Goal: Information Seeking & Learning: Learn about a topic

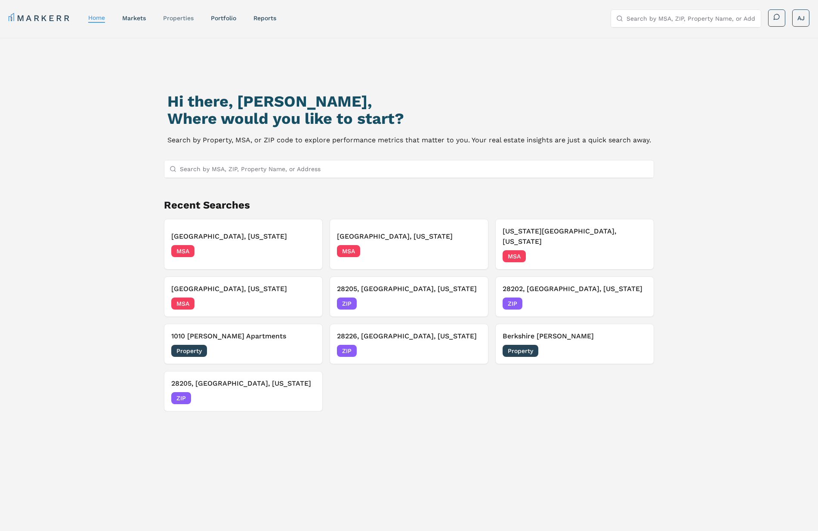
click at [180, 20] on link "properties" at bounding box center [178, 18] width 31 height 7
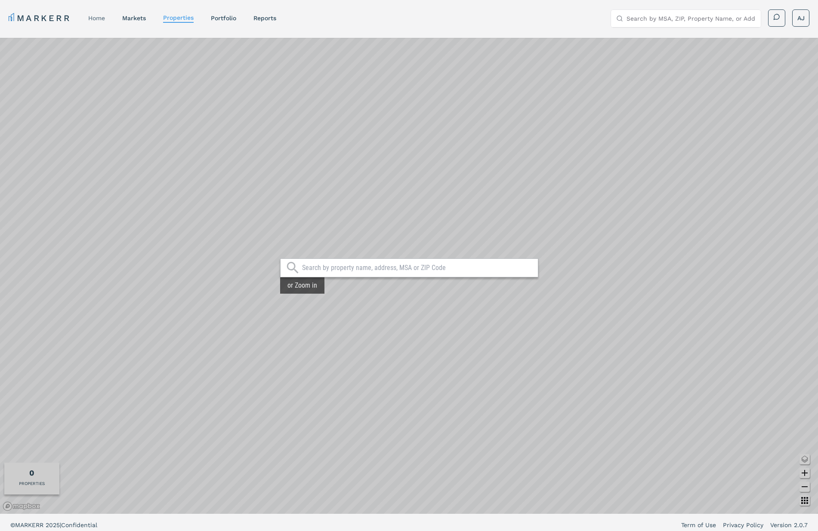
click at [99, 18] on link "home" at bounding box center [96, 18] width 17 height 7
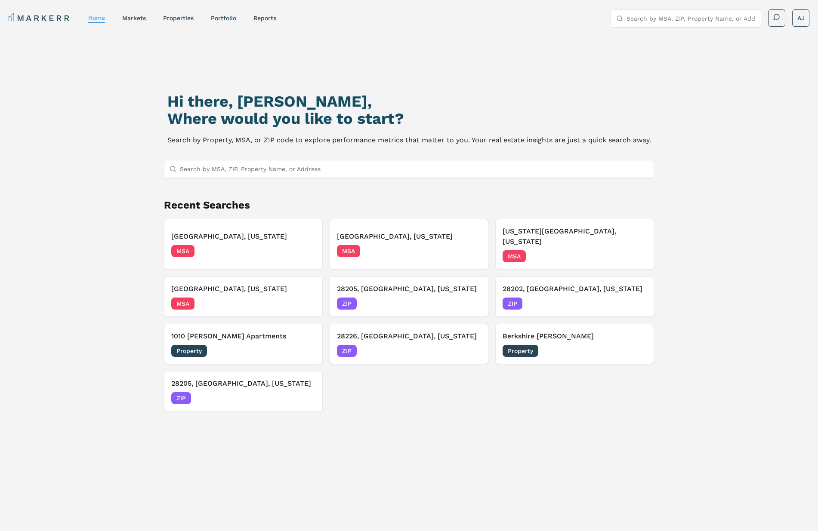
click at [548, 331] on h3 "Berkshire Dilworth" at bounding box center [574, 336] width 144 height 10
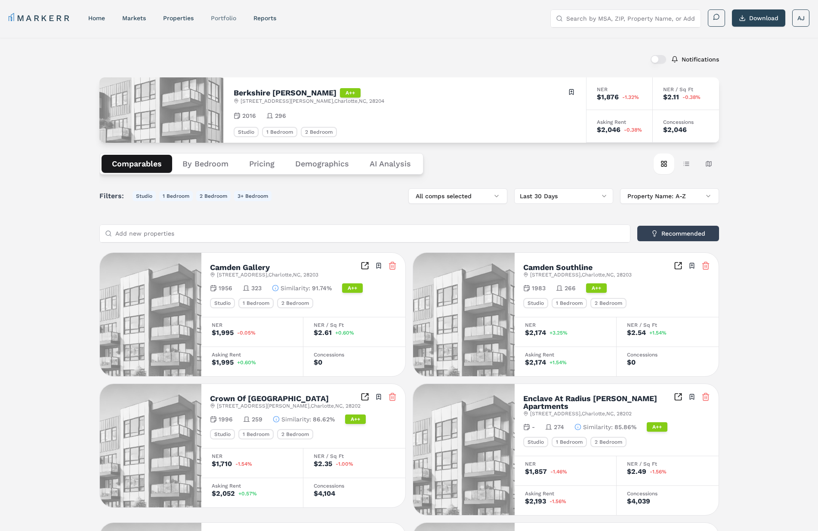
click at [228, 20] on link "Portfolio" at bounding box center [223, 18] width 25 height 7
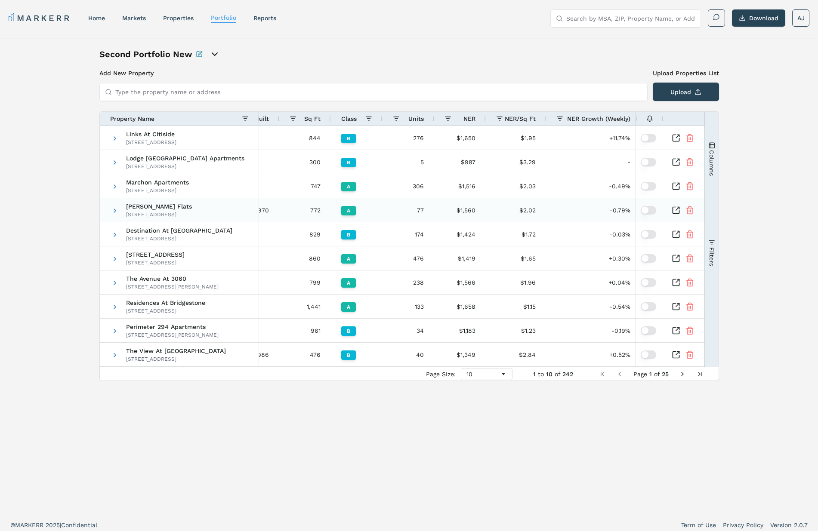
scroll to position [0, 226]
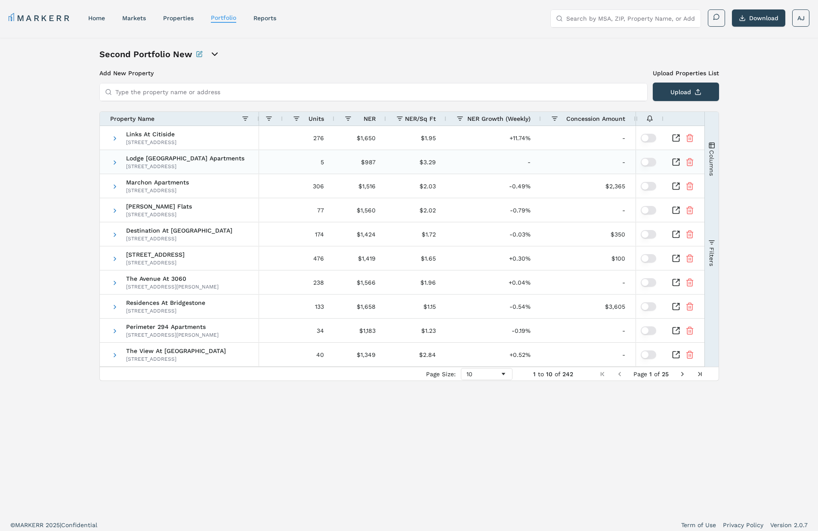
click at [700, 168] on div at bounding box center [682, 162] width 43 height 24
click at [708, 166] on span "Columns" at bounding box center [711, 163] width 7 height 26
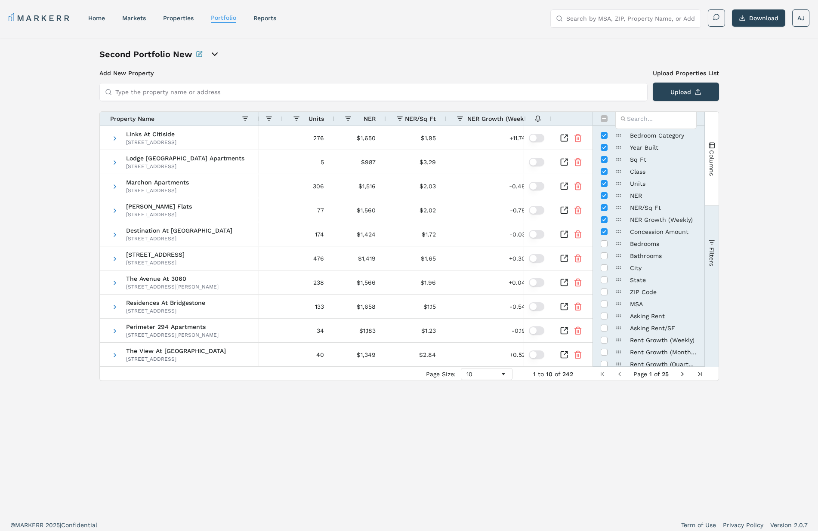
click at [708, 167] on span "Columns" at bounding box center [711, 163] width 7 height 26
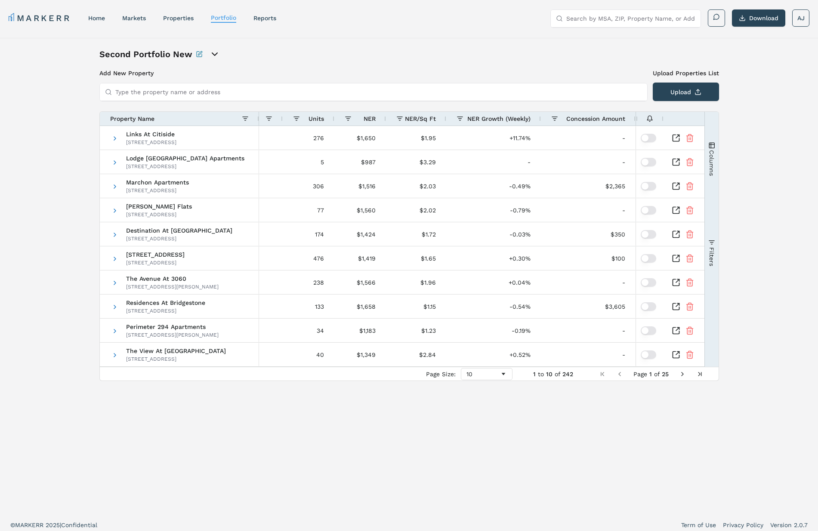
click at [710, 256] on span "Filters" at bounding box center [711, 256] width 7 height 19
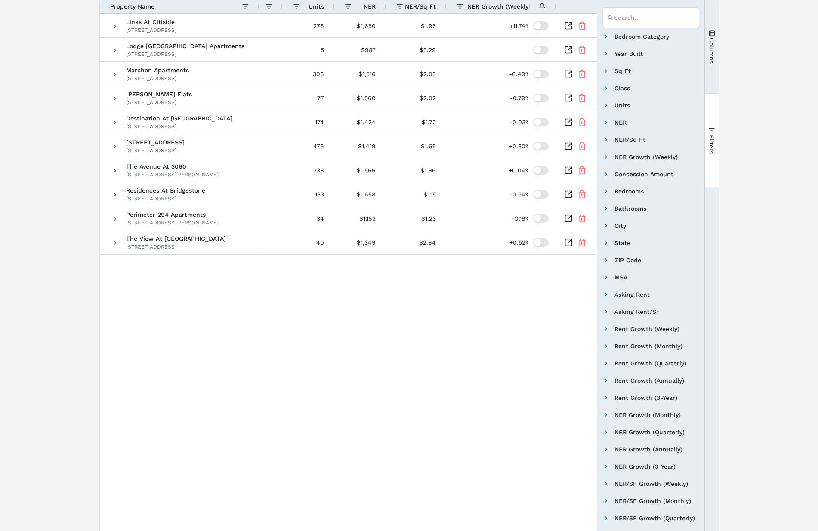
scroll to position [0, 0]
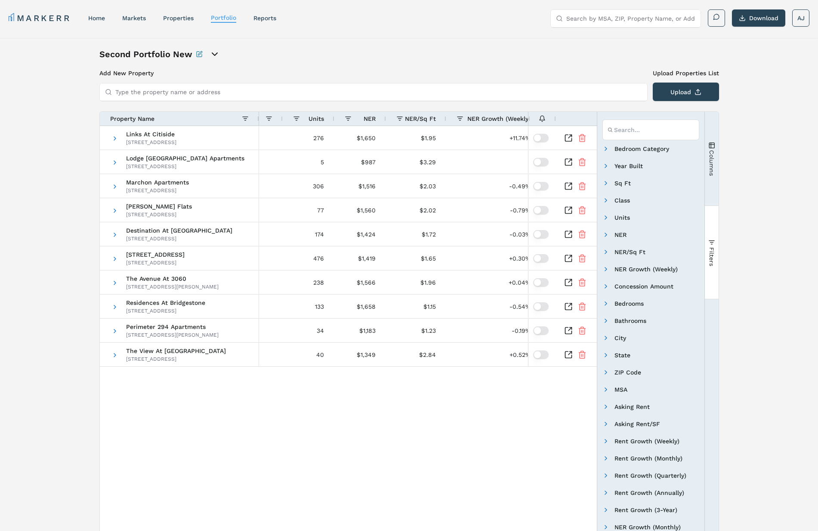
drag, startPoint x: 719, startPoint y: 156, endPoint x: 712, endPoint y: 161, distance: 8.3
click at [717, 158] on div "Second Portfolio New Add New Property Upload Properties List Type the property …" at bounding box center [409, 376] width 818 height 677
drag, startPoint x: 712, startPoint y: 161, endPoint x: 707, endPoint y: 171, distance: 11.5
click at [712, 161] on span "Columns" at bounding box center [711, 163] width 7 height 26
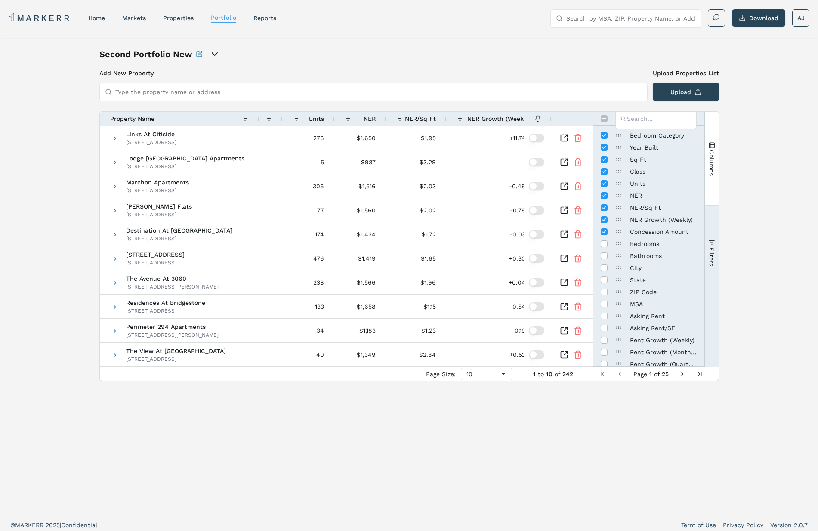
scroll to position [164, 0]
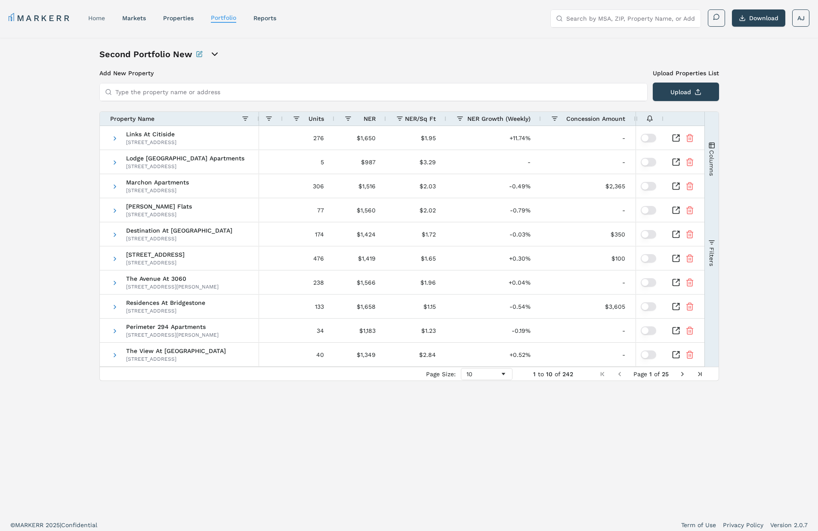
click at [96, 18] on link "home" at bounding box center [96, 18] width 17 height 7
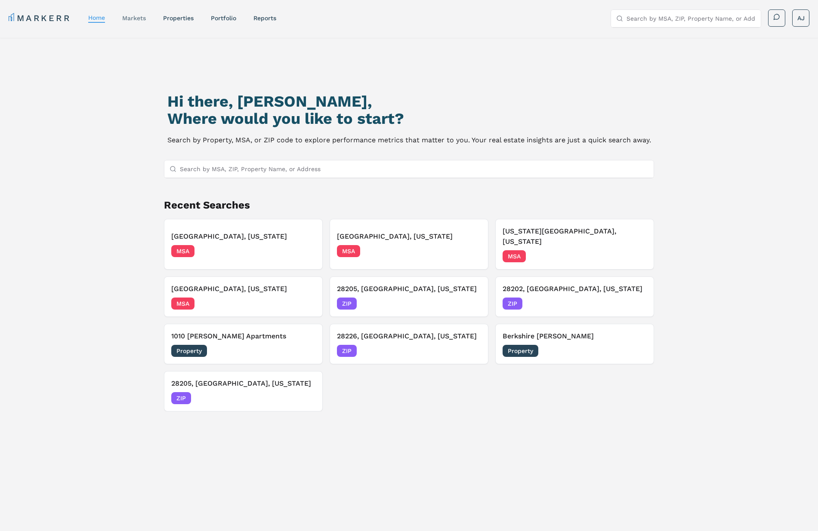
click at [134, 20] on link "markets" at bounding box center [134, 18] width 24 height 7
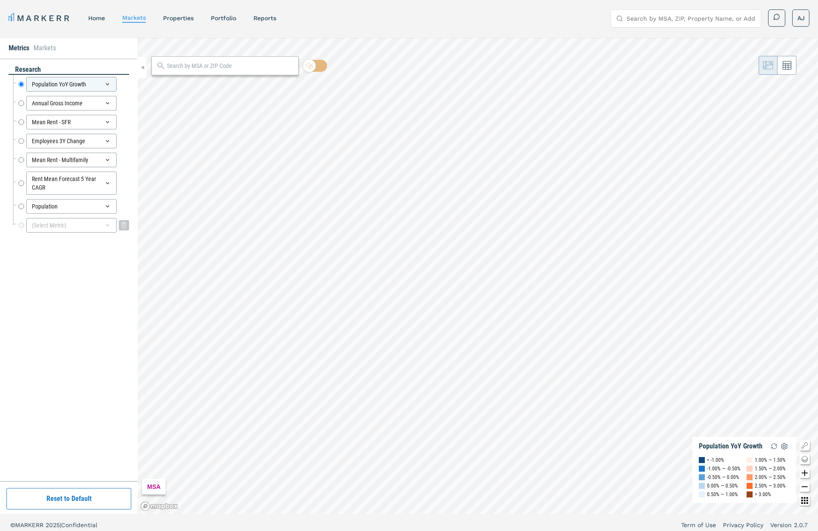
click at [65, 225] on div "(Select Metric)" at bounding box center [71, 225] width 90 height 15
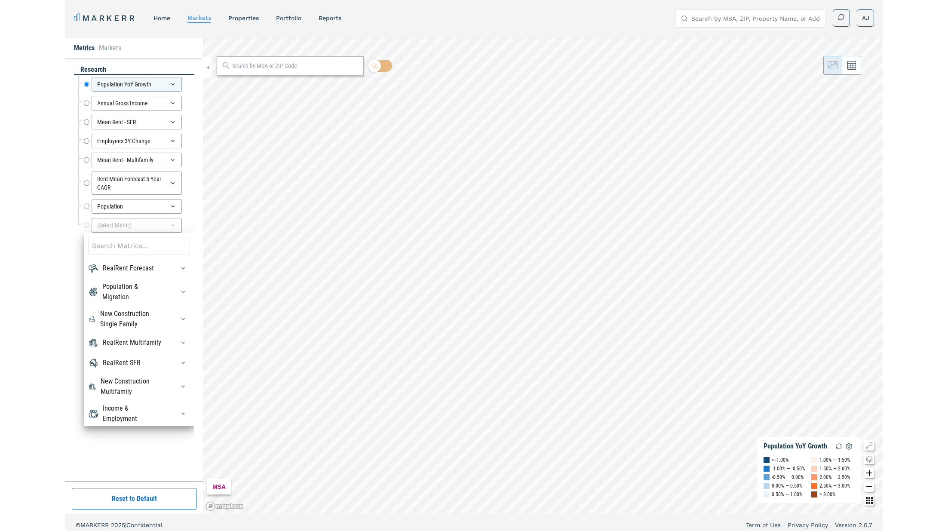
scroll to position [15, 0]
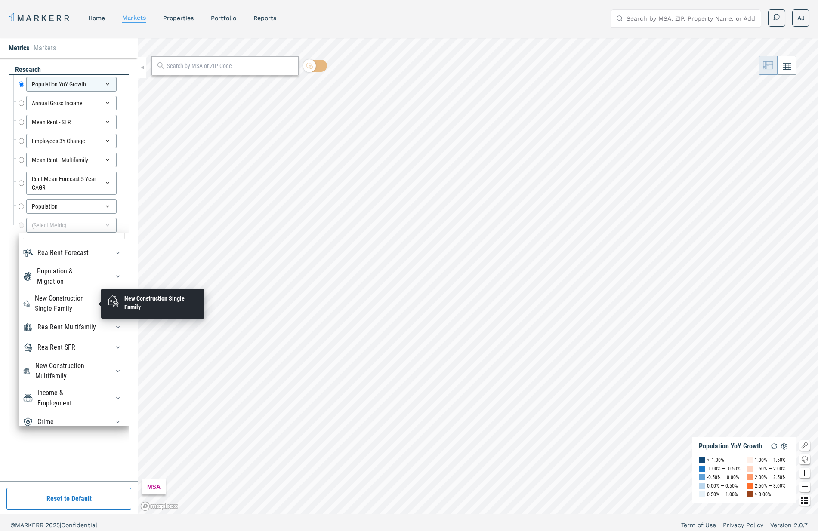
click at [58, 302] on div "New Construction Single Family" at bounding box center [67, 303] width 65 height 21
click at [51, 305] on div "New Construction Single Family" at bounding box center [67, 303] width 65 height 21
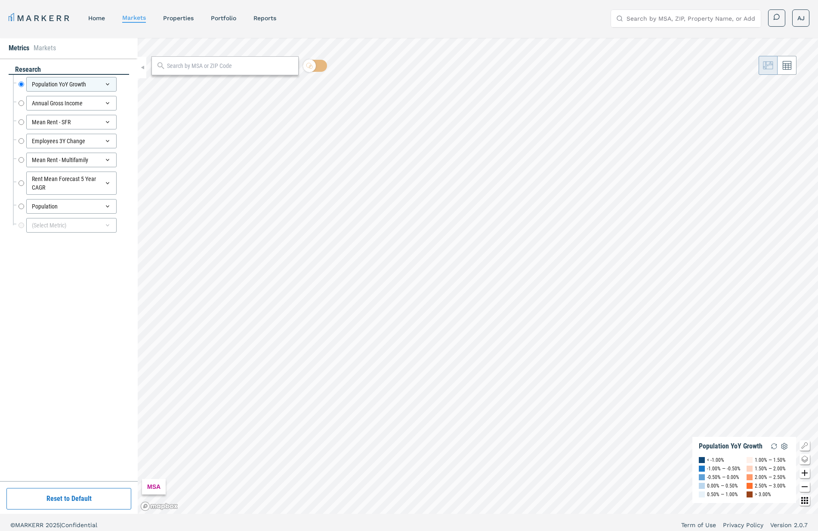
click at [238, 17] on nav "MARKERR home markets properties Portfolio reports" at bounding box center [143, 18] width 268 height 12
click at [222, 16] on link "Portfolio" at bounding box center [223, 18] width 25 height 7
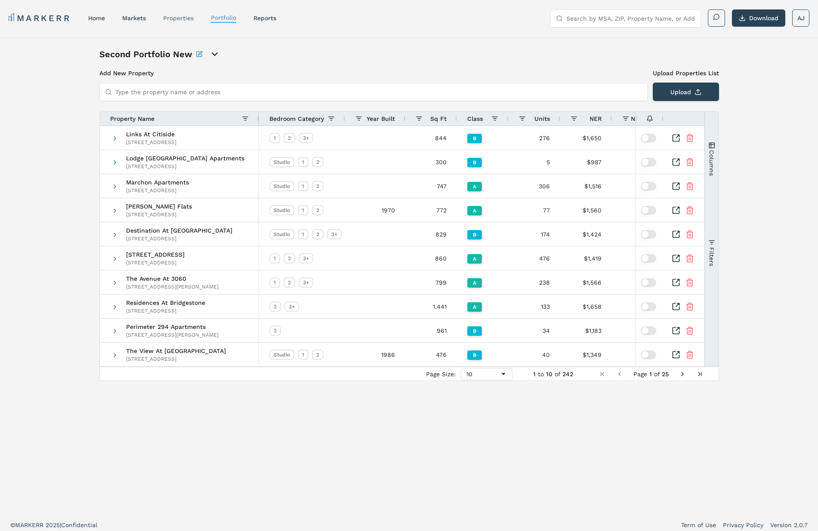
click at [183, 18] on link "properties" at bounding box center [178, 18] width 31 height 7
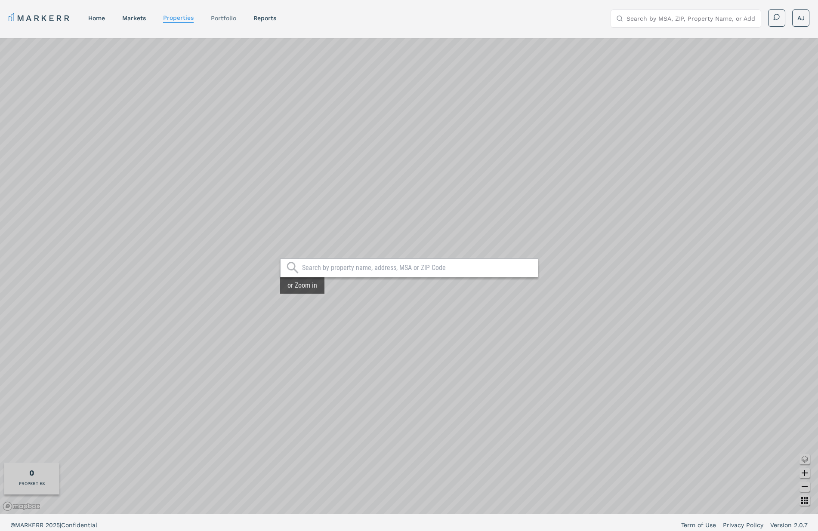
click at [223, 20] on link "Portfolio" at bounding box center [223, 18] width 25 height 7
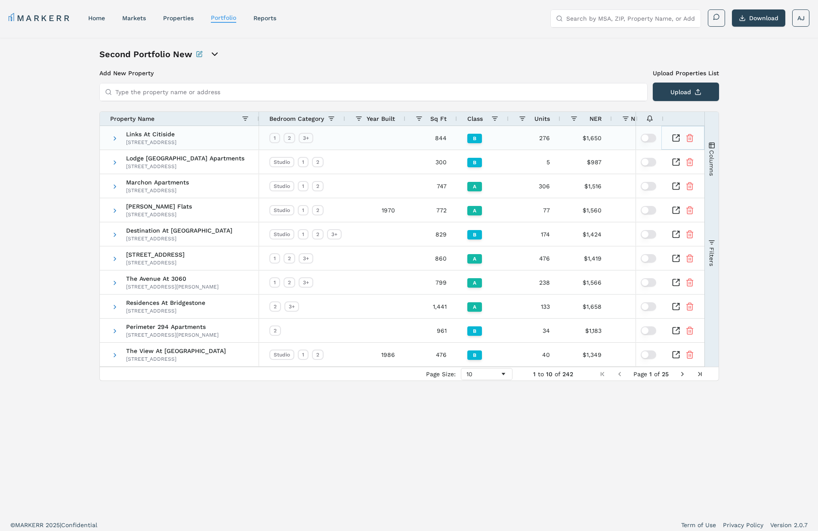
click at [676, 135] on icon "Inspect Comparable" at bounding box center [675, 138] width 9 height 9
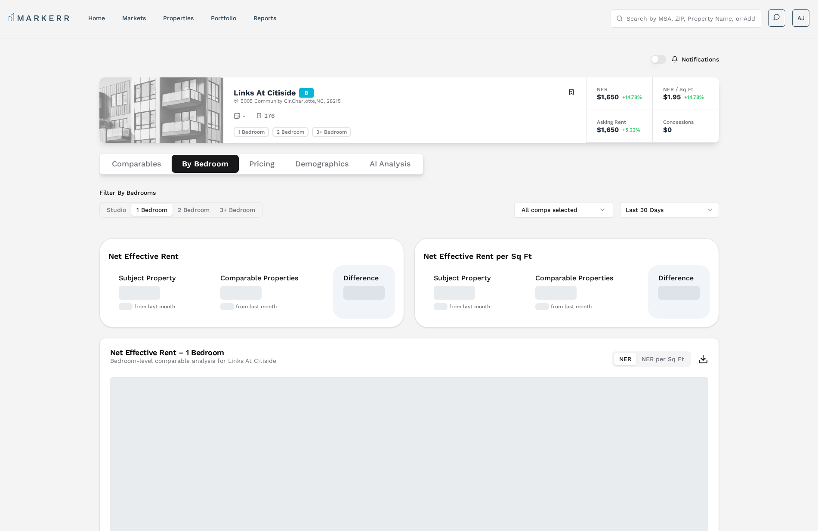
click at [208, 166] on button "By Bedroom" at bounding box center [205, 164] width 67 height 18
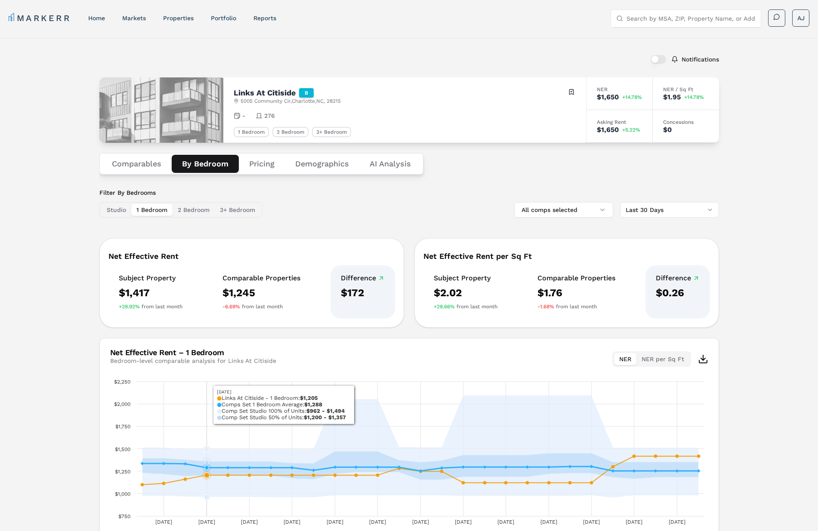
scroll to position [62, 0]
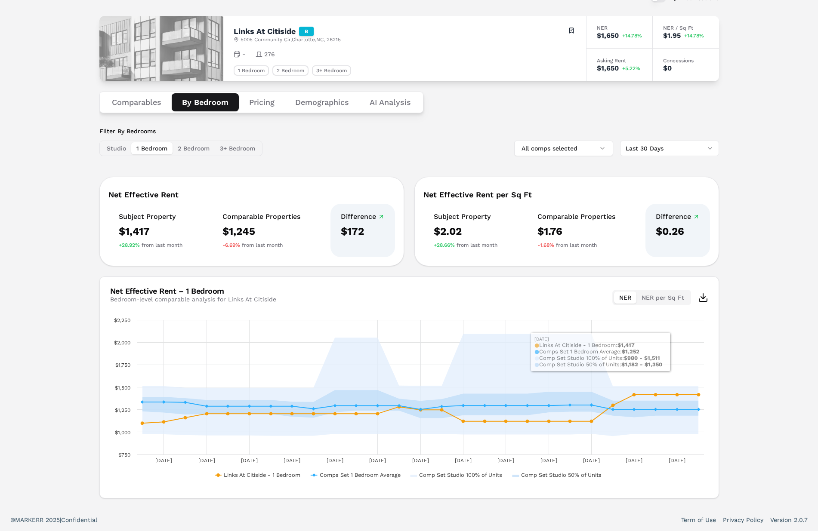
click at [328, 102] on button "Demographics" at bounding box center [322, 102] width 74 height 18
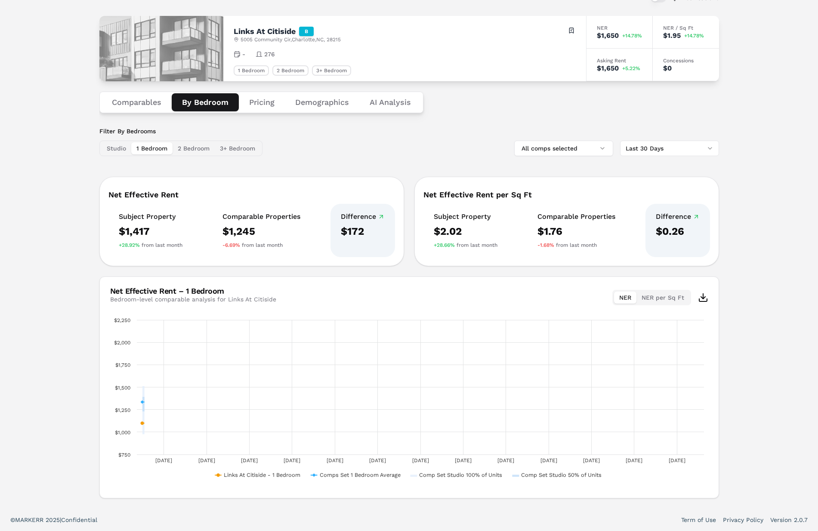
click at [215, 103] on button "By Bedroom" at bounding box center [205, 102] width 67 height 18
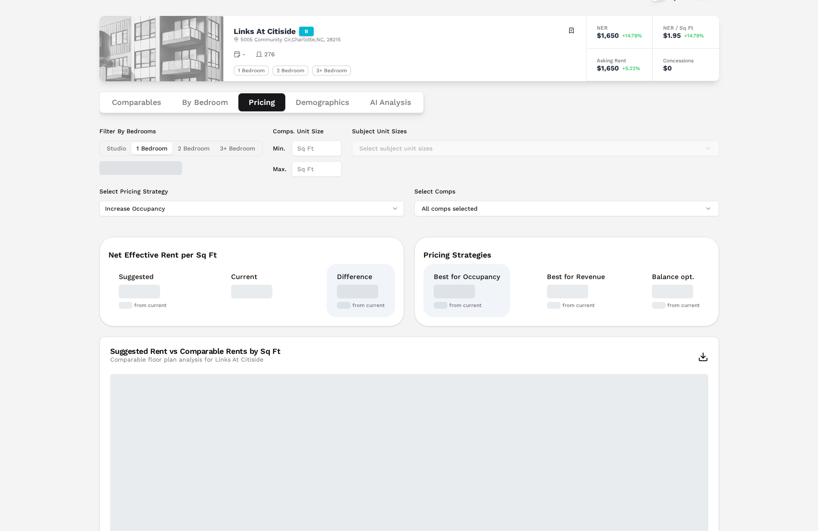
click at [262, 100] on button "Pricing" at bounding box center [261, 102] width 47 height 18
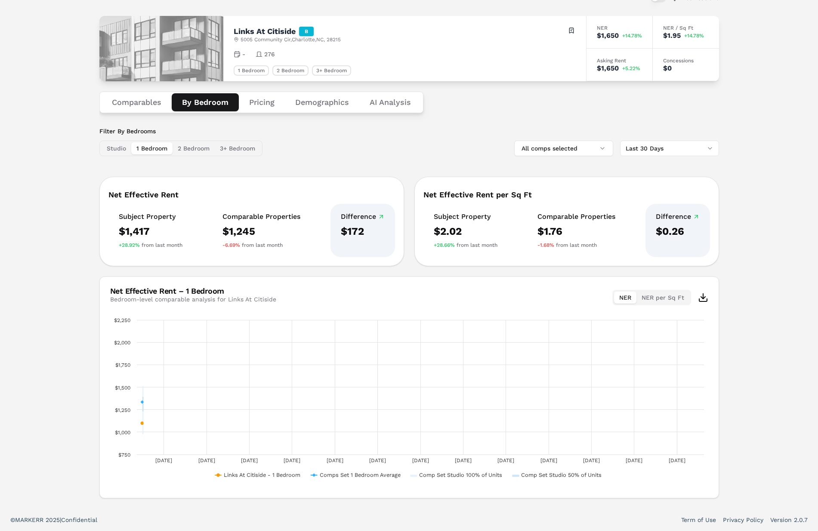
click at [212, 102] on button "By Bedroom" at bounding box center [205, 102] width 67 height 18
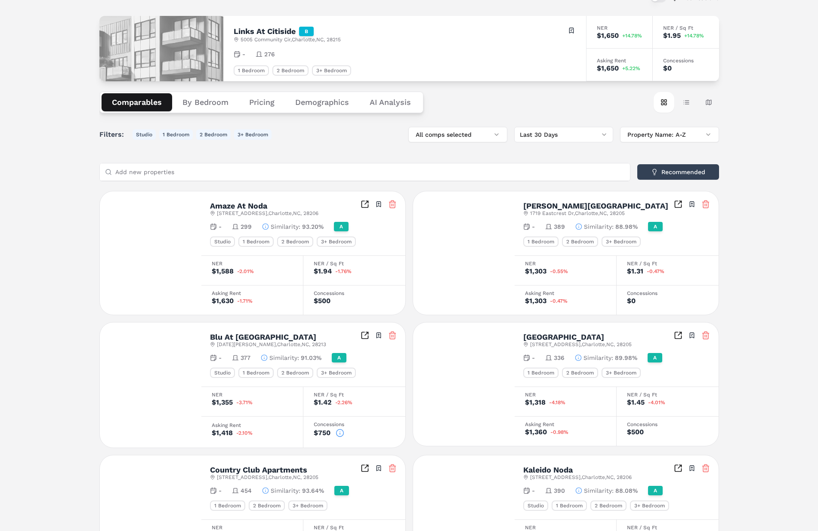
click at [150, 103] on button "Comparables" at bounding box center [137, 102] width 71 height 18
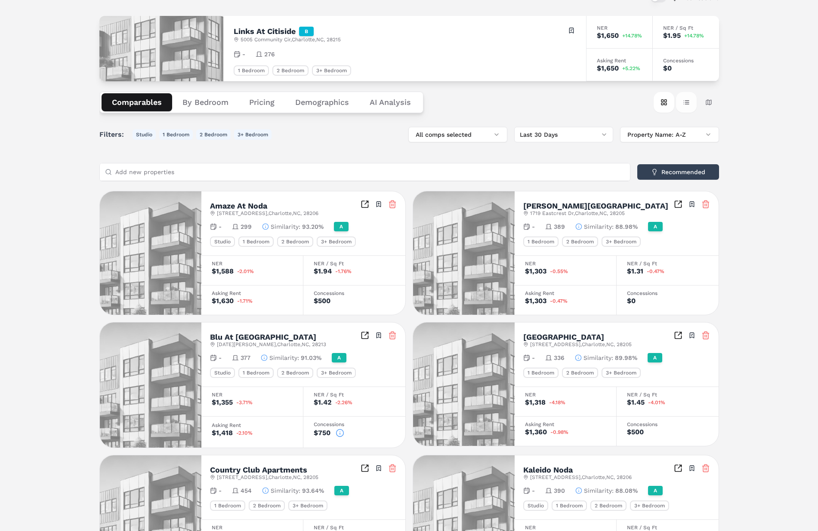
click at [690, 105] on button "Table view" at bounding box center [686, 102] width 21 height 21
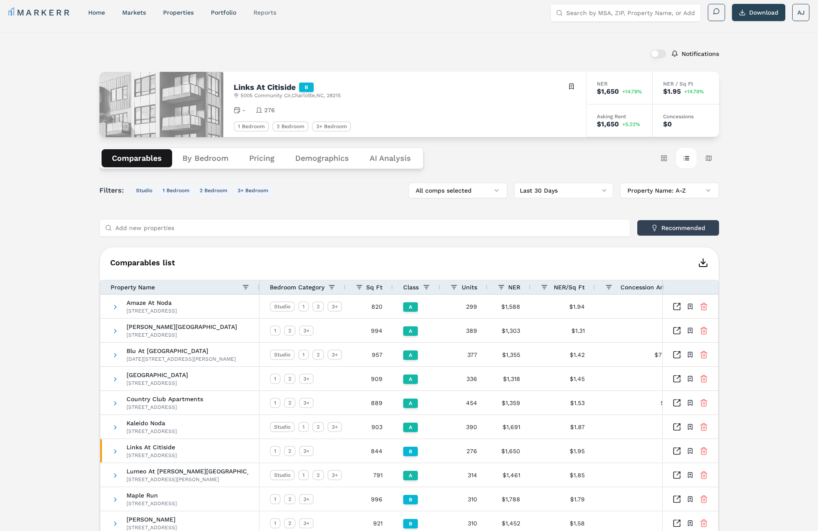
scroll to position [0, 0]
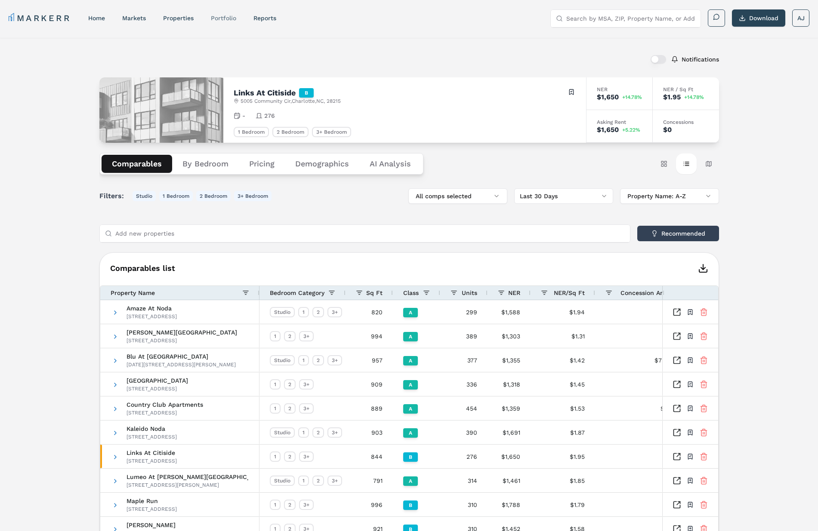
click at [222, 20] on link "Portfolio" at bounding box center [223, 18] width 25 height 7
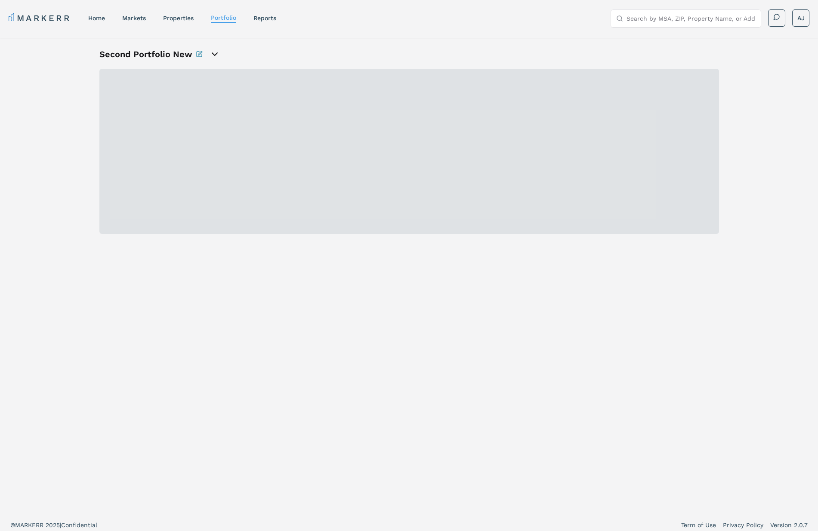
click at [213, 54] on icon "open portfolio options" at bounding box center [214, 54] width 10 height 10
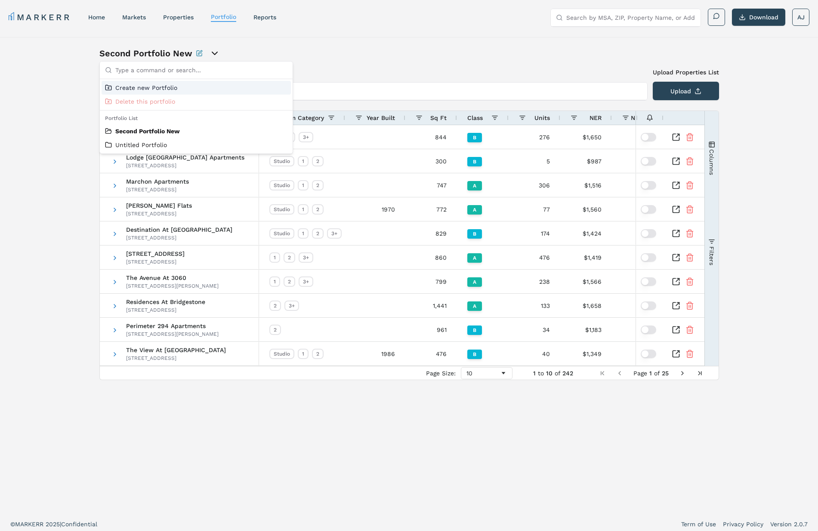
click at [296, 45] on div "Second Portfolio New Add New Property Upload Properties List Type the property …" at bounding box center [409, 275] width 818 height 476
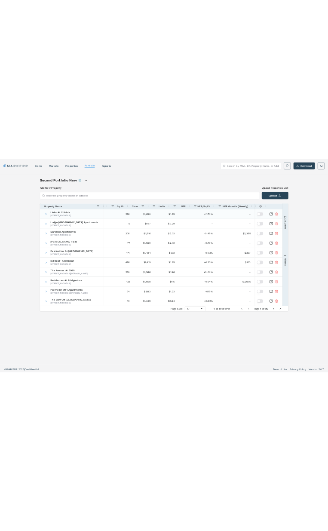
scroll to position [0, 226]
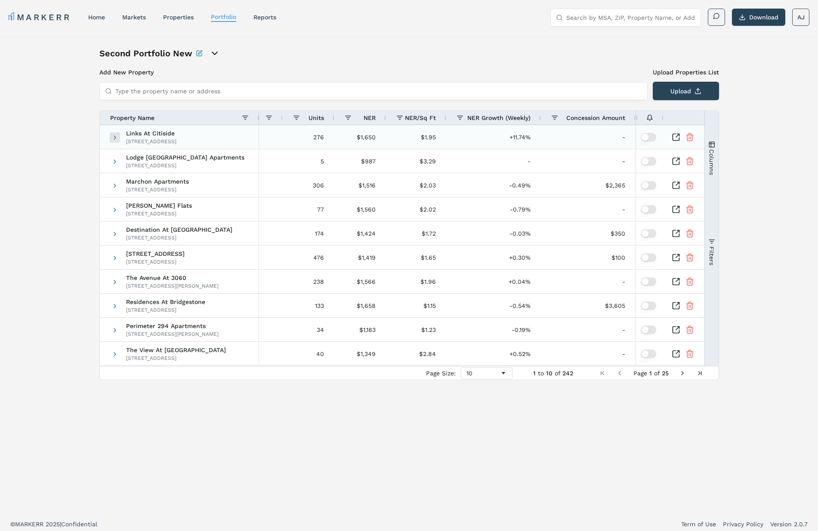
click at [116, 139] on span at bounding box center [114, 137] width 7 height 7
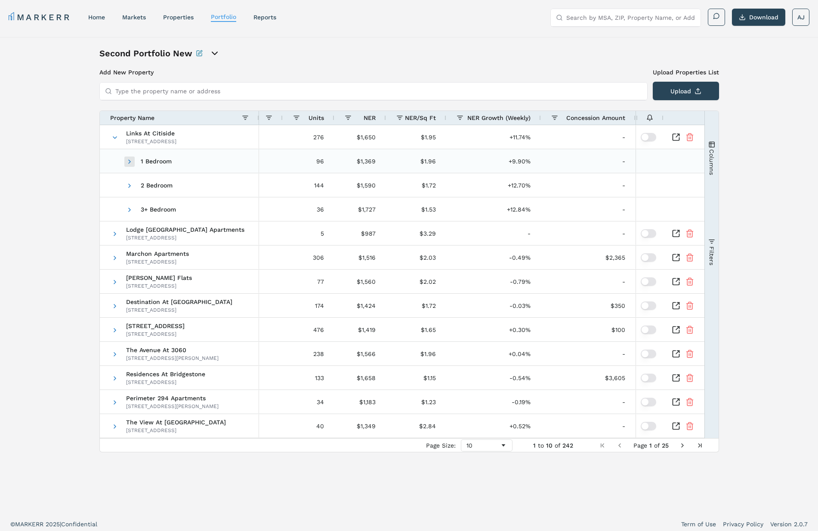
click at [129, 162] on span at bounding box center [129, 161] width 7 height 7
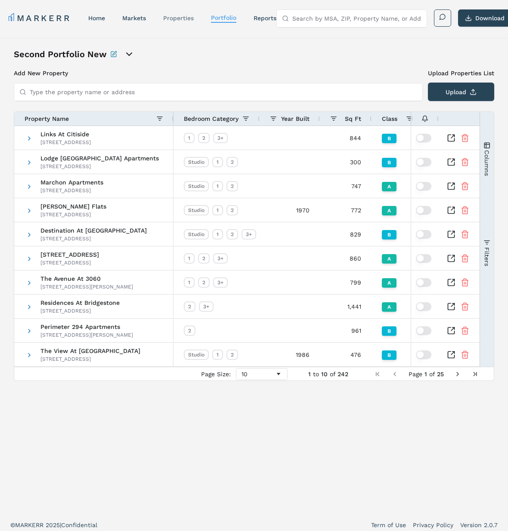
click at [185, 19] on link "properties" at bounding box center [178, 18] width 31 height 7
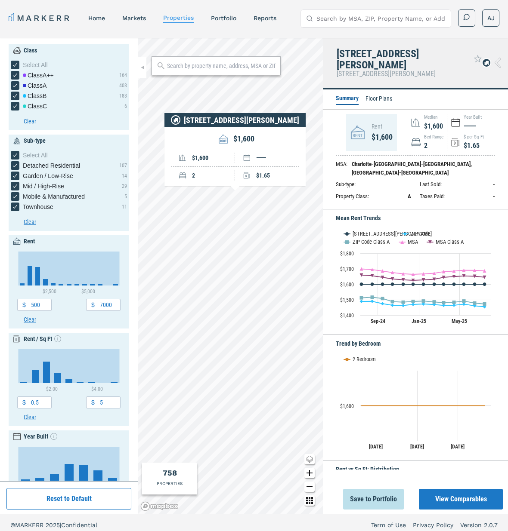
click at [191, 65] on input "text" at bounding box center [221, 66] width 109 height 9
type input "28205"
click at [184, 86] on div "28205, [GEOGRAPHIC_DATA], [US_STATE]" at bounding box center [207, 88] width 99 height 17
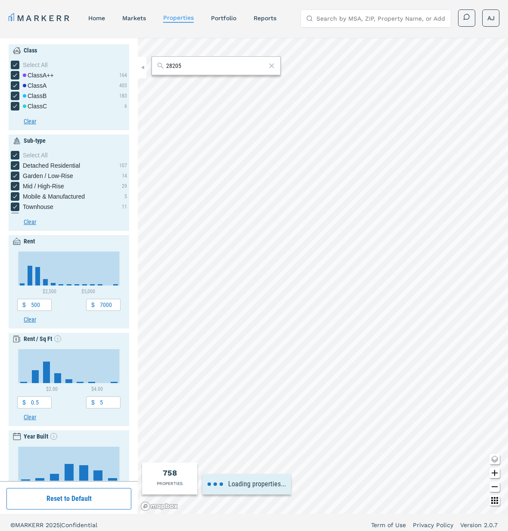
type input "5500"
type input "0"
type input "4"
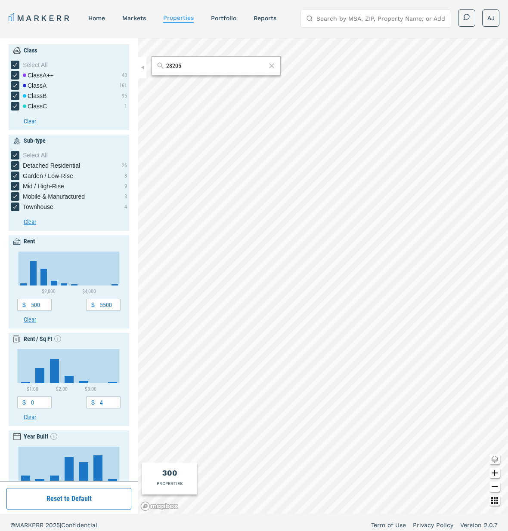
click at [240, 65] on input "28205" at bounding box center [216, 66] width 100 height 9
type input "27613"
click at [216, 86] on div "27613, [GEOGRAPHIC_DATA], [US_STATE]" at bounding box center [207, 88] width 99 height 17
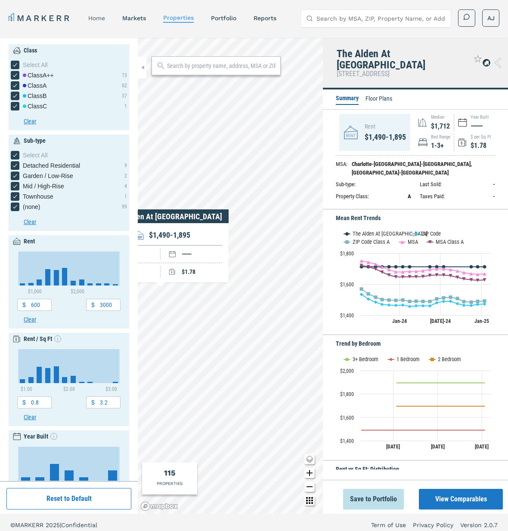
click at [95, 20] on link "home" at bounding box center [96, 18] width 17 height 7
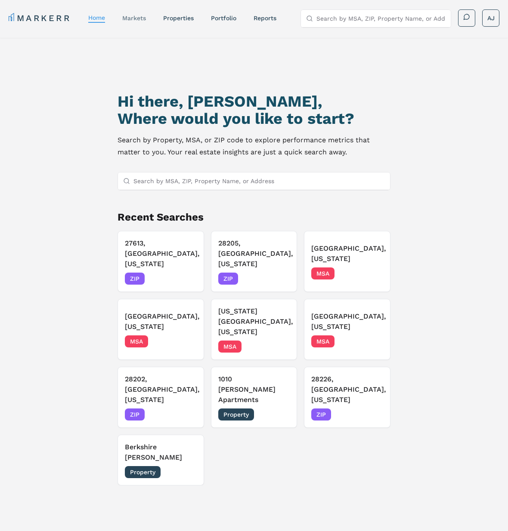
click at [137, 19] on link "markets" at bounding box center [134, 18] width 24 height 7
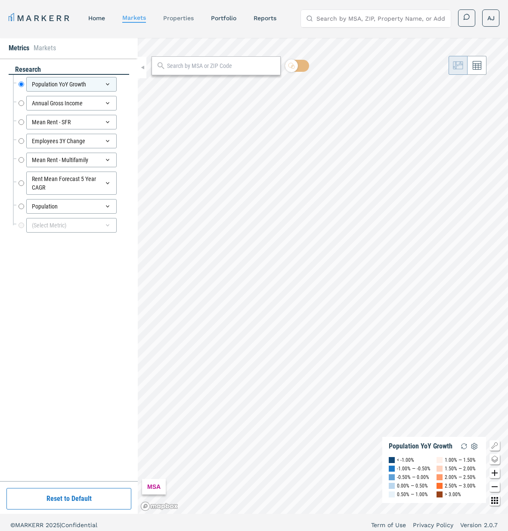
click at [184, 17] on link "properties" at bounding box center [178, 18] width 31 height 7
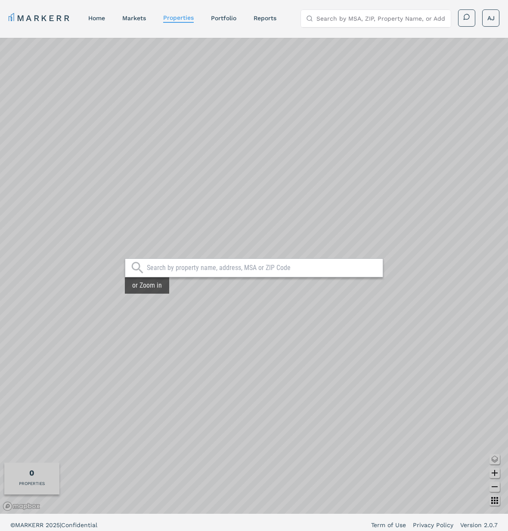
click at [287, 264] on input "text" at bounding box center [262, 268] width 231 height 9
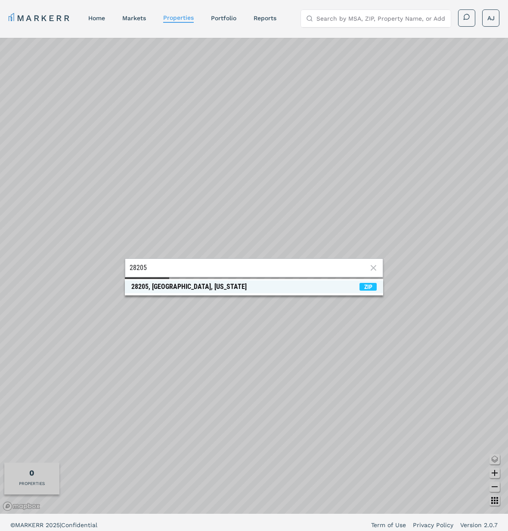
type input "28205"
click at [223, 285] on span "28205, Charlotte, North Carolina ZIP" at bounding box center [254, 286] width 258 height 13
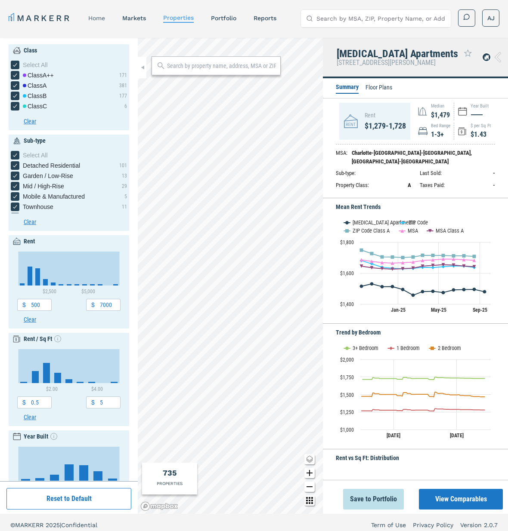
click at [103, 18] on link "home" at bounding box center [96, 18] width 17 height 7
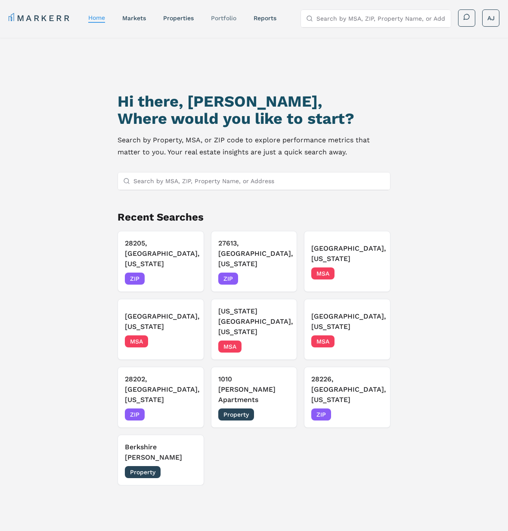
click at [219, 15] on link "Portfolio" at bounding box center [223, 18] width 25 height 7
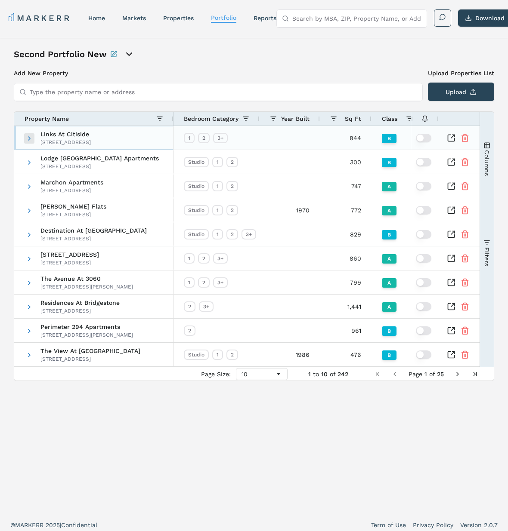
click at [27, 137] on span at bounding box center [29, 138] width 7 height 7
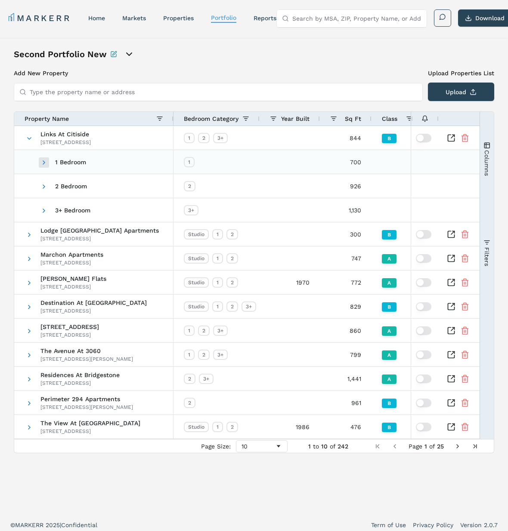
click at [44, 163] on span at bounding box center [43, 162] width 7 height 7
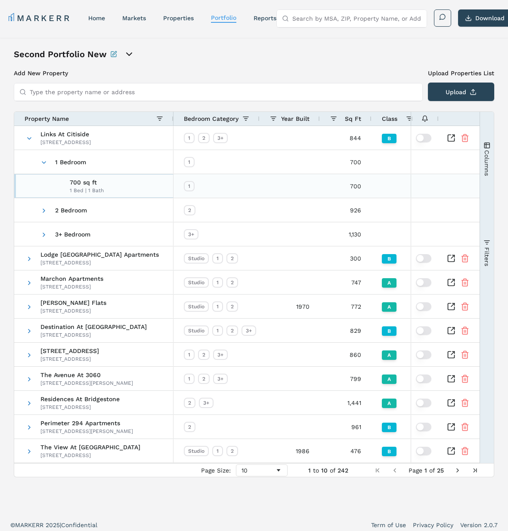
click at [116, 185] on span "700 sq ft 1 Bed | 1 Bath" at bounding box center [101, 187] width 123 height 24
click at [483, 182] on button "Columns" at bounding box center [487, 158] width 14 height 93
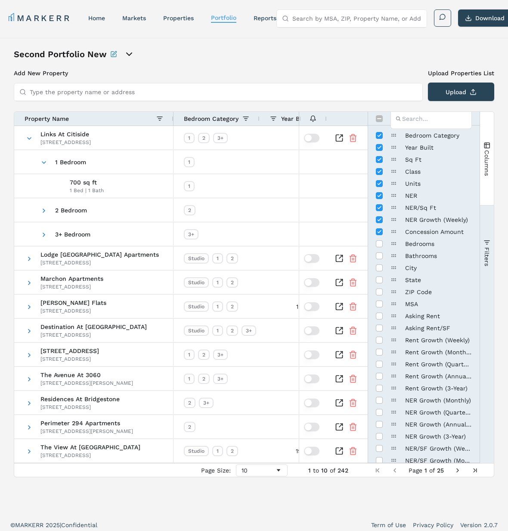
click at [489, 173] on span "Columns" at bounding box center [486, 163] width 7 height 26
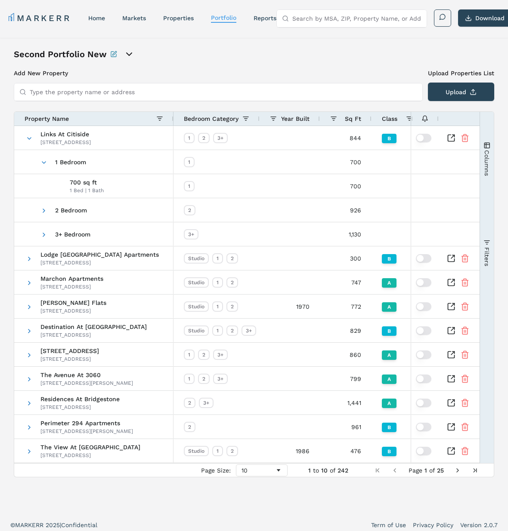
click at [130, 54] on icon "open portfolio options" at bounding box center [129, 54] width 10 height 10
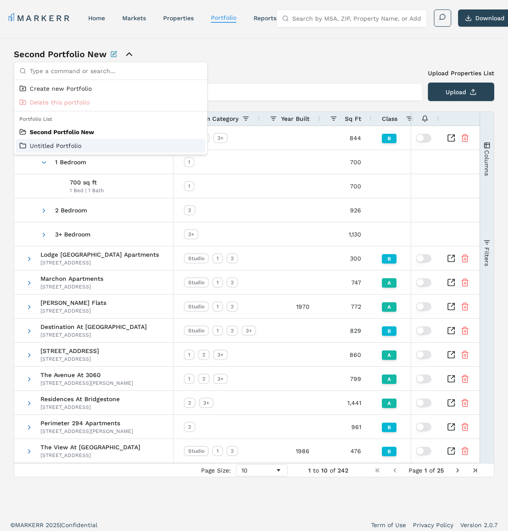
click at [77, 144] on link "Untitled Portfolio" at bounding box center [110, 146] width 182 height 9
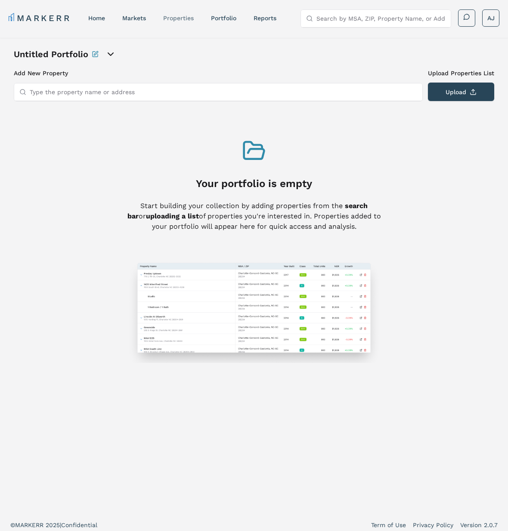
click at [185, 19] on link "properties" at bounding box center [178, 18] width 31 height 7
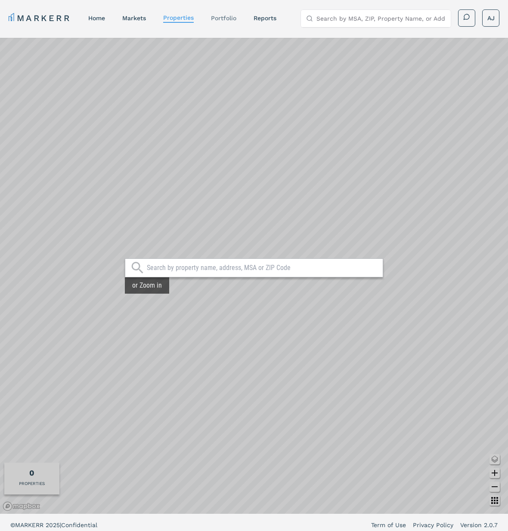
click at [221, 17] on link "Portfolio" at bounding box center [223, 18] width 25 height 7
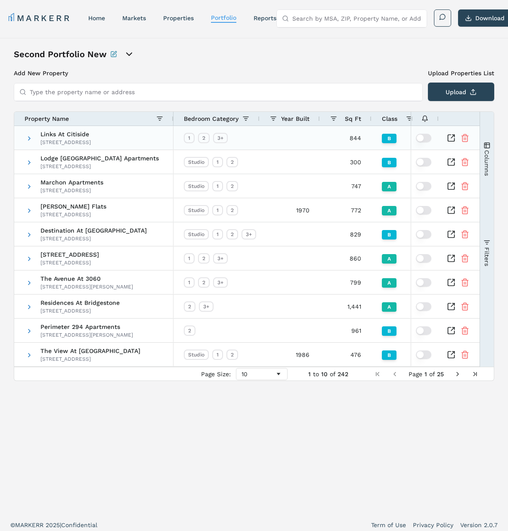
click at [452, 138] on icon "Inspect Comparable" at bounding box center [450, 138] width 9 height 9
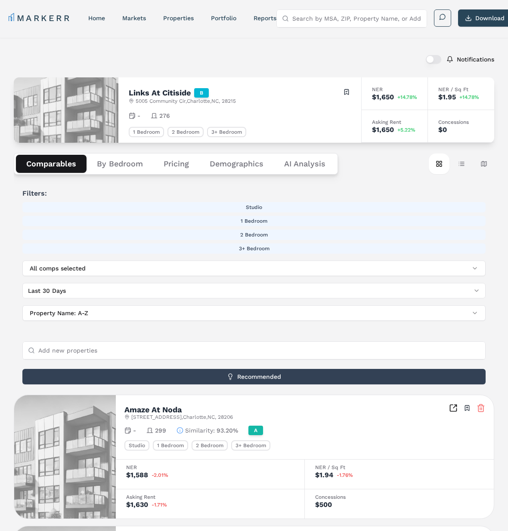
click at [273, 62] on div "Notifications" at bounding box center [254, 59] width 480 height 22
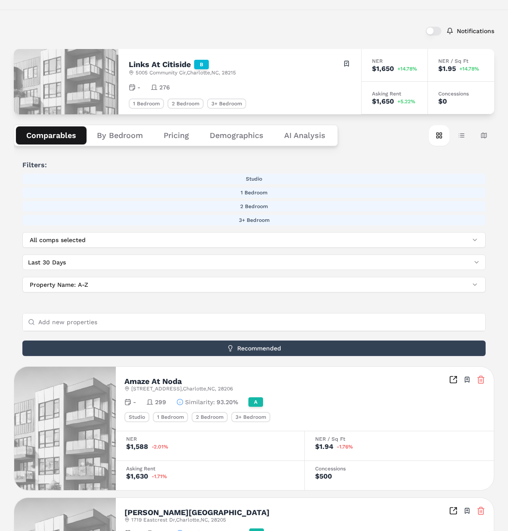
scroll to position [35, 0]
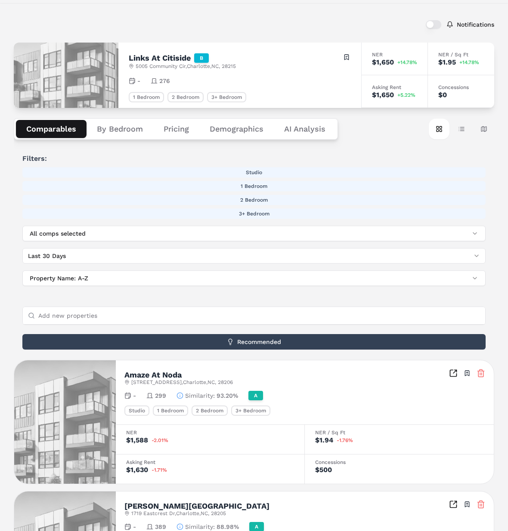
click at [114, 129] on button "By Bedroom" at bounding box center [119, 129] width 67 height 18
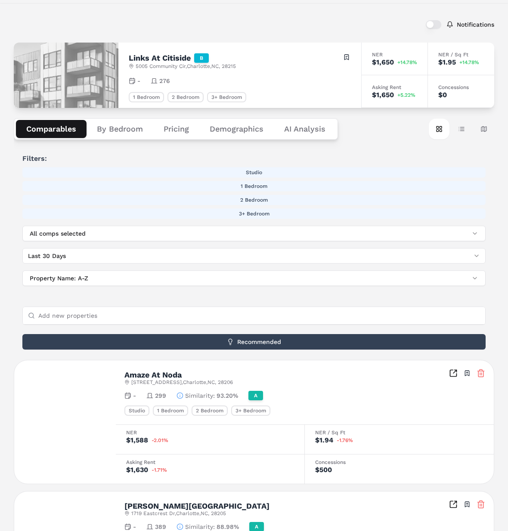
click at [47, 132] on button "Comparables" at bounding box center [51, 129] width 71 height 18
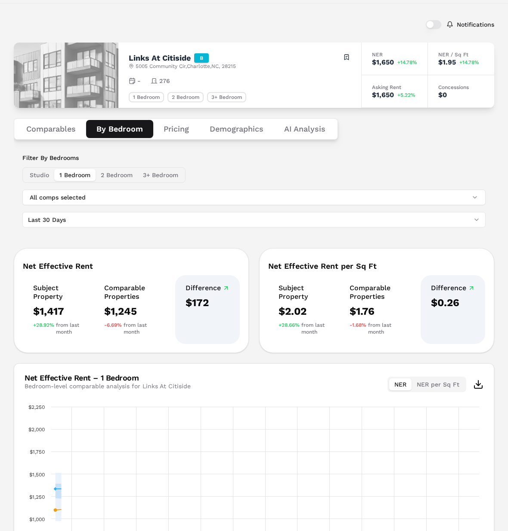
click at [87, 126] on button "By Bedroom" at bounding box center [119, 129] width 67 height 18
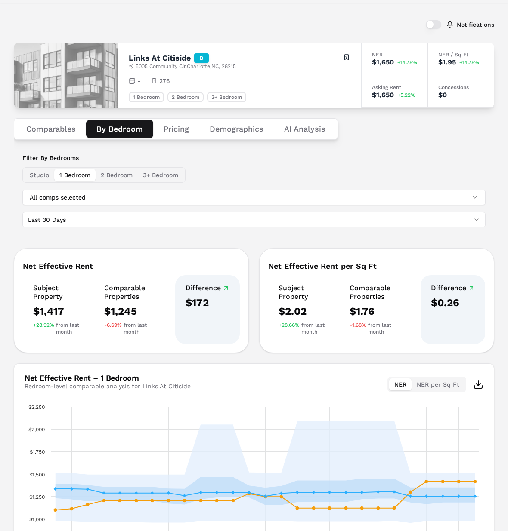
drag, startPoint x: 172, startPoint y: 127, endPoint x: 148, endPoint y: 124, distance: 23.5
click at [169, 127] on button "Pricing" at bounding box center [176, 129] width 46 height 18
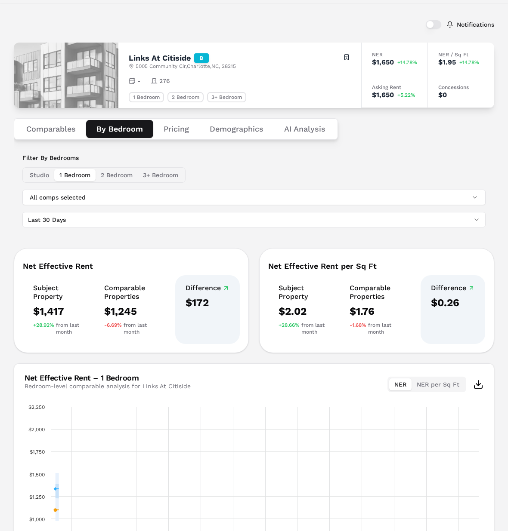
click at [122, 128] on button "By Bedroom" at bounding box center [119, 129] width 67 height 18
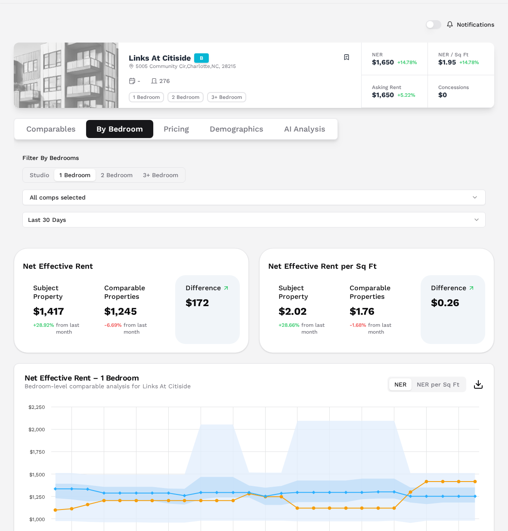
scroll to position [5, 0]
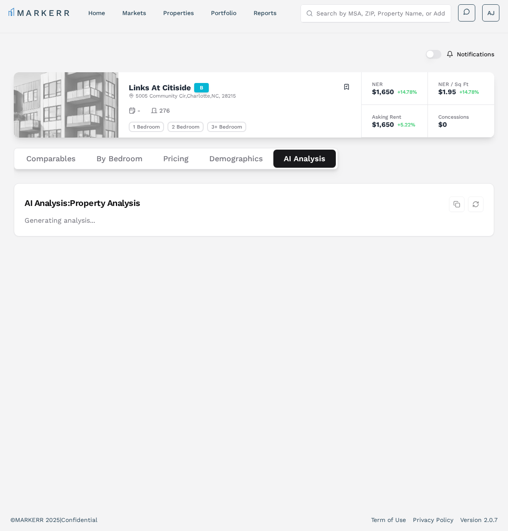
click at [326, 131] on div "Notifications Links At Citiside B [STREET_ADDRESS] Toggle portfolio menu - 276 …" at bounding box center [254, 271] width 480 height 456
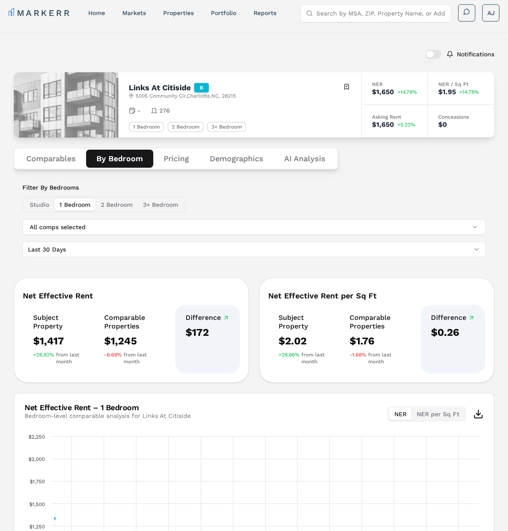
click at [120, 157] on button "By Bedroom" at bounding box center [119, 159] width 67 height 18
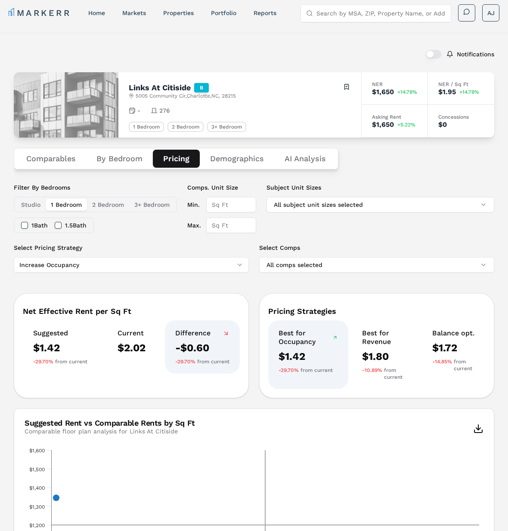
click at [168, 157] on button "Pricing" at bounding box center [176, 159] width 47 height 18
click at [132, 159] on button "By Bedroom" at bounding box center [119, 159] width 67 height 18
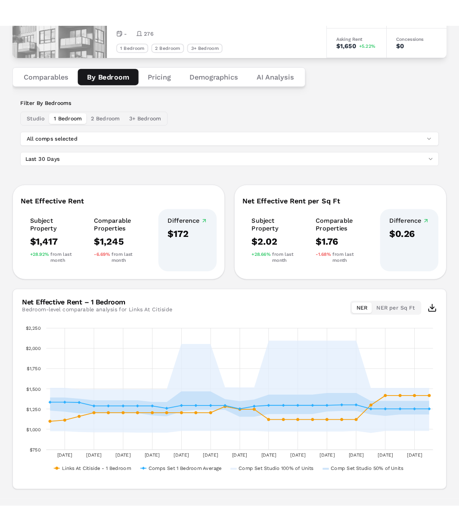
scroll to position [109, 0]
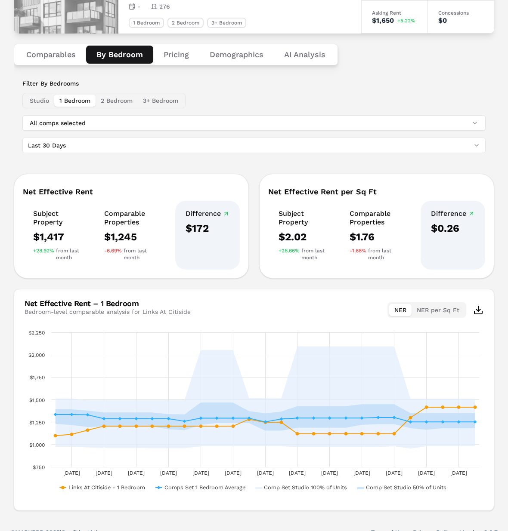
click at [262, 148] on html "MARKERR home markets properties Portfolio reports Search by MSA, ZIP, Property …" at bounding box center [254, 217] width 508 height 653
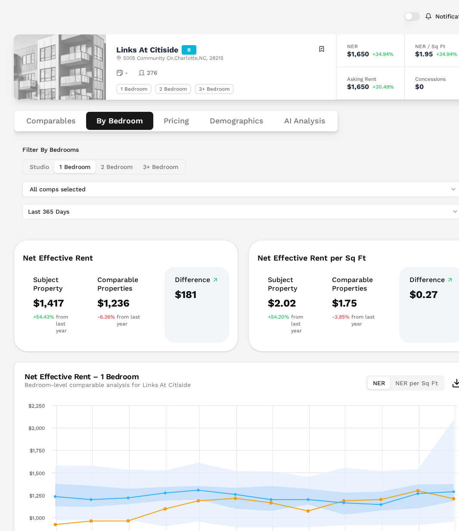
scroll to position [14, 0]
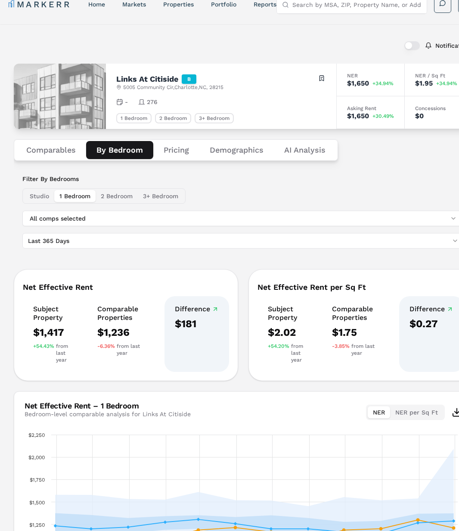
click at [172, 151] on button "Pricing" at bounding box center [176, 150] width 46 height 18
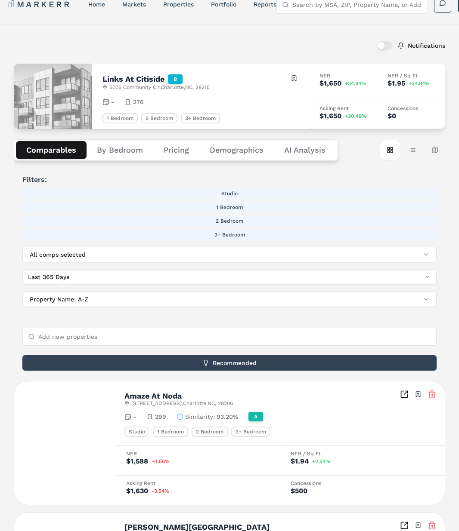
drag, startPoint x: 54, startPoint y: 148, endPoint x: 65, endPoint y: 150, distance: 11.0
click at [54, 148] on button "Comparables" at bounding box center [51, 150] width 71 height 18
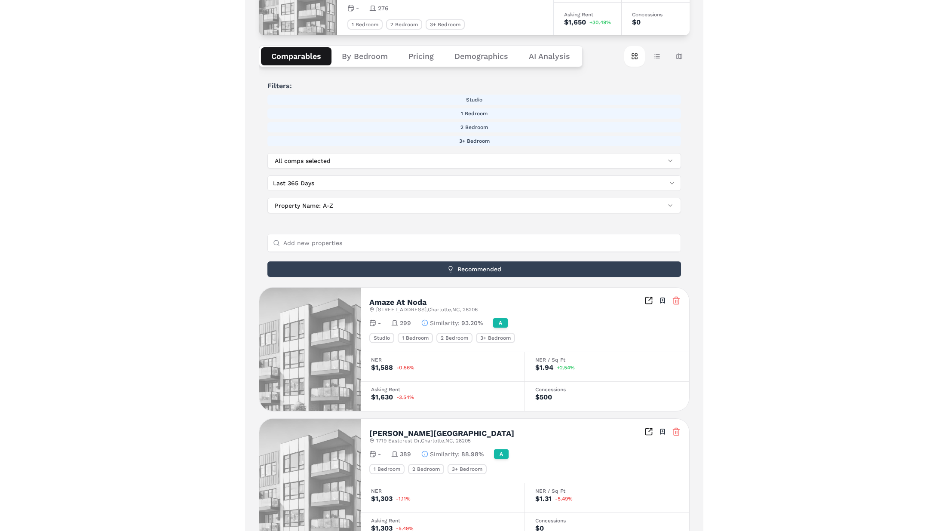
scroll to position [0, 0]
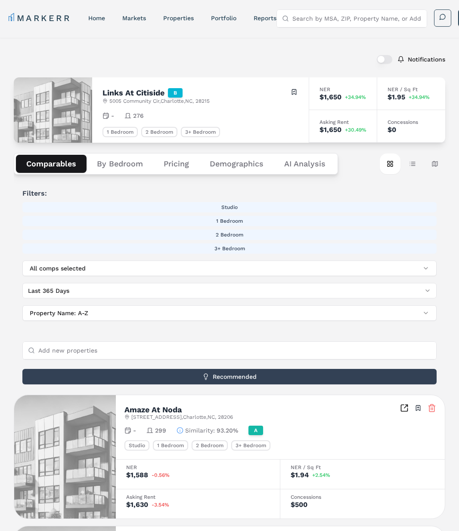
click at [294, 397] on div "Amaze At Noda 3750 Philemon Ave , Charlotte , NC , 28206 Toggle portfolio menu …" at bounding box center [280, 427] width 329 height 64
click at [226, 17] on link "Portfolio" at bounding box center [223, 18] width 25 height 7
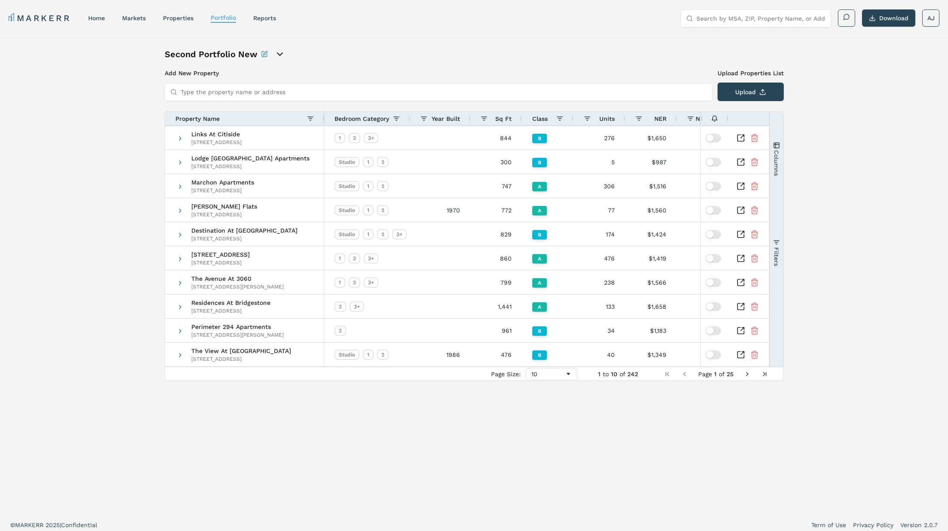
drag, startPoint x: 587, startPoint y: 53, endPoint x: 683, endPoint y: 49, distance: 95.6
click at [507, 52] on div "Second Portfolio New" at bounding box center [474, 54] width 619 height 12
click at [507, 142] on icon "Inspect Comparable" at bounding box center [741, 138] width 9 height 9
drag, startPoint x: 102, startPoint y: 18, endPoint x: 114, endPoint y: 21, distance: 12.3
click at [103, 18] on link "home" at bounding box center [96, 18] width 17 height 7
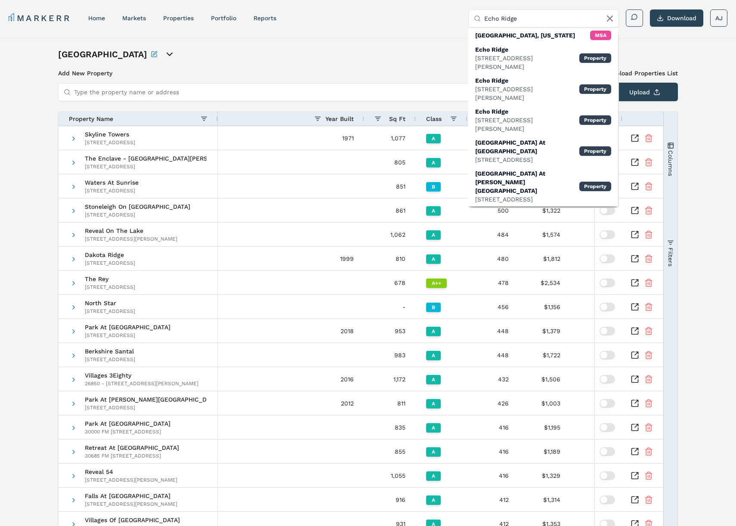
scroll to position [0, 226]
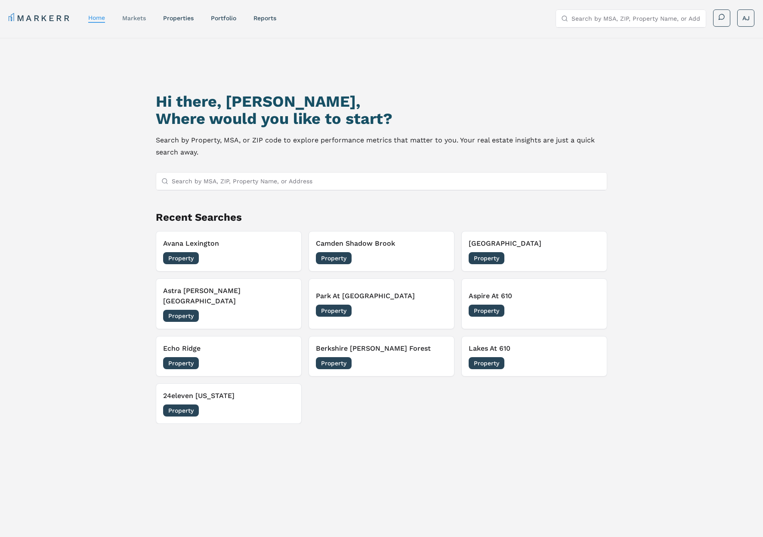
click at [134, 19] on link "markets" at bounding box center [134, 18] width 24 height 7
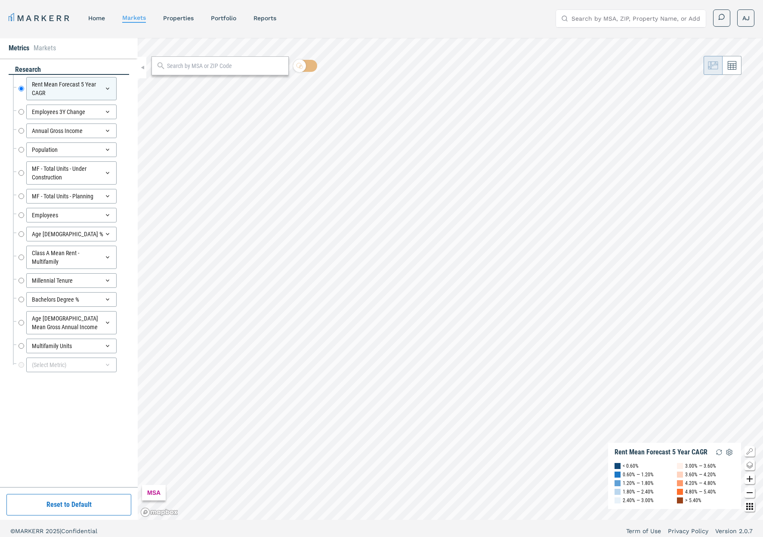
click at [207, 67] on input "text" at bounding box center [225, 66] width 117 height 9
click at [102, 21] on link "home" at bounding box center [96, 18] width 17 height 7
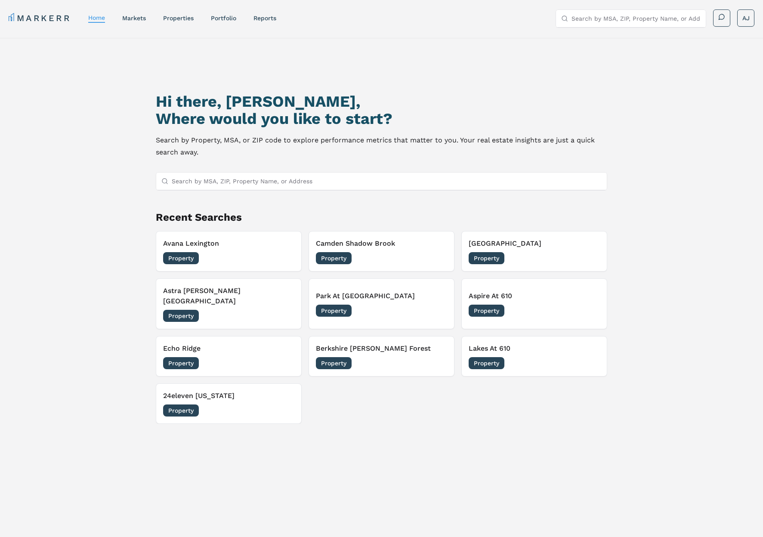
click at [252, 178] on input "Search by MSA, ZIP, Property Name, or Address" at bounding box center [387, 180] width 430 height 17
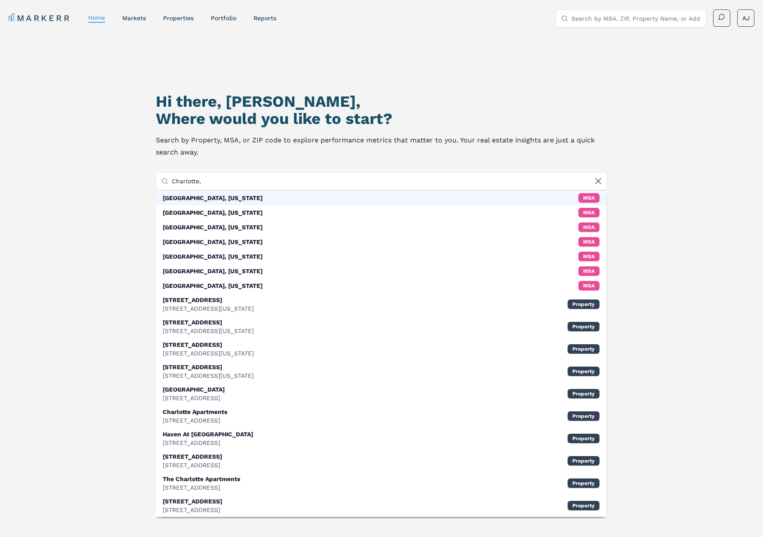
type input "Charlotte,"
click at [256, 192] on div "Charlotte, North Carolina MSA" at bounding box center [381, 198] width 450 height 15
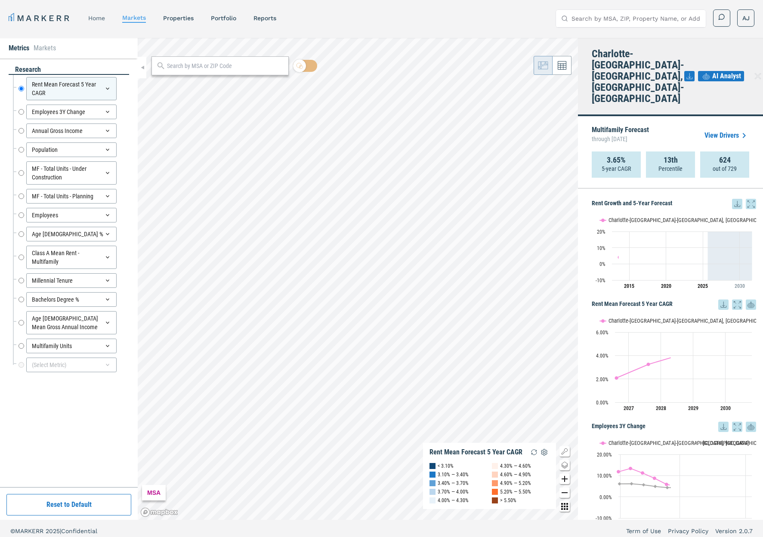
click at [97, 19] on link "home" at bounding box center [96, 18] width 17 height 7
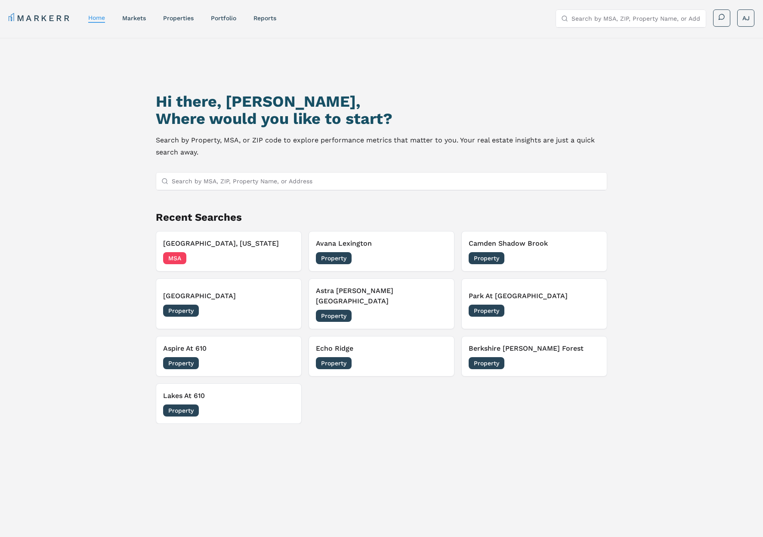
click at [278, 184] on input "Search by MSA, ZIP, Property Name, or Address" at bounding box center [387, 180] width 430 height 17
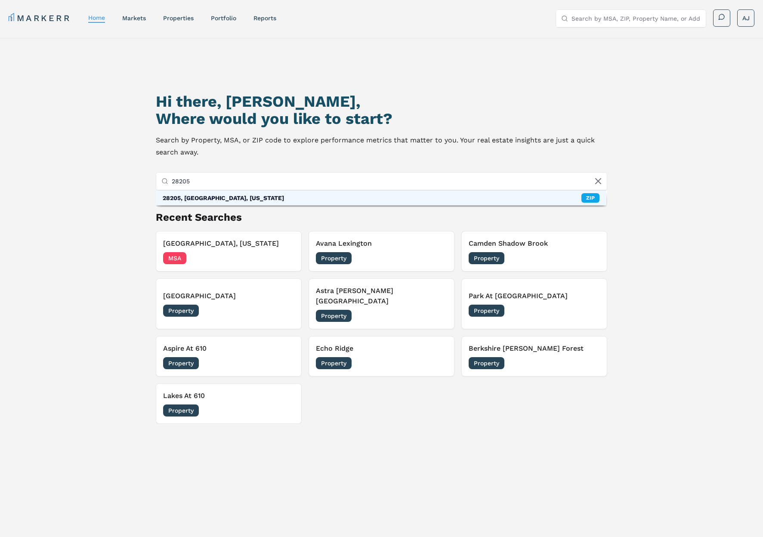
type input "28205"
click at [286, 196] on div "28205, Charlotte, North Carolina ZIP" at bounding box center [381, 198] width 450 height 15
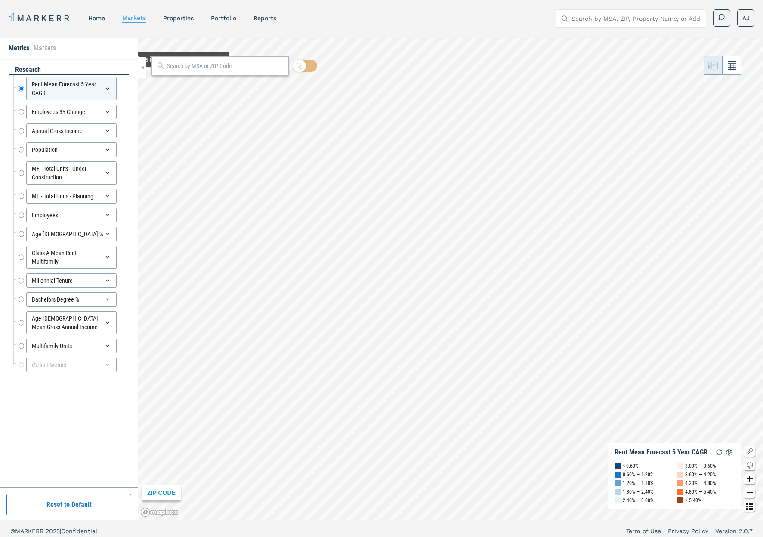
scroll to position [0, 0]
click at [93, 18] on link "home" at bounding box center [96, 17] width 17 height 7
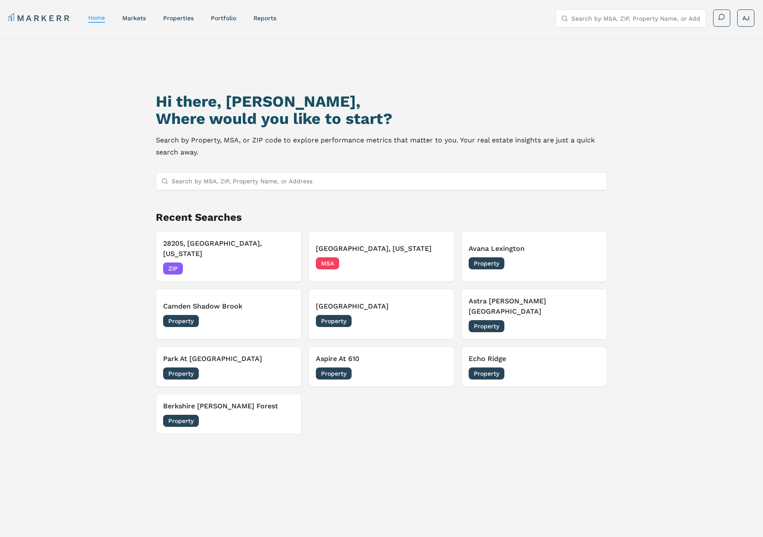
click at [406, 406] on div "28205, Charlotte, North Carolina ZIP 10/02/2025 Charlotte, North Carolina MSA 1…" at bounding box center [381, 332] width 451 height 203
drag, startPoint x: 98, startPoint y: 18, endPoint x: 116, endPoint y: 23, distance: 18.8
click at [98, 18] on link "home" at bounding box center [96, 17] width 17 height 7
click at [130, 17] on link "markets" at bounding box center [134, 18] width 24 height 7
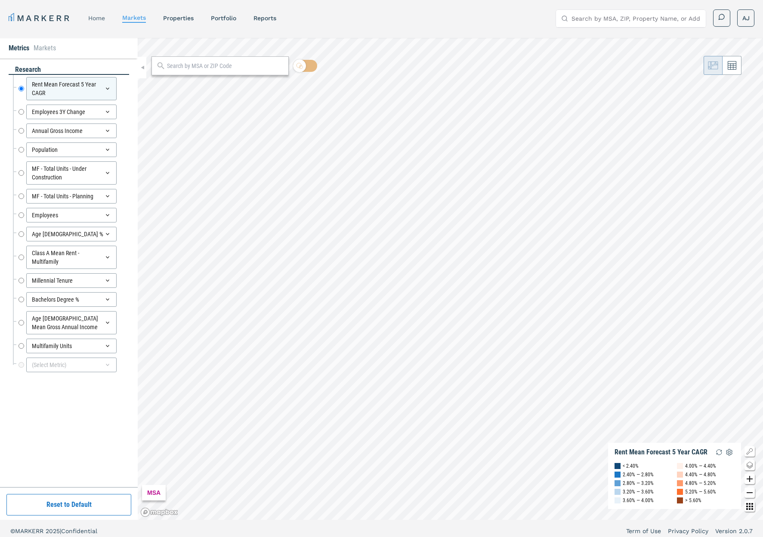
click at [99, 19] on link "home" at bounding box center [96, 18] width 17 height 7
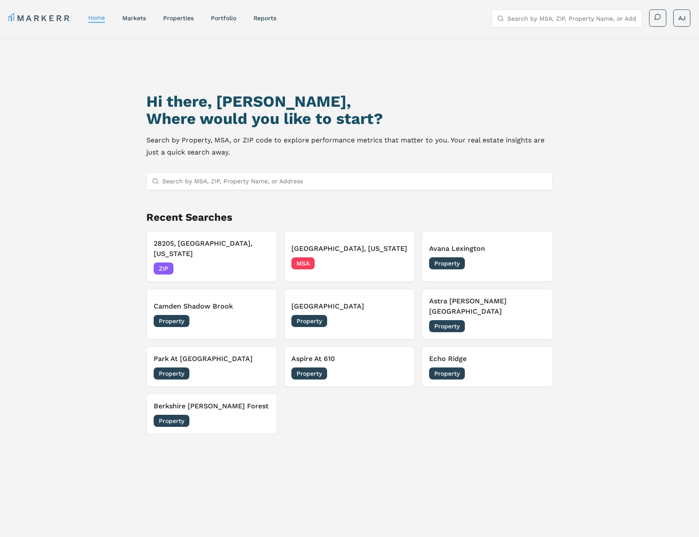
click at [0, 99] on div "Hi there, Andrew, Where would you like to start? Search by Property, MSA, or ZI…" at bounding box center [349, 313] width 699 height 551
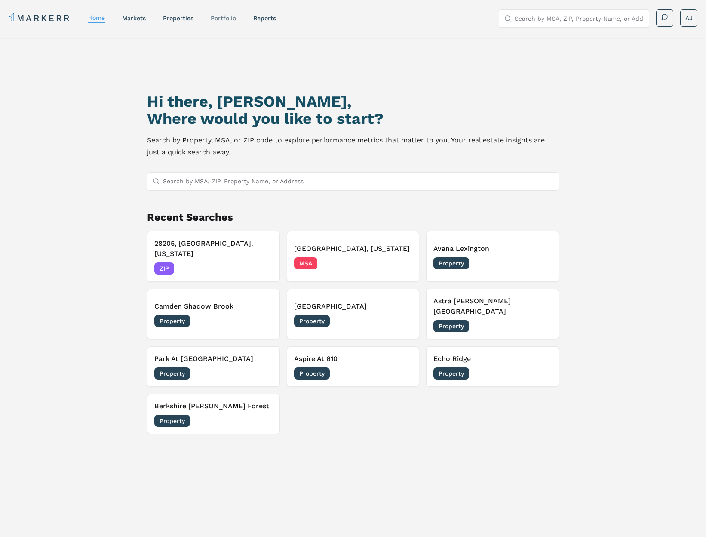
click at [225, 16] on link "Portfolio" at bounding box center [223, 18] width 25 height 7
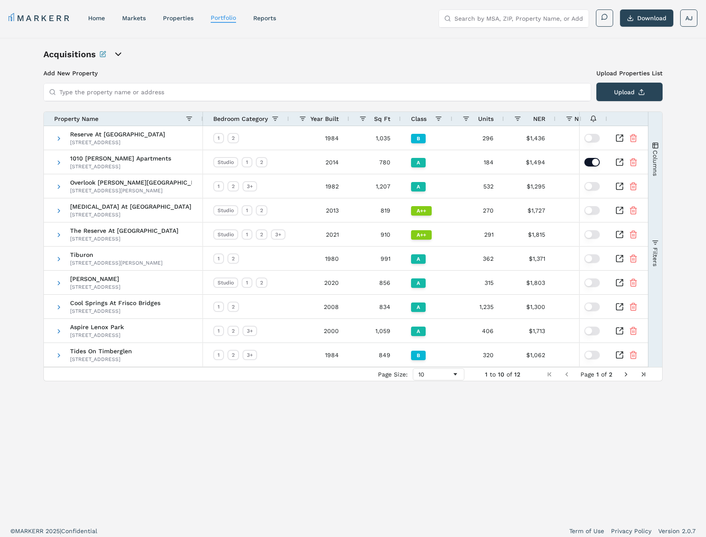
click at [338, 61] on div "Acquisitions Add New Property Upload Properties List Type the property name or …" at bounding box center [352, 278] width 619 height 461
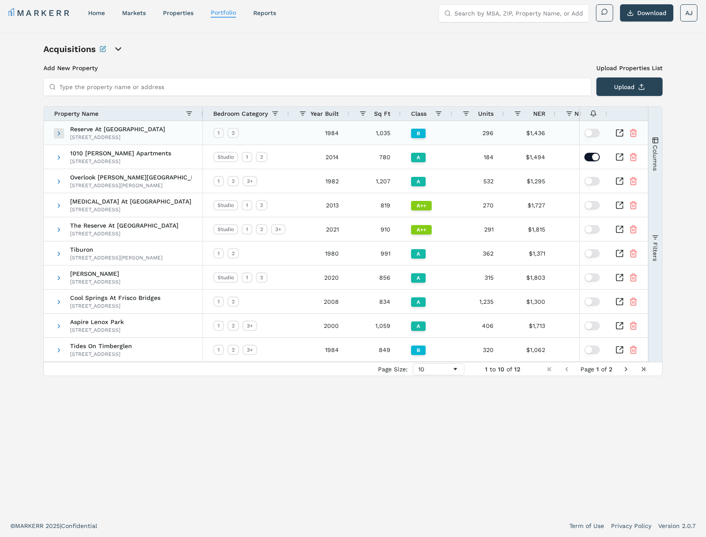
click at [59, 132] on span at bounding box center [58, 133] width 7 height 7
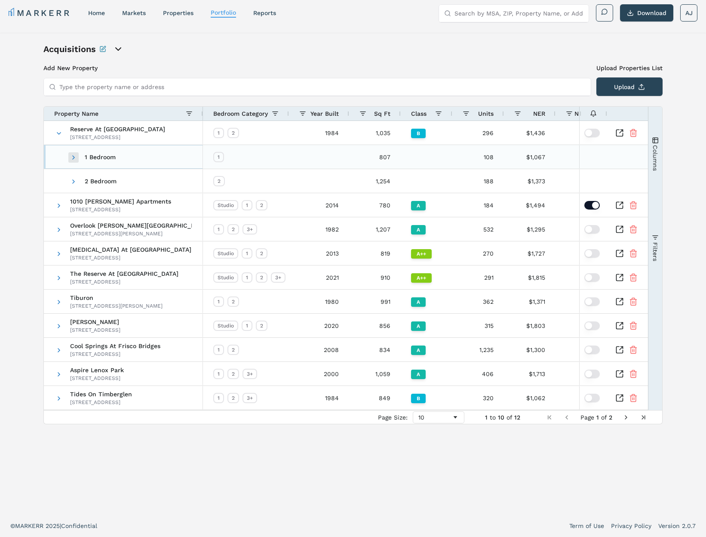
click at [71, 159] on span at bounding box center [73, 157] width 7 height 7
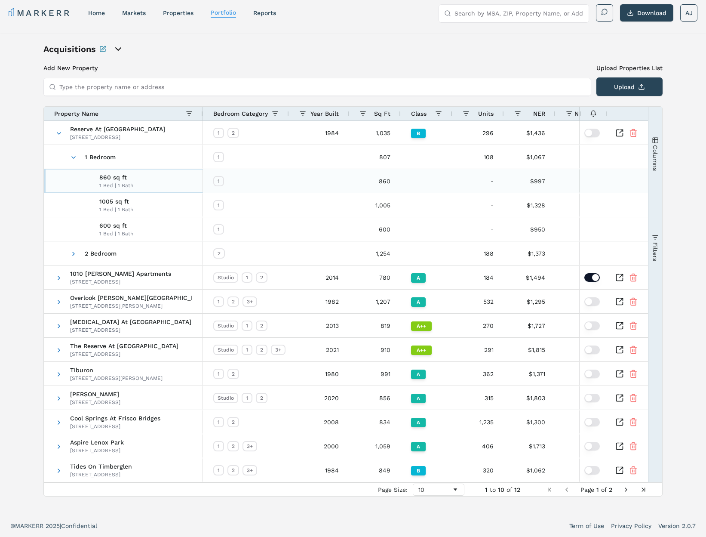
click at [123, 184] on div "1 Bed | 1 Bath" at bounding box center [116, 185] width 34 height 7
click at [61, 132] on span at bounding box center [58, 133] width 7 height 7
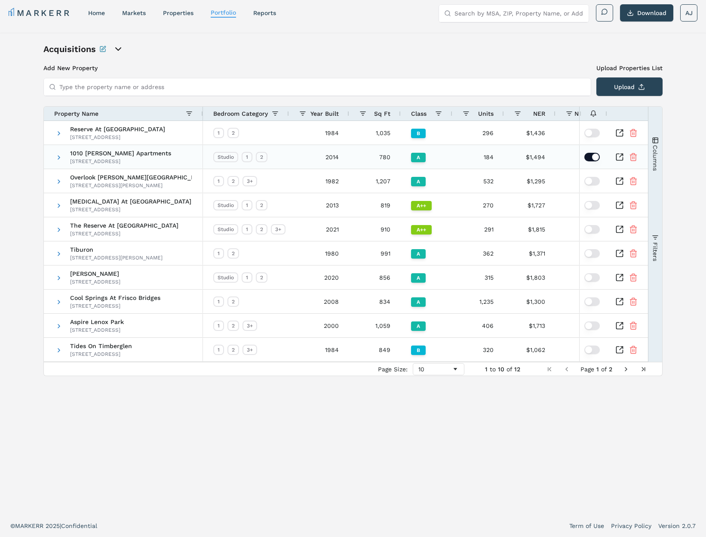
click at [619, 158] on icon "Inspect Comparable" at bounding box center [620, 157] width 9 height 9
click at [56, 184] on span at bounding box center [58, 181] width 7 height 7
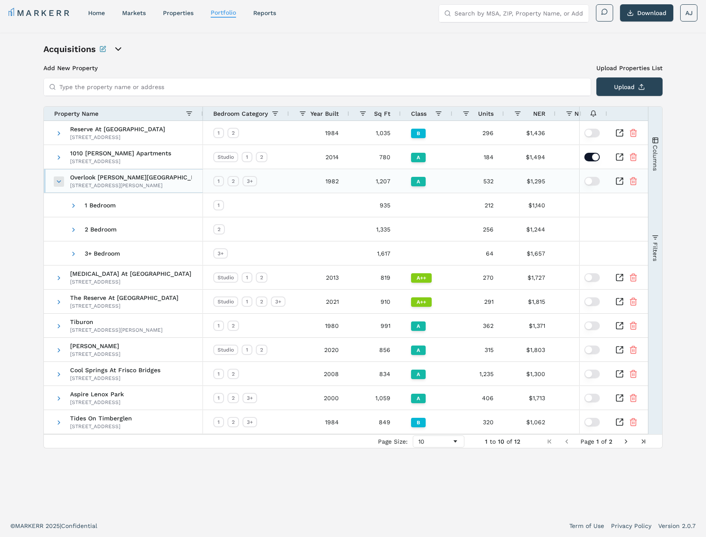
click at [61, 184] on span at bounding box center [58, 181] width 7 height 7
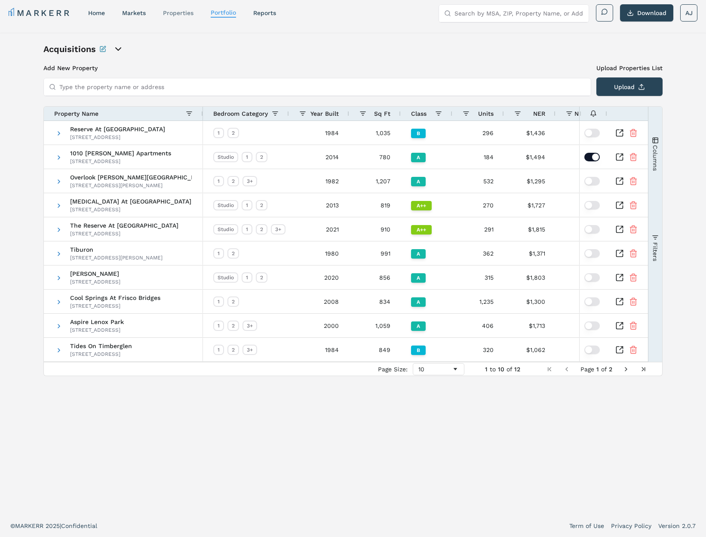
click at [182, 9] on link "properties" at bounding box center [178, 12] width 31 height 7
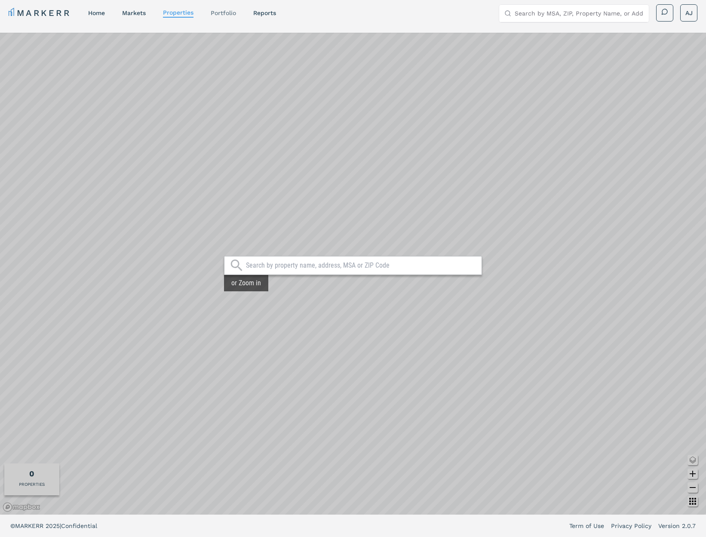
click at [222, 15] on link "Portfolio" at bounding box center [223, 12] width 25 height 7
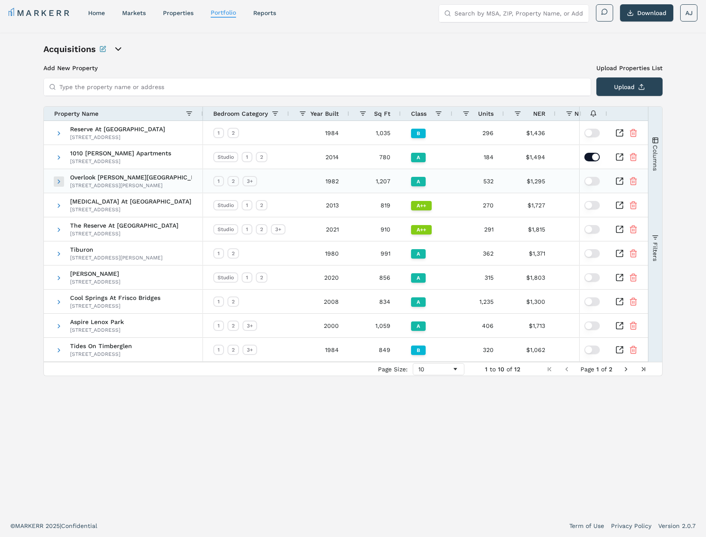
click at [61, 184] on span at bounding box center [58, 181] width 7 height 7
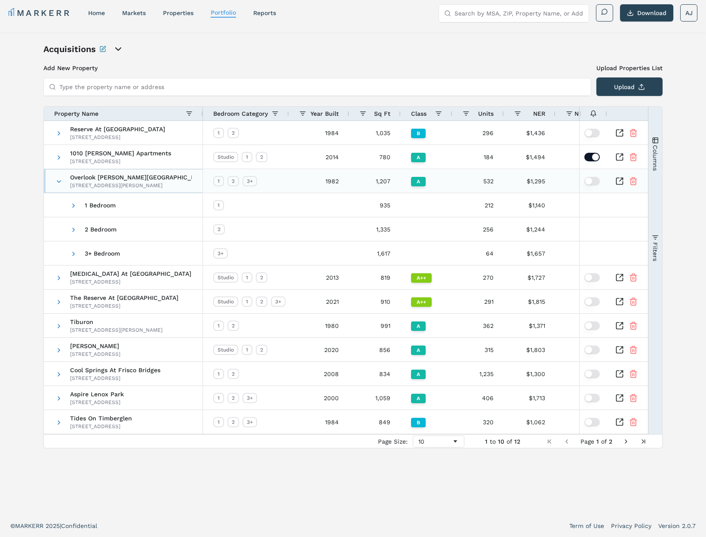
click at [61, 184] on span at bounding box center [58, 181] width 7 height 7
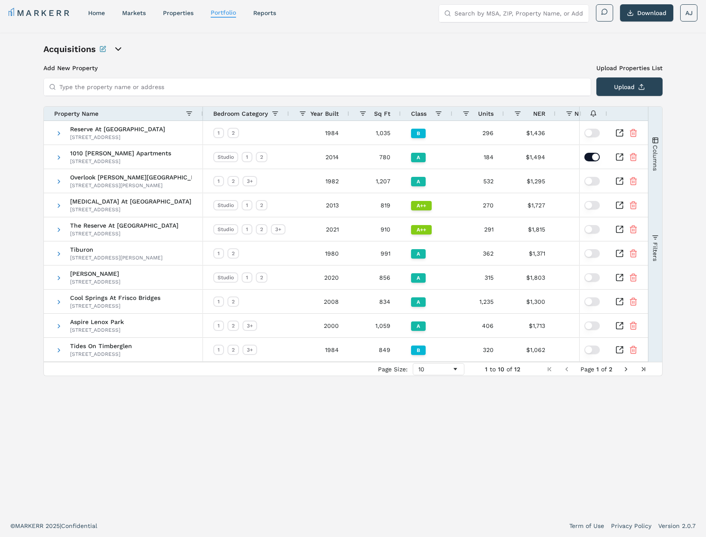
drag, startPoint x: 175, startPoint y: 59, endPoint x: 140, endPoint y: 65, distance: 35.8
click at [172, 60] on div "Acquisitions Add New Property Upload Properties List Type the property name or …" at bounding box center [352, 273] width 619 height 461
click at [62, 155] on span "1010 Dilworth Apartments 1010 Kenilworth Ave, Charlotte, NC 28204" at bounding box center [123, 157] width 137 height 24
click at [58, 157] on span at bounding box center [58, 157] width 7 height 7
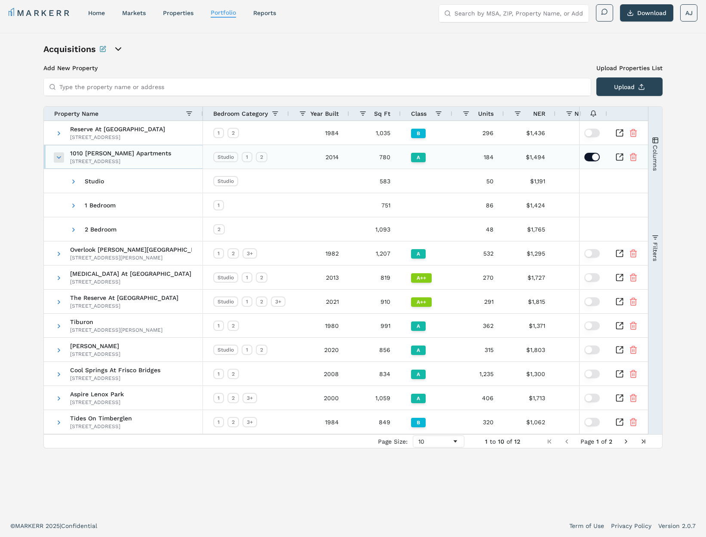
click at [59, 157] on span at bounding box center [58, 157] width 7 height 7
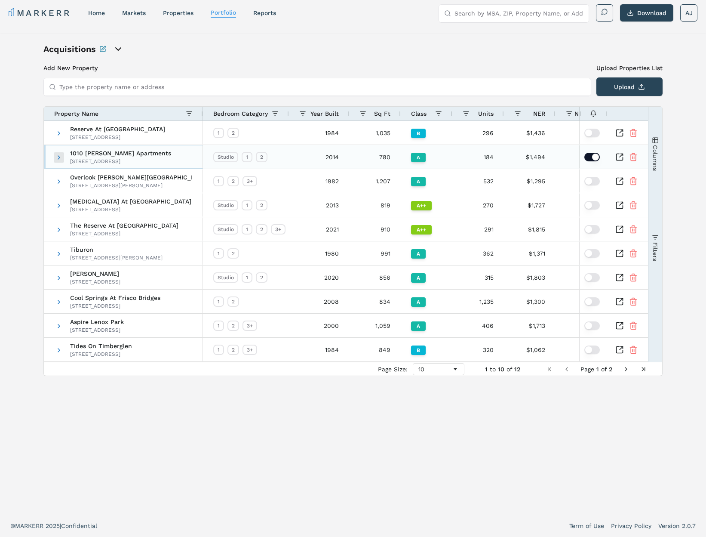
click at [59, 157] on span at bounding box center [58, 157] width 7 height 7
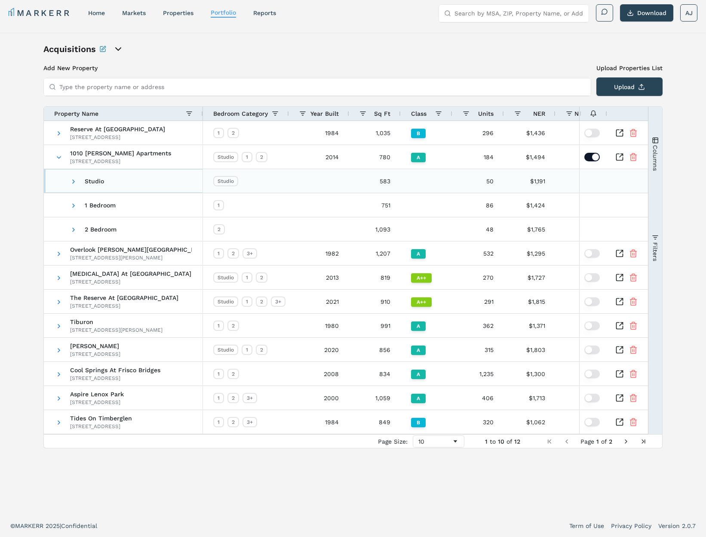
click at [75, 183] on span at bounding box center [73, 181] width 7 height 7
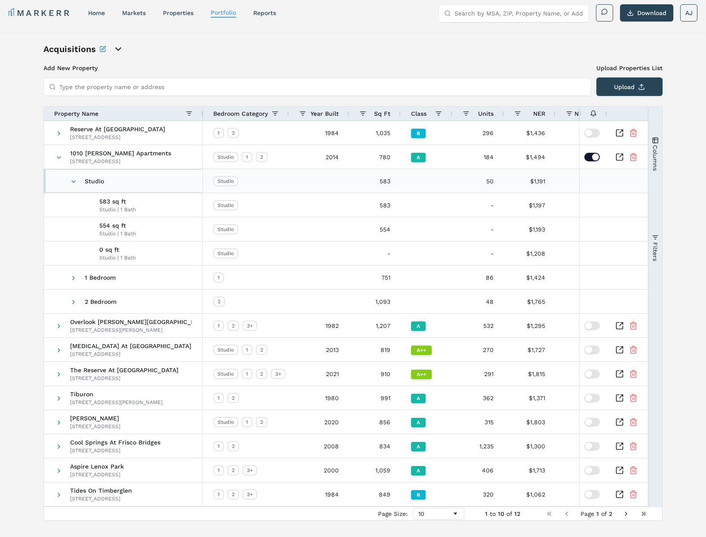
drag, startPoint x: 74, startPoint y: 180, endPoint x: 71, endPoint y: 173, distance: 7.5
click at [74, 180] on span at bounding box center [73, 181] width 7 height 7
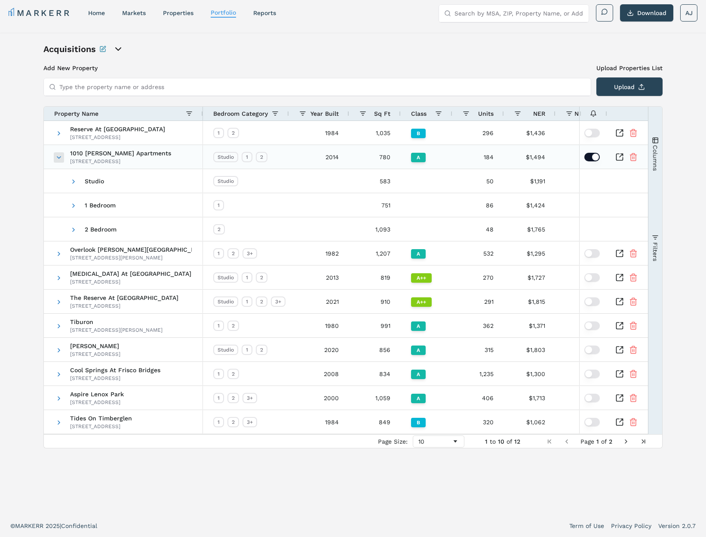
click at [56, 154] on span at bounding box center [58, 157] width 7 height 7
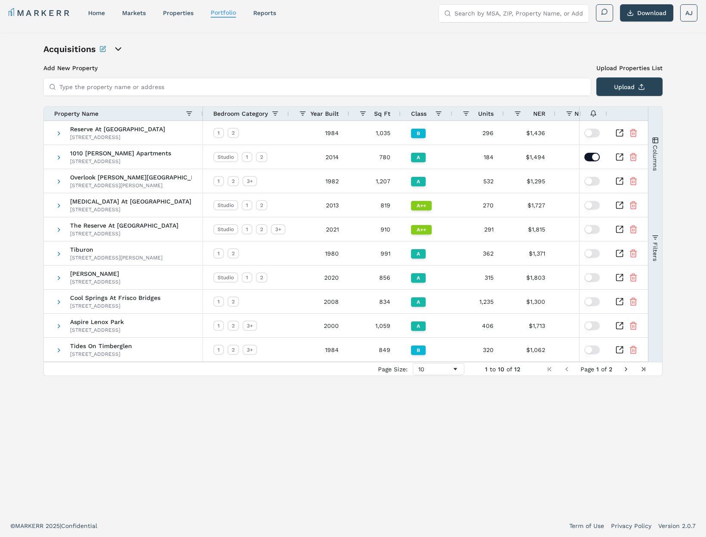
click at [265, 60] on div "Acquisitions Add New Property Upload Properties List Type the property name or …" at bounding box center [352, 273] width 619 height 461
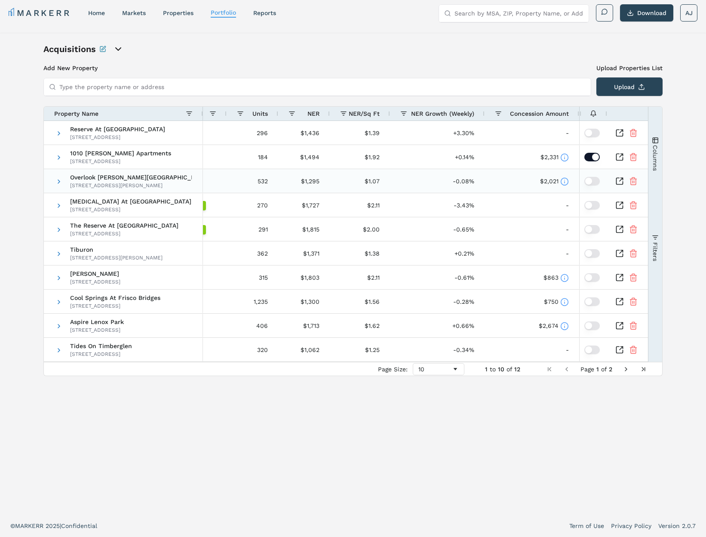
click at [565, 178] on icon at bounding box center [564, 181] width 9 height 9
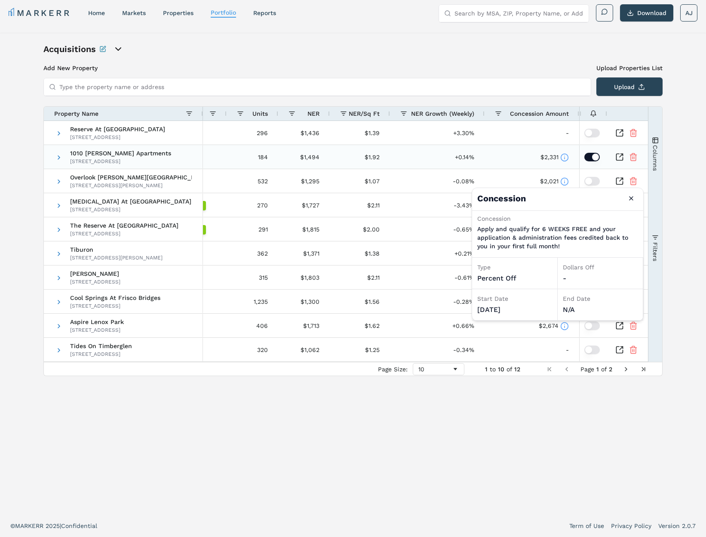
click at [564, 160] on icon at bounding box center [564, 157] width 9 height 9
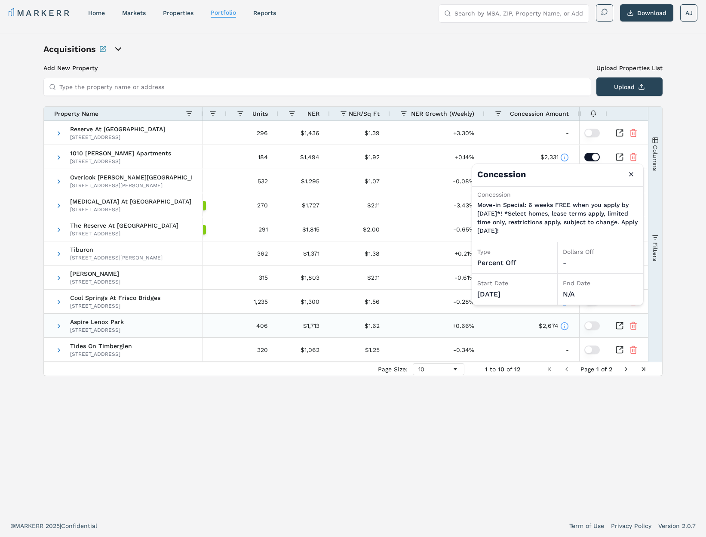
click at [564, 325] on icon at bounding box center [564, 326] width 9 height 9
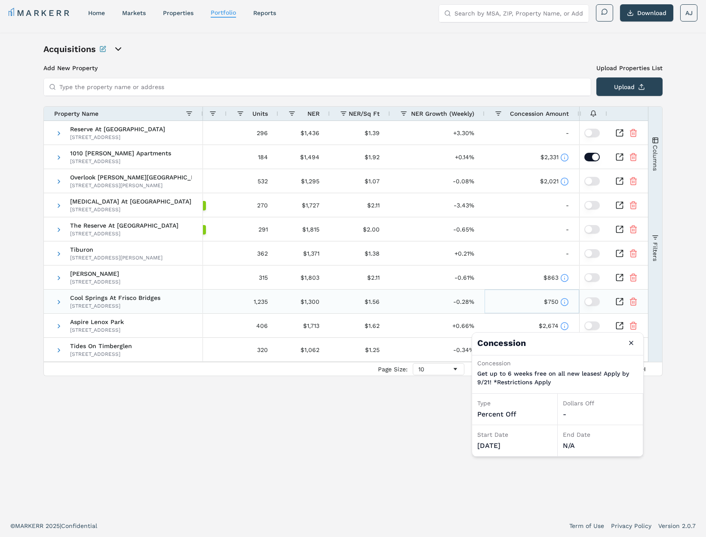
drag, startPoint x: 564, startPoint y: 302, endPoint x: 568, endPoint y: 283, distance: 19.3
click at [564, 302] on icon at bounding box center [564, 302] width 9 height 9
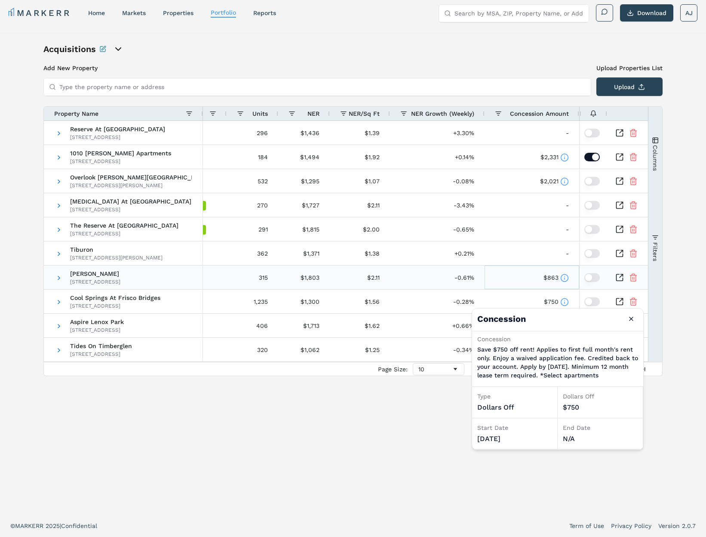
click at [567, 278] on icon at bounding box center [564, 278] width 9 height 9
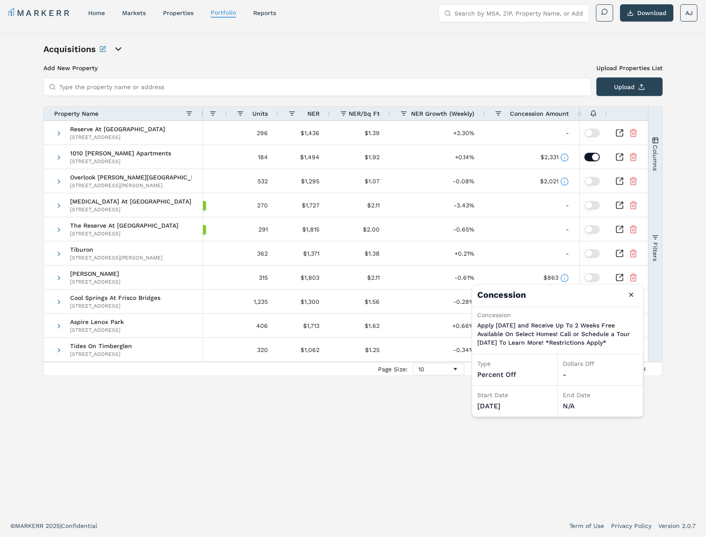
click at [689, 259] on div "Acquisitions Add New Property Upload Properties List Type the property name or …" at bounding box center [353, 274] width 706 height 482
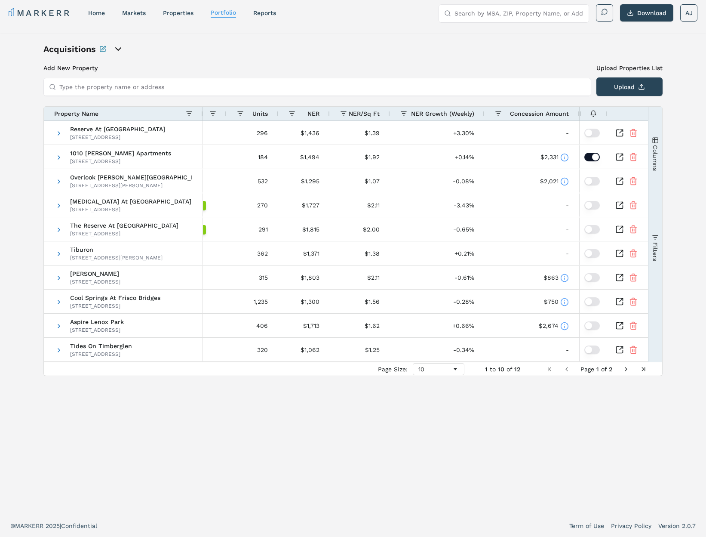
click at [658, 249] on span "Filters" at bounding box center [655, 251] width 7 height 19
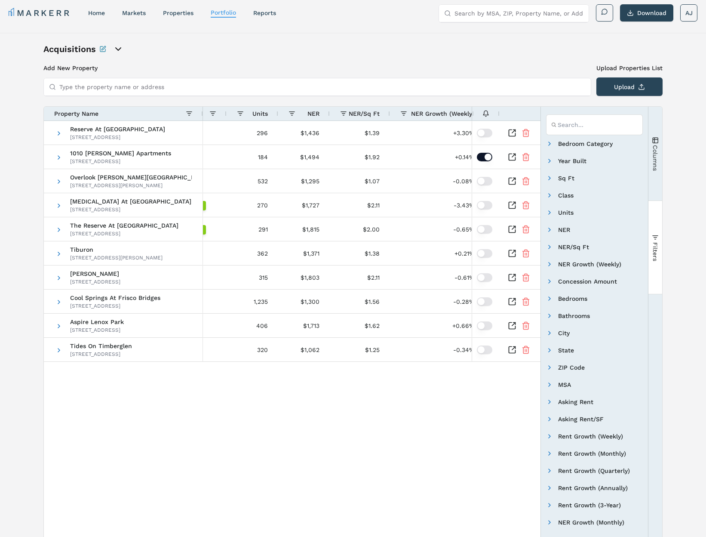
click at [661, 248] on button "Filters" at bounding box center [656, 247] width 14 height 93
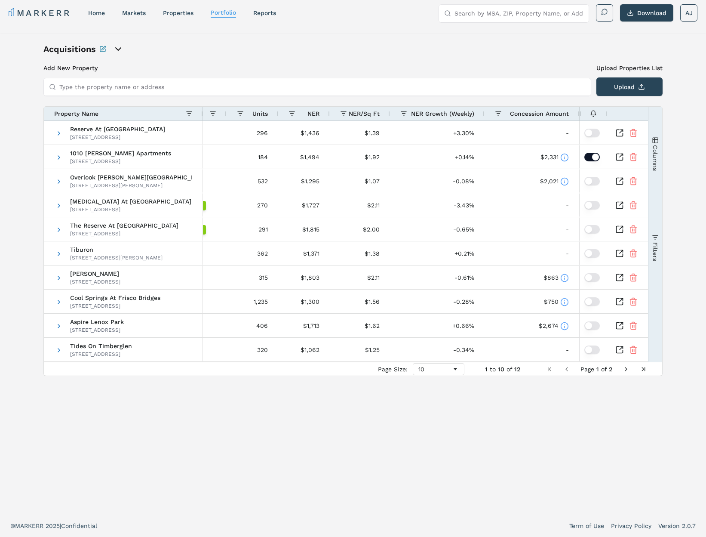
click at [652, 165] on span "Columns" at bounding box center [655, 158] width 7 height 26
drag, startPoint x: 409, startPoint y: 41, endPoint x: 363, endPoint y: 52, distance: 48.1
click at [409, 42] on div "Acquisitions Add New Property Upload Properties List Type the property name or …" at bounding box center [353, 274] width 706 height 482
click at [292, 38] on div "Acquisitions Add New Property Upload Properties List Type the property name or …" at bounding box center [353, 274] width 706 height 482
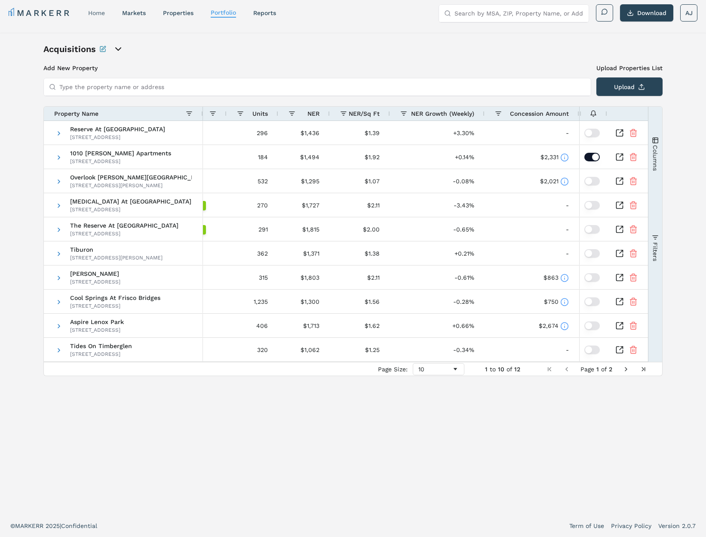
click at [92, 11] on link "home" at bounding box center [96, 12] width 17 height 7
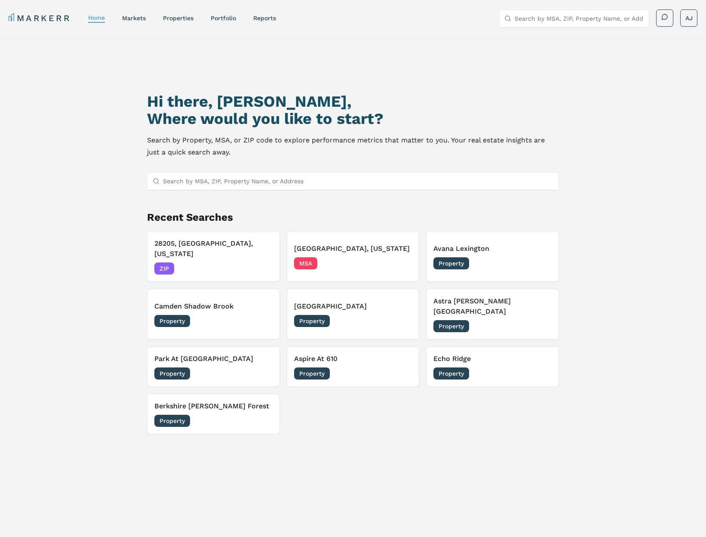
click at [106, 182] on div "Hi there, Andrew, Where would you like to start? Search by Property, MSA, or ZI…" at bounding box center [353, 320] width 494 height 537
drag, startPoint x: 96, startPoint y: 20, endPoint x: 32, endPoint y: 37, distance: 66.2
click at [96, 20] on link "home" at bounding box center [96, 17] width 17 height 7
click at [461, 138] on p "Search by Property, MSA, or ZIP code to explore performance metrics that matter…" at bounding box center [353, 146] width 412 height 24
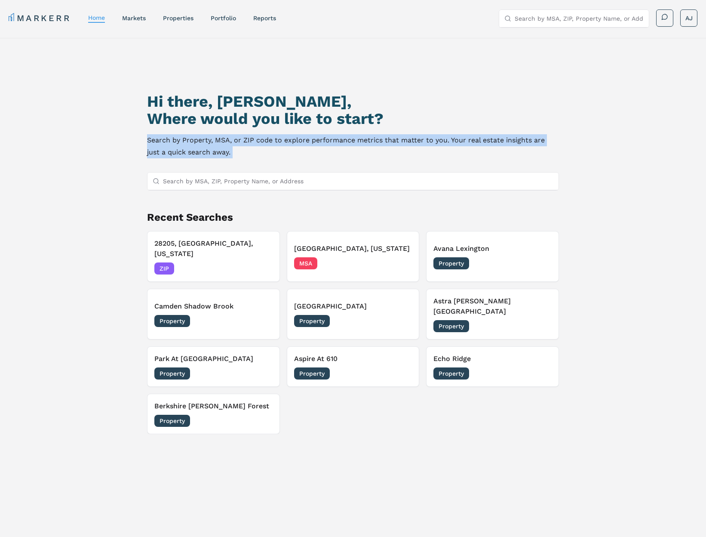
click at [461, 138] on p "Search by Property, MSA, or ZIP code to explore performance metrics that matter…" at bounding box center [353, 146] width 412 height 24
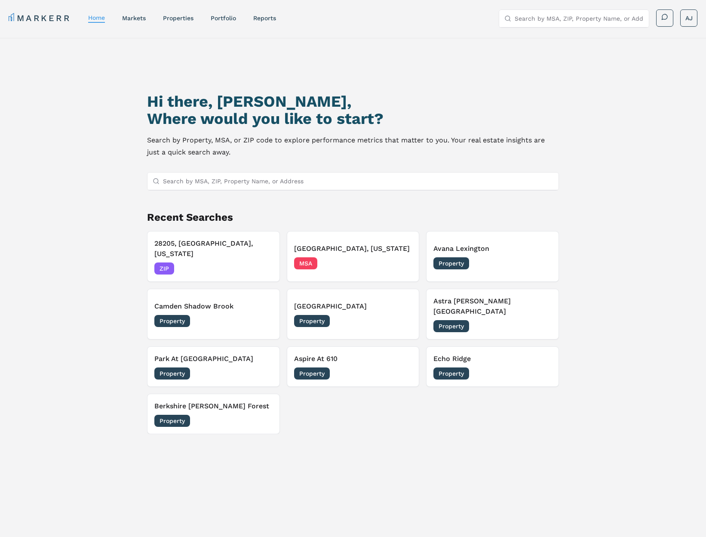
click at [232, 146] on p "Search by Property, MSA, or ZIP code to explore performance metrics that matter…" at bounding box center [353, 146] width 412 height 24
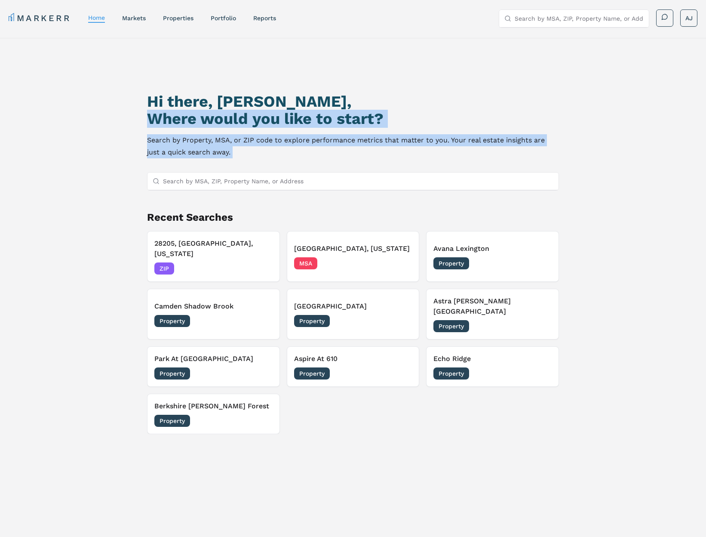
drag, startPoint x: 229, startPoint y: 150, endPoint x: 196, endPoint y: 120, distance: 44.7
click at [129, 126] on div "Hi there, Andrew, Where would you like to start? Search by Property, MSA, or ZI…" at bounding box center [353, 320] width 494 height 537
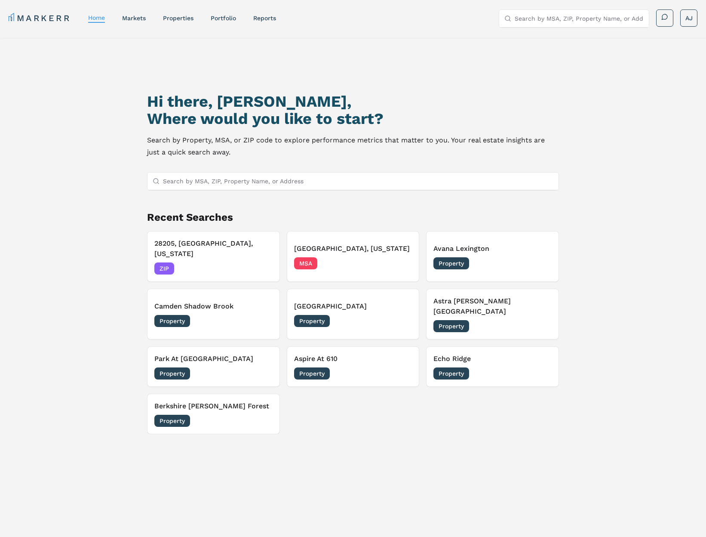
click at [170, 96] on h1 "Hi there, [PERSON_NAME]," at bounding box center [353, 101] width 412 height 17
click at [170, 97] on h1 "Hi there, [PERSON_NAME]," at bounding box center [353, 101] width 412 height 17
drag, startPoint x: 171, startPoint y: 97, endPoint x: 180, endPoint y: 100, distance: 9.4
click at [174, 98] on h1 "Hi there, [PERSON_NAME]," at bounding box center [353, 101] width 412 height 17
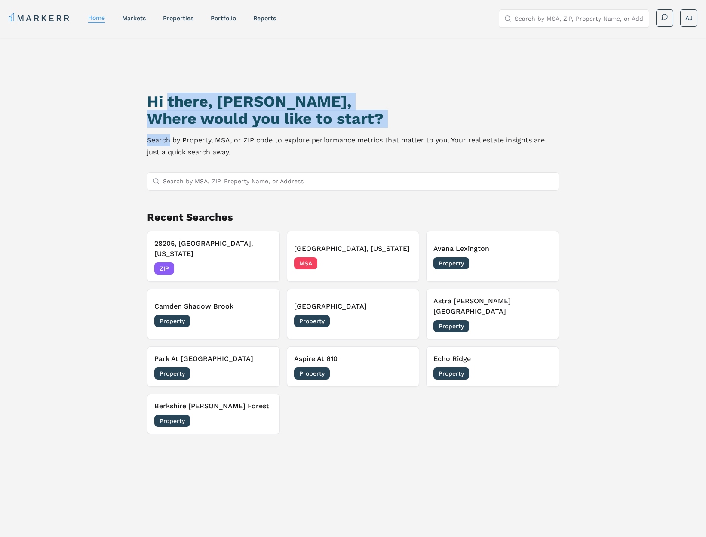
drag, startPoint x: 203, startPoint y: 132, endPoint x: 212, endPoint y: 135, distance: 9.8
click at [204, 132] on div "Hi there, Andrew, Where would you like to start? Search by Property, MSA, or ZI…" at bounding box center [353, 125] width 412 height 65
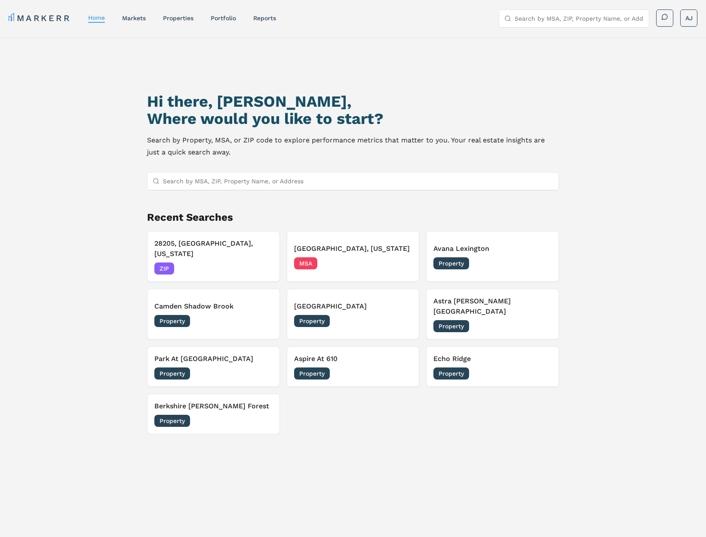
drag, startPoint x: 238, startPoint y: 145, endPoint x: 240, endPoint y: 152, distance: 6.7
click at [238, 145] on p "Search by Property, MSA, or ZIP code to explore performance metrics that matter…" at bounding box center [353, 146] width 412 height 24
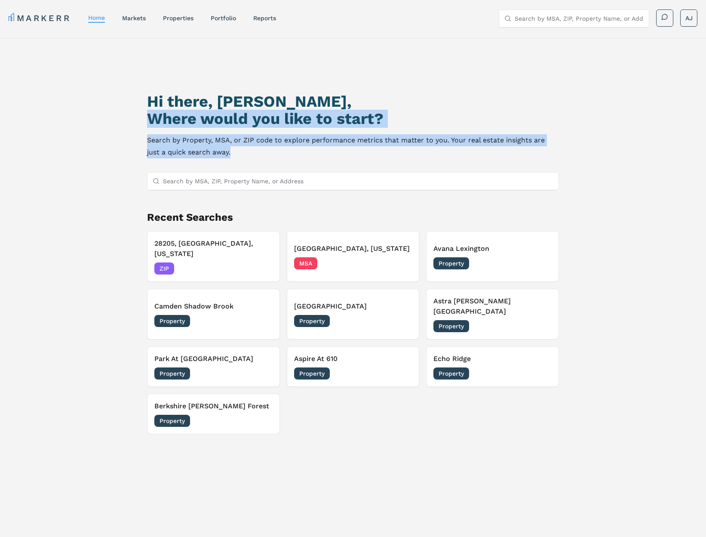
drag, startPoint x: 193, startPoint y: 142, endPoint x: 149, endPoint y: 120, distance: 49.1
click at [144, 121] on div "Hi there, Andrew, Where would you like to start? Search by Property, MSA, or ZI…" at bounding box center [353, 320] width 494 height 537
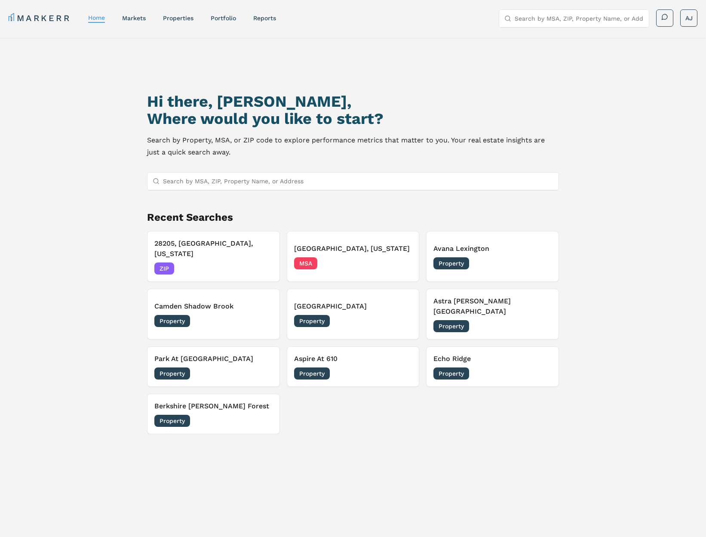
click at [220, 119] on h2 "Where would you like to start?" at bounding box center [353, 118] width 412 height 17
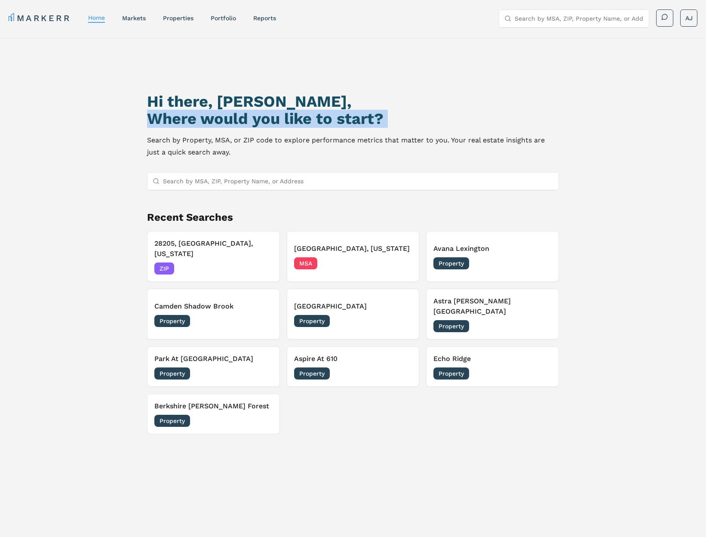
click at [220, 119] on h2 "Where would you like to start?" at bounding box center [353, 118] width 412 height 17
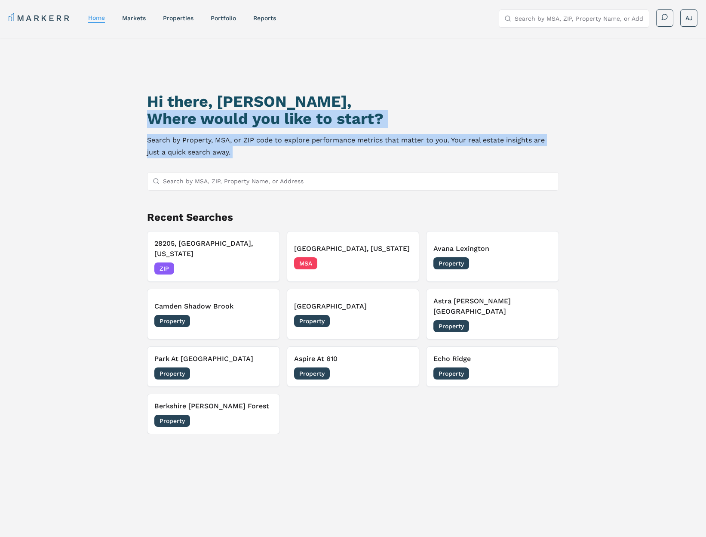
drag, startPoint x: 202, startPoint y: 156, endPoint x: 207, endPoint y: 153, distance: 6.2
click at [204, 154] on p "Search by Property, MSA, or ZIP code to explore performance metrics that matter…" at bounding box center [353, 146] width 412 height 24
click at [240, 151] on p "Search by Property, MSA, or ZIP code to explore performance metrics that matter…" at bounding box center [353, 146] width 412 height 24
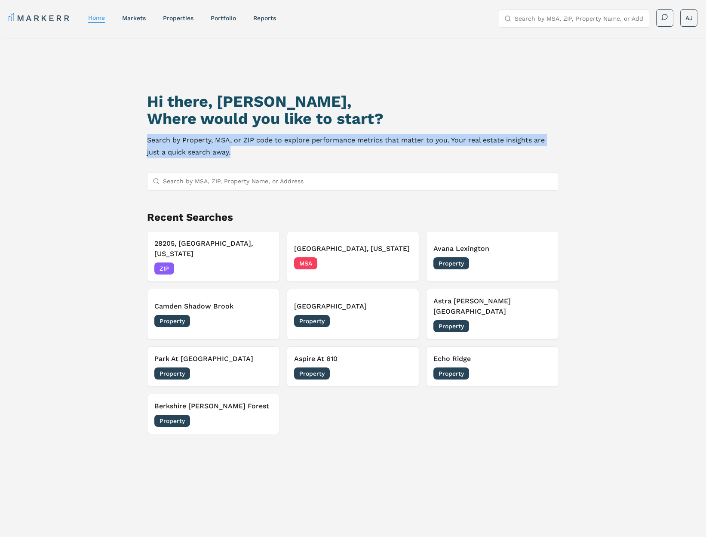
drag, startPoint x: 229, startPoint y: 150, endPoint x: 191, endPoint y: 139, distance: 39.5
click at [135, 141] on div "Hi there, Andrew, Where would you like to start? Search by Property, MSA, or ZI…" at bounding box center [353, 320] width 494 height 537
click at [253, 142] on p "Search by Property, MSA, or ZIP code to explore performance metrics that matter…" at bounding box center [353, 146] width 412 height 24
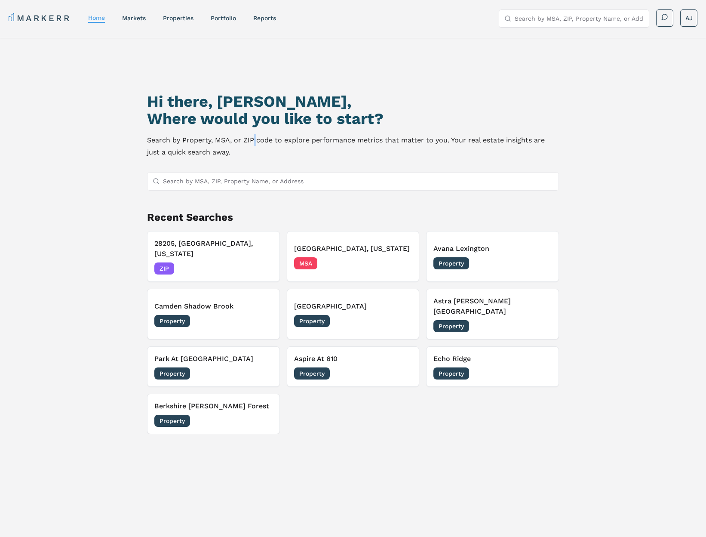
click at [253, 142] on p "Search by Property, MSA, or ZIP code to explore performance metrics that matter…" at bounding box center [353, 146] width 412 height 24
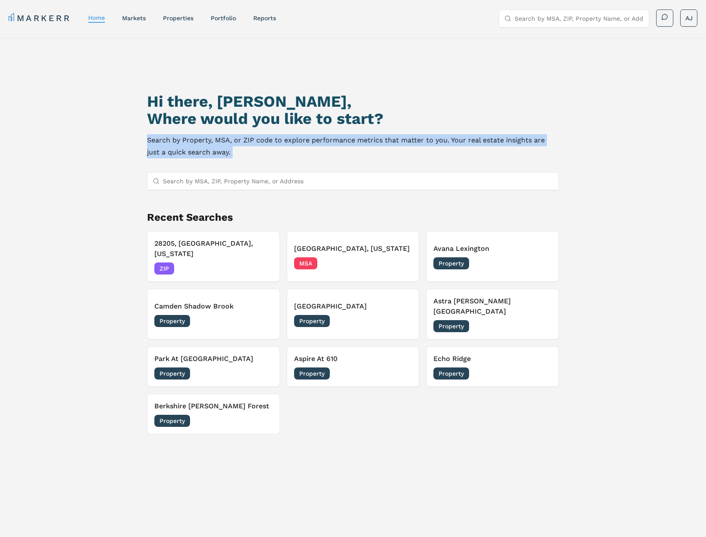
click at [253, 142] on p "Search by Property, MSA, or ZIP code to explore performance metrics that matter…" at bounding box center [353, 146] width 412 height 24
click at [249, 152] on p "Search by Property, MSA, or ZIP code to explore performance metrics that matter…" at bounding box center [353, 146] width 412 height 24
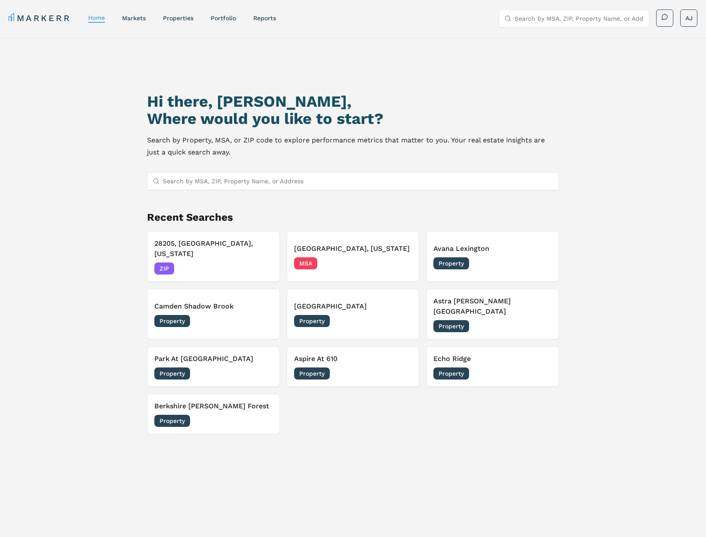
click at [222, 154] on p "Search by Property, MSA, or ZIP code to explore performance metrics that matter…" at bounding box center [353, 146] width 412 height 24
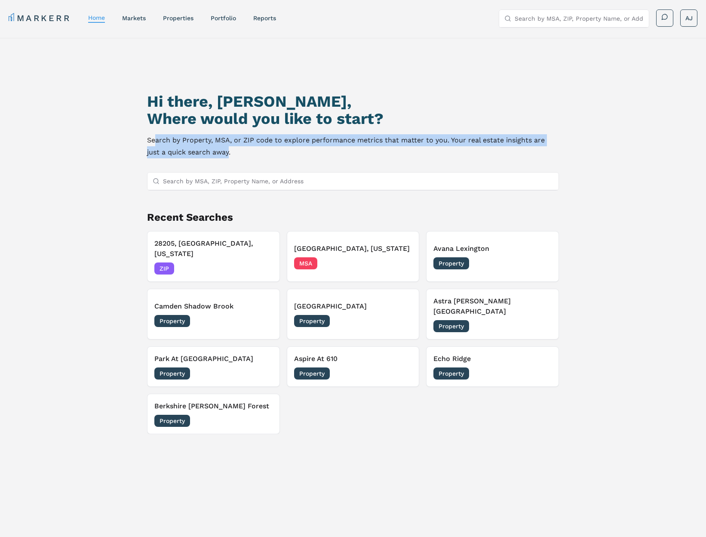
drag, startPoint x: 214, startPoint y: 154, endPoint x: 161, endPoint y: 139, distance: 55.1
click at [156, 141] on p "Search by Property, MSA, or ZIP code to explore performance metrics that matter…" at bounding box center [353, 146] width 412 height 24
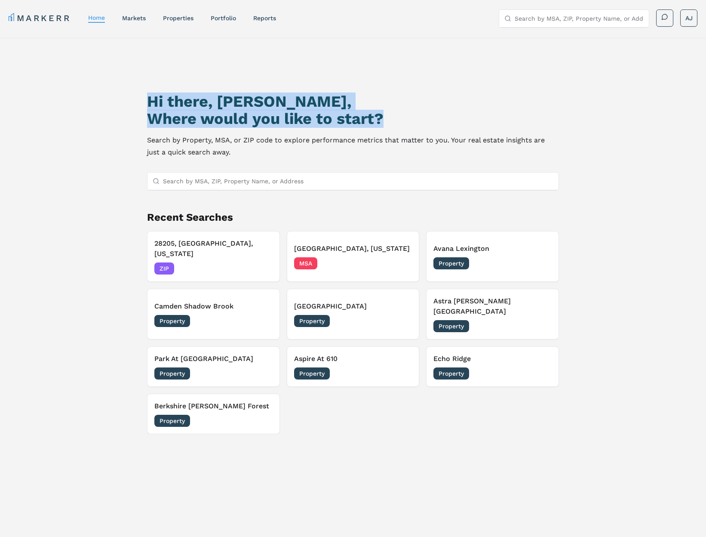
drag, startPoint x: 188, startPoint y: 99, endPoint x: 379, endPoint y: 132, distance: 194.1
click at [379, 131] on div "Hi there, Andrew, Where would you like to start? Search by Property, MSA, or ZI…" at bounding box center [353, 125] width 412 height 65
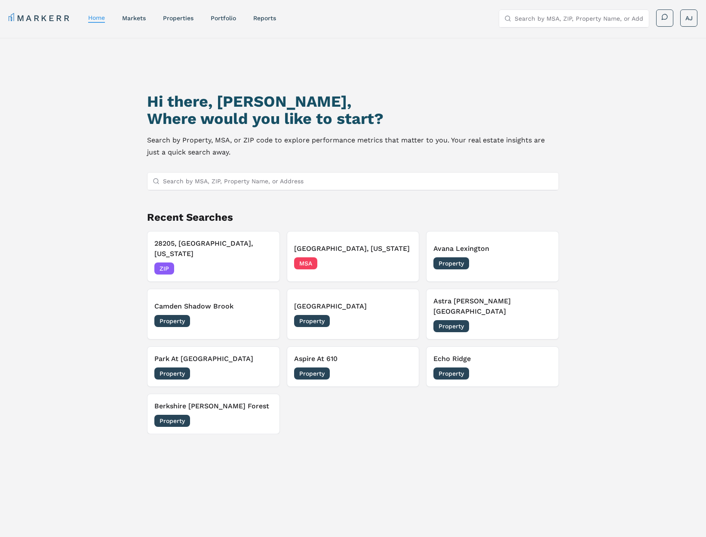
click at [354, 148] on p "Search by Property, MSA, or ZIP code to explore performance metrics that matter…" at bounding box center [353, 146] width 412 height 24
click at [349, 144] on p "Search by Property, MSA, or ZIP code to explore performance metrics that matter…" at bounding box center [353, 146] width 412 height 24
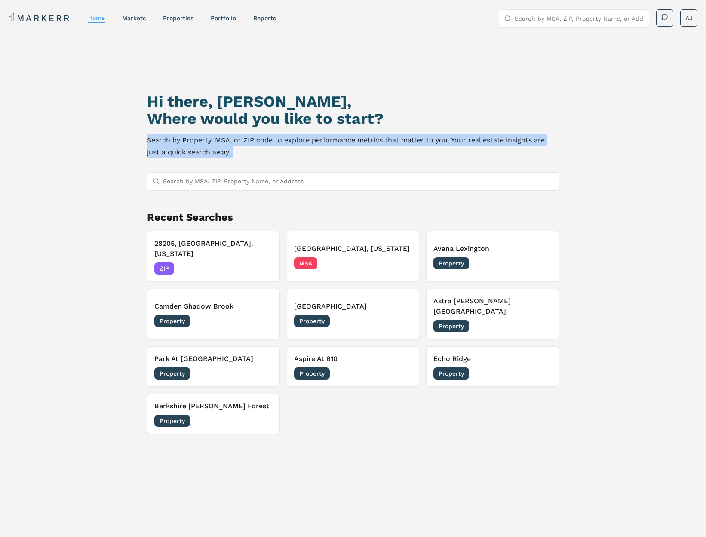
click at [349, 144] on p "Search by Property, MSA, or ZIP code to explore performance metrics that matter…" at bounding box center [353, 146] width 412 height 24
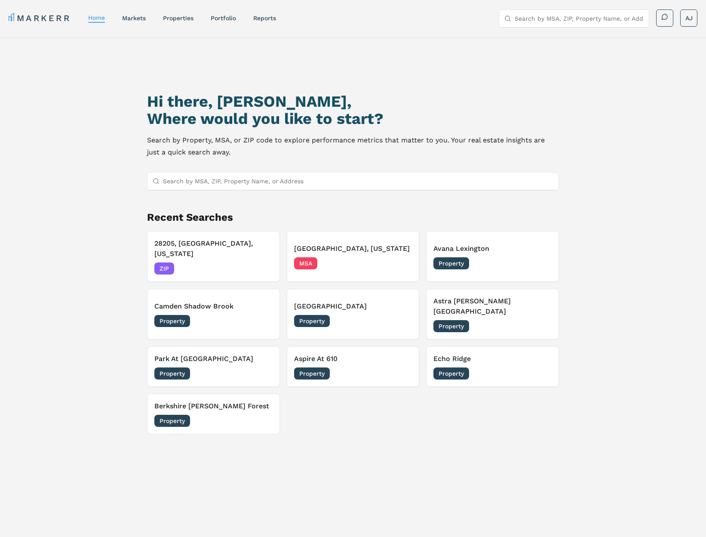
click at [487, 395] on div "28205, Charlotte, North Carolina ZIP 10/02/2025 Charlotte, North Carolina MSA 1…" at bounding box center [353, 332] width 412 height 203
click at [286, 132] on div "Hi there, Andrew, Where would you like to start? Search by Property, MSA, or ZI…" at bounding box center [353, 125] width 412 height 65
click at [275, 142] on p "Search by Property, MSA, or ZIP code to explore performance metrics that matter…" at bounding box center [353, 146] width 412 height 24
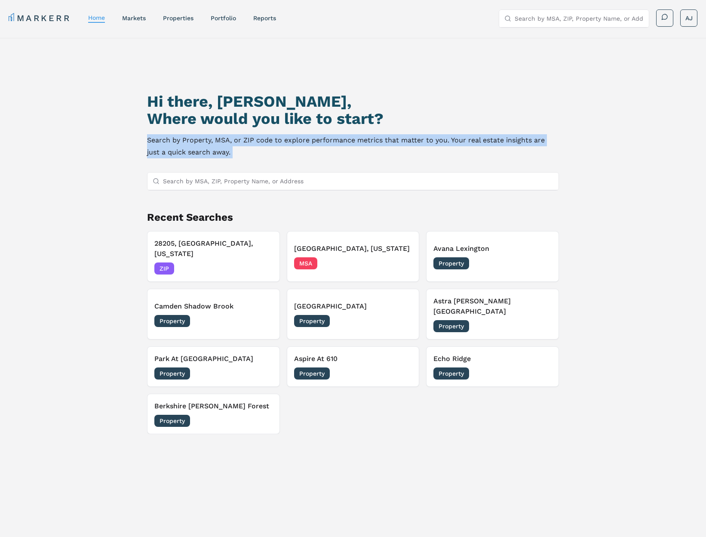
click at [275, 142] on p "Search by Property, MSA, or ZIP code to explore performance metrics that matter…" at bounding box center [353, 146] width 412 height 24
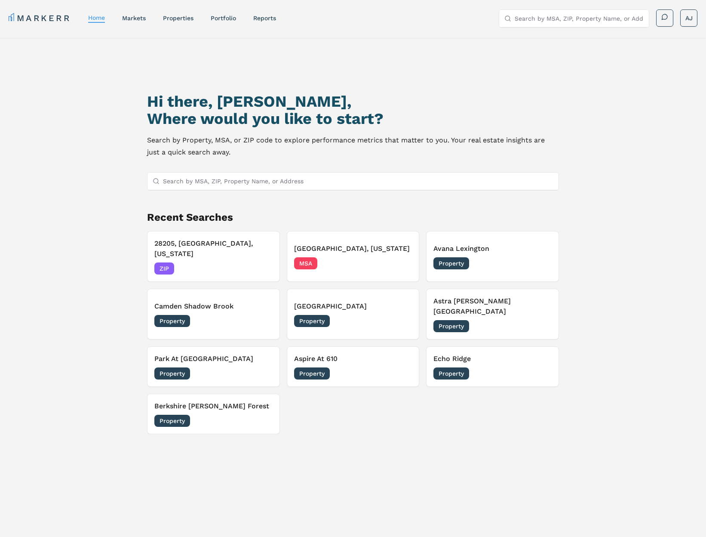
click at [353, 113] on h2 "Where would you like to start?" at bounding box center [353, 118] width 412 height 17
click at [299, 143] on p "Search by Property, MSA, or ZIP code to explore performance metrics that matter…" at bounding box center [353, 146] width 412 height 24
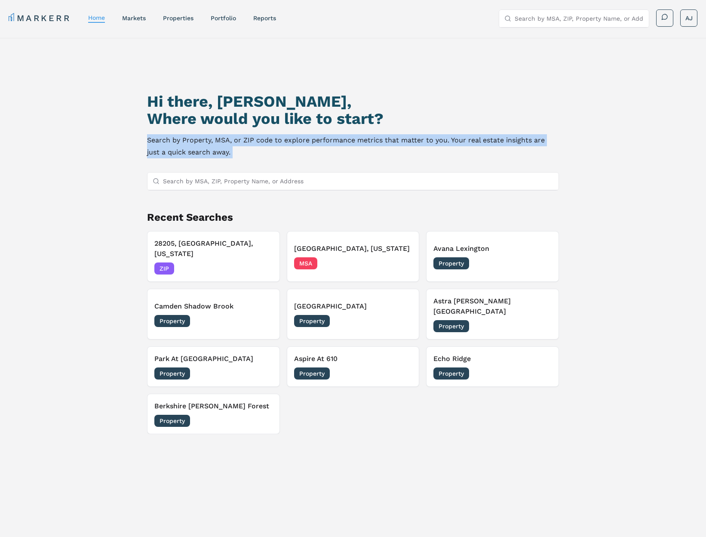
drag, startPoint x: 299, startPoint y: 143, endPoint x: 306, endPoint y: 146, distance: 7.5
click at [299, 143] on p "Search by Property, MSA, or ZIP code to explore performance metrics that matter…" at bounding box center [353, 146] width 412 height 24
click at [297, 138] on p "Search by Property, MSA, or ZIP code to explore performance metrics that matter…" at bounding box center [353, 146] width 412 height 24
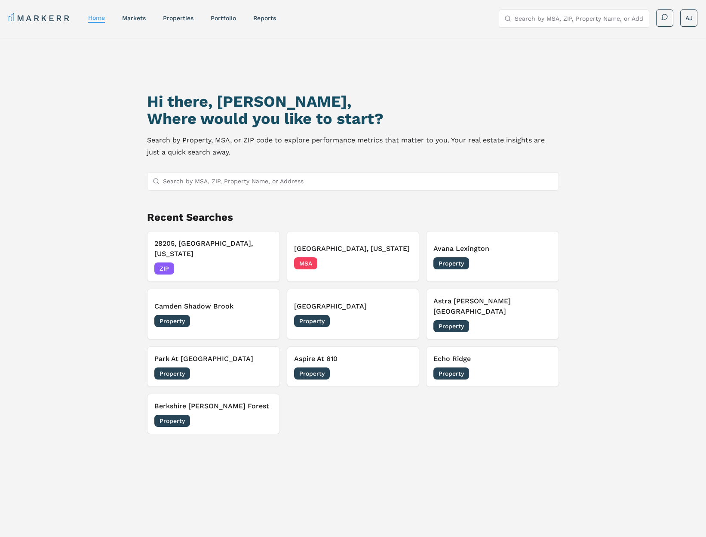
click at [244, 118] on h2 "Where would you like to start?" at bounding box center [353, 118] width 412 height 17
click at [243, 118] on h2 "Where would you like to start?" at bounding box center [353, 118] width 412 height 17
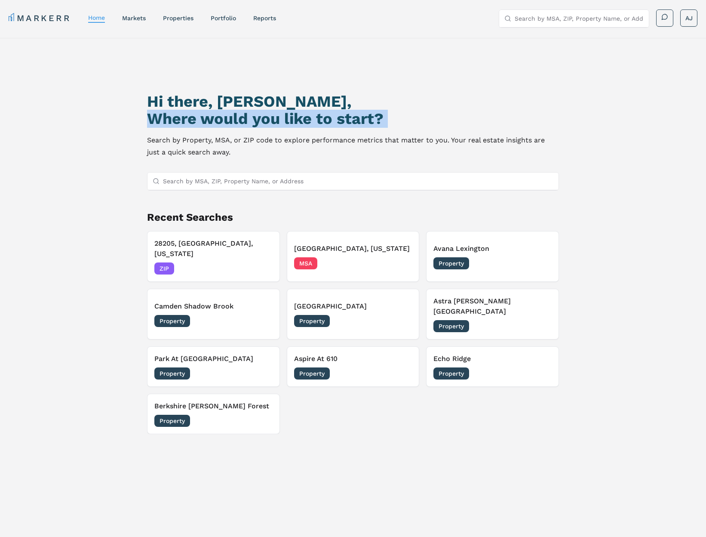
drag, startPoint x: 243, startPoint y: 118, endPoint x: 250, endPoint y: 120, distance: 6.6
click at [245, 118] on h2 "Where would you like to start?" at bounding box center [353, 118] width 412 height 17
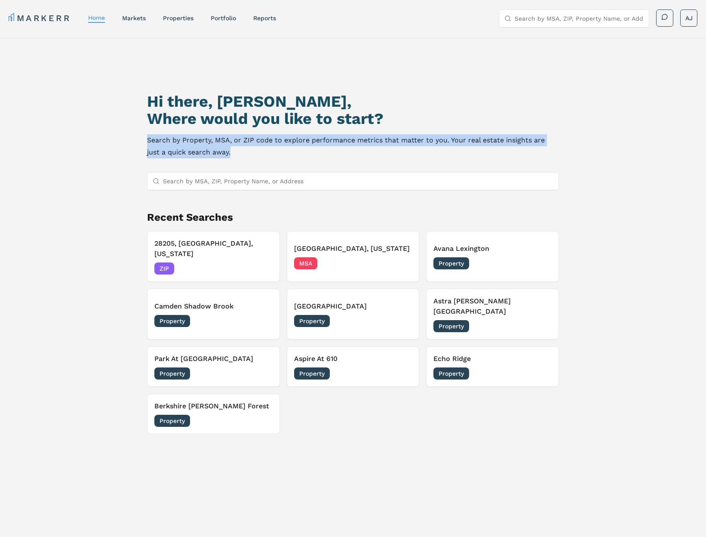
drag, startPoint x: 163, startPoint y: 132, endPoint x: 157, endPoint y: 128, distance: 6.9
click at [152, 129] on div "Hi there, Andrew, Where would you like to start? Search by Property, MSA, or ZI…" at bounding box center [353, 125] width 412 height 65
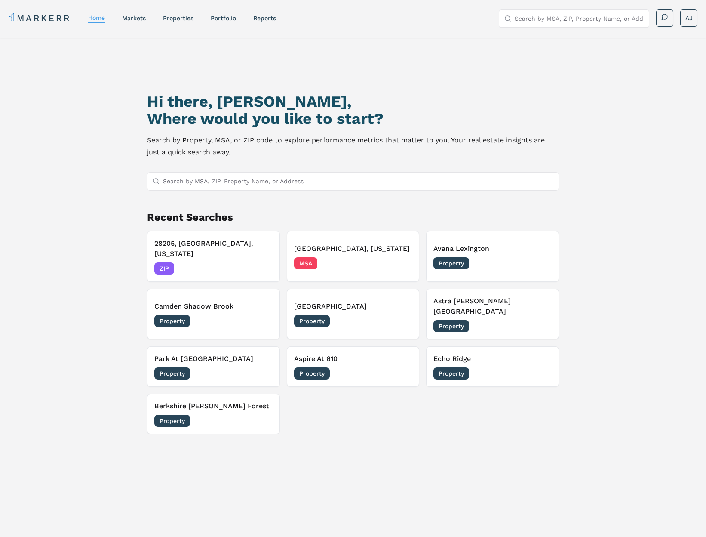
click at [258, 114] on h2 "Where would you like to start?" at bounding box center [353, 118] width 412 height 17
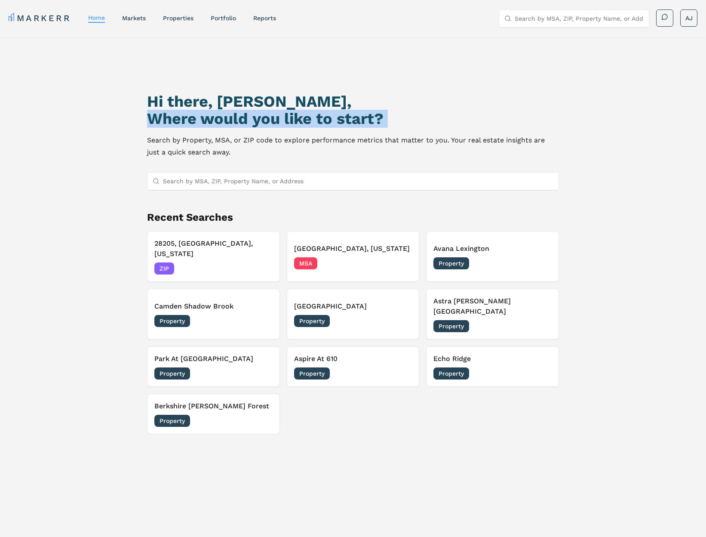
click at [258, 114] on h2 "Where would you like to start?" at bounding box center [353, 118] width 412 height 17
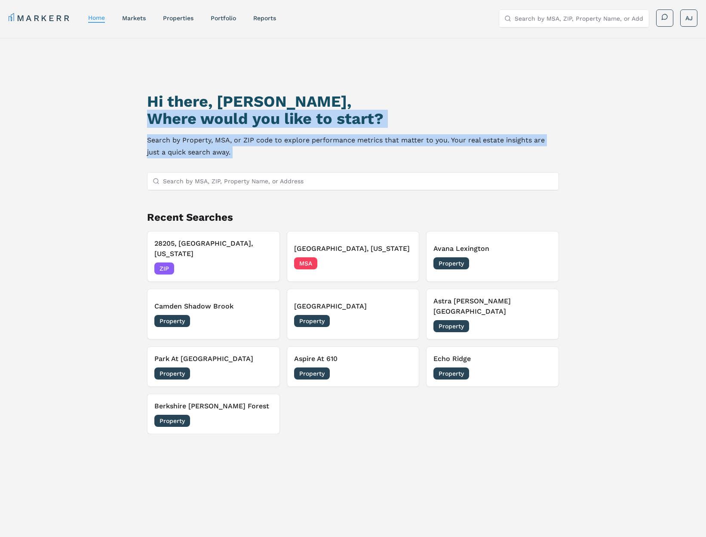
drag, startPoint x: 282, startPoint y: 146, endPoint x: 296, endPoint y: 144, distance: 13.5
click at [283, 145] on p "Search by Property, MSA, or ZIP code to explore performance metrics that matter…" at bounding box center [353, 146] width 412 height 24
click at [319, 138] on p "Search by Property, MSA, or ZIP code to explore performance metrics that matter…" at bounding box center [353, 146] width 412 height 24
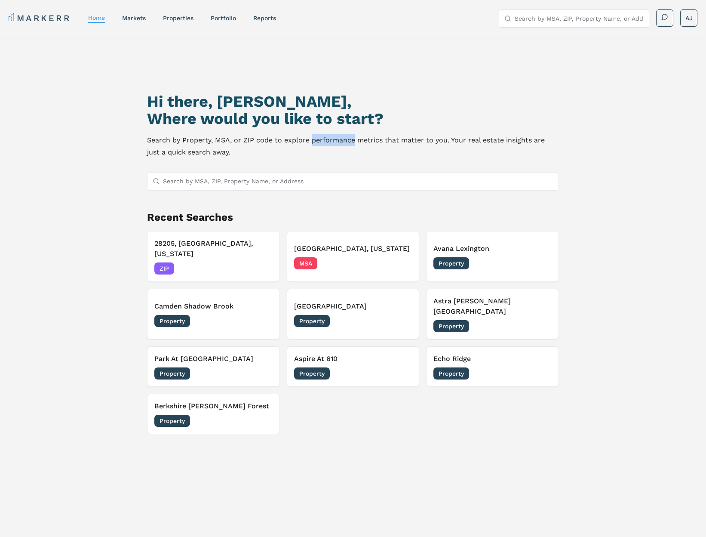
click at [319, 138] on p "Search by Property, MSA, or ZIP code to explore performance metrics that matter…" at bounding box center [353, 146] width 412 height 24
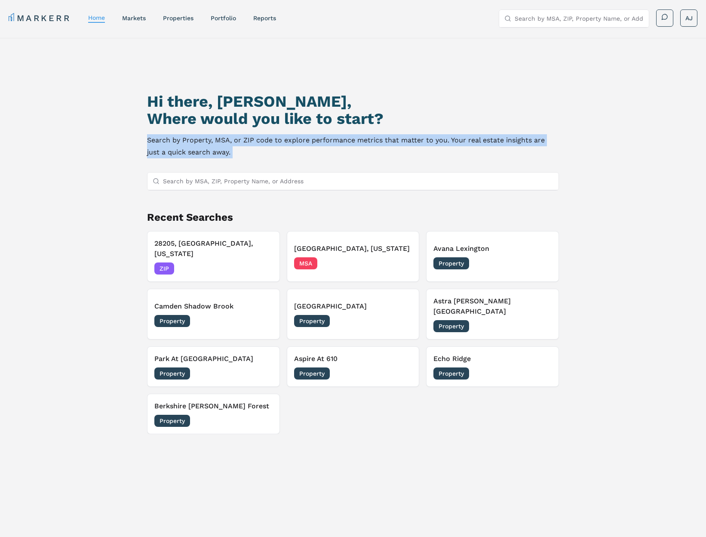
click at [319, 138] on p "Search by Property, MSA, or ZIP code to explore performance metrics that matter…" at bounding box center [353, 146] width 412 height 24
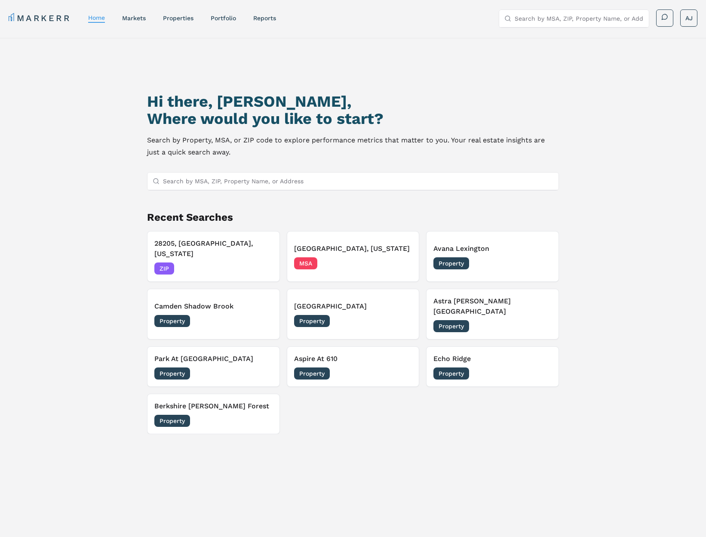
click at [295, 124] on h2 "Where would you like to start?" at bounding box center [353, 118] width 412 height 17
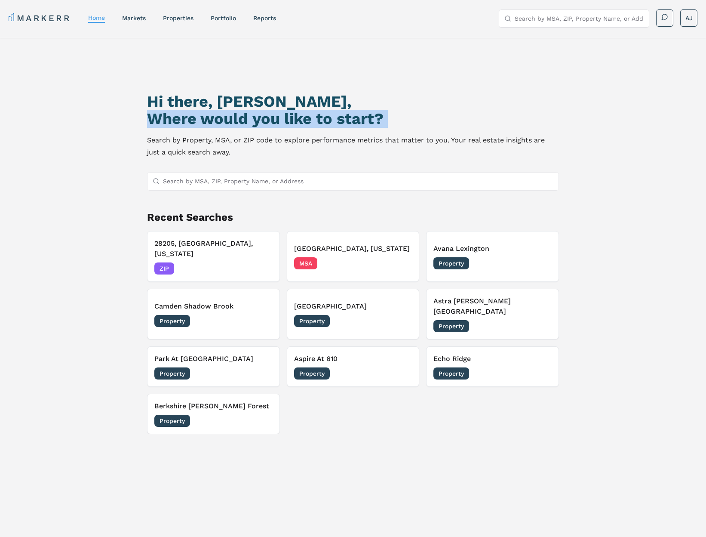
click at [295, 124] on h2 "Where would you like to start?" at bounding box center [353, 118] width 412 height 17
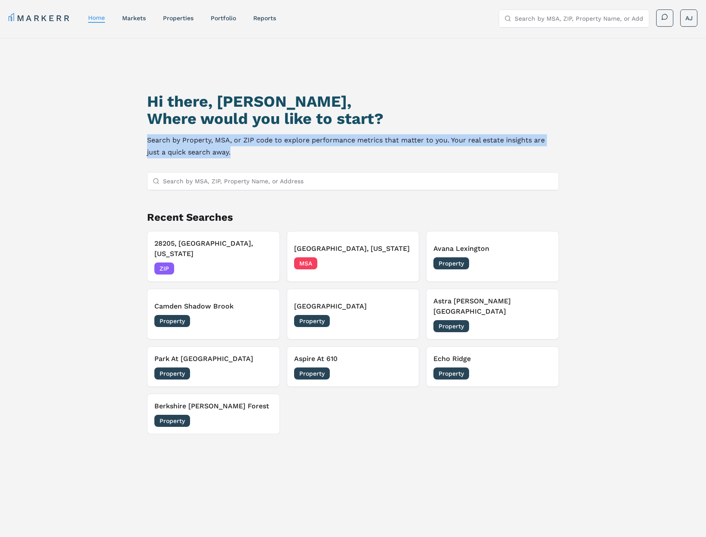
drag, startPoint x: 255, startPoint y: 154, endPoint x: 190, endPoint y: 110, distance: 78.4
click at [146, 131] on div "Hi there, Andrew, Where would you like to start? Search by Property, MSA, or ZI…" at bounding box center [353, 320] width 494 height 537
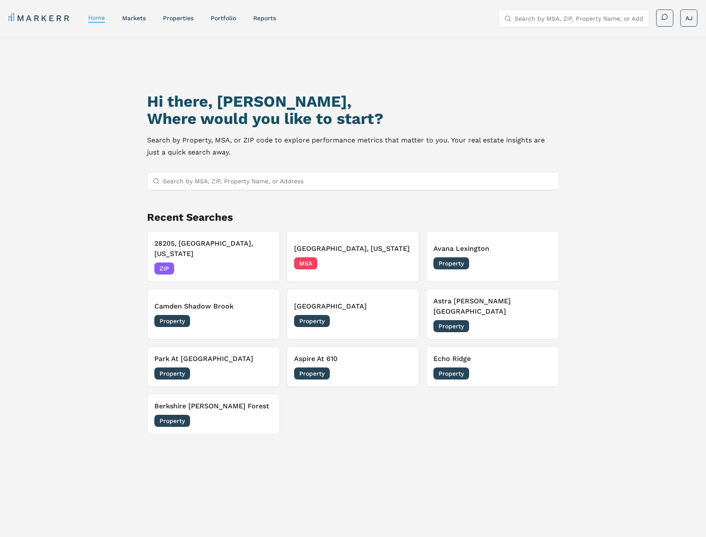
click at [181, 97] on h1 "Hi there, [PERSON_NAME]," at bounding box center [353, 101] width 412 height 17
click at [181, 98] on h1 "Hi there, [PERSON_NAME]," at bounding box center [353, 101] width 412 height 17
drag, startPoint x: 181, startPoint y: 98, endPoint x: 286, endPoint y: 114, distance: 105.7
click at [186, 99] on h1 "Hi there, [PERSON_NAME]," at bounding box center [353, 101] width 412 height 17
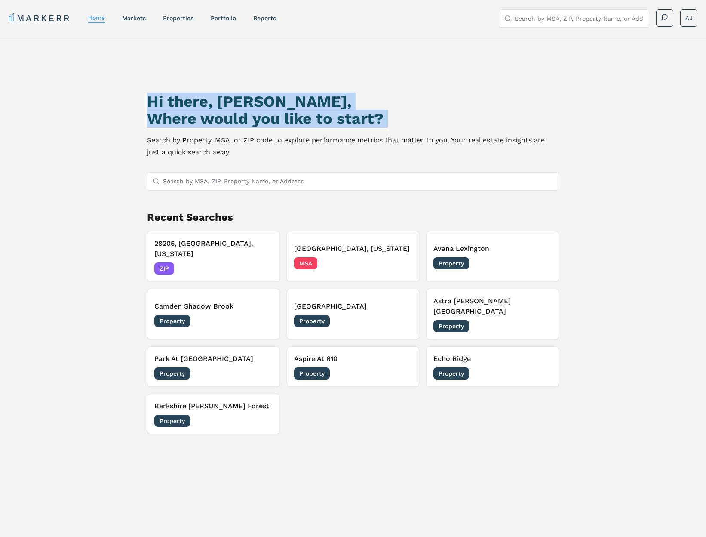
click at [345, 119] on h2 "Where would you like to start?" at bounding box center [353, 118] width 412 height 17
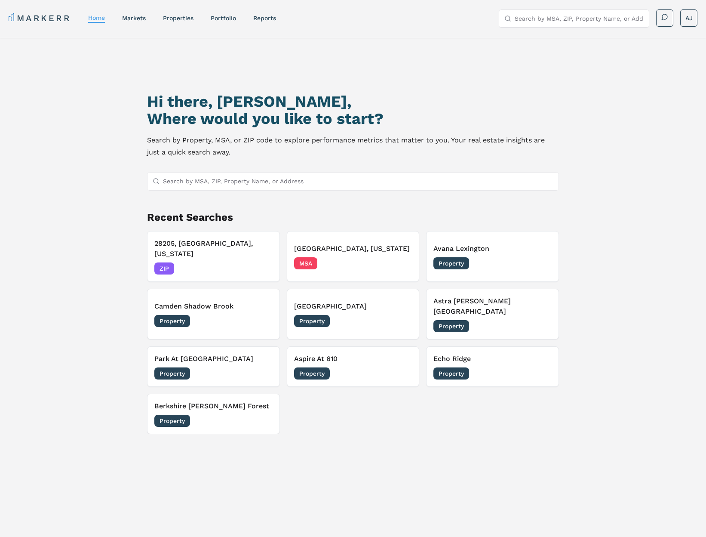
click at [288, 143] on p "Search by Property, MSA, or ZIP code to explore performance metrics that matter…" at bounding box center [353, 146] width 412 height 24
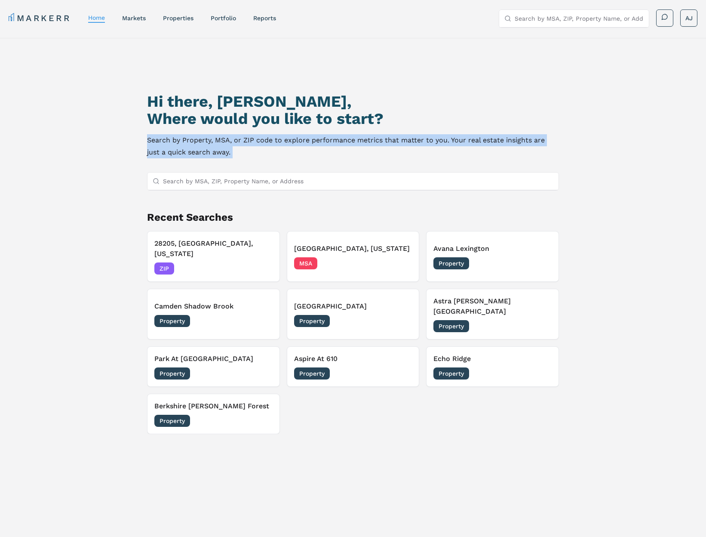
click at [288, 143] on p "Search by Property, MSA, or ZIP code to explore performance metrics that matter…" at bounding box center [353, 146] width 412 height 24
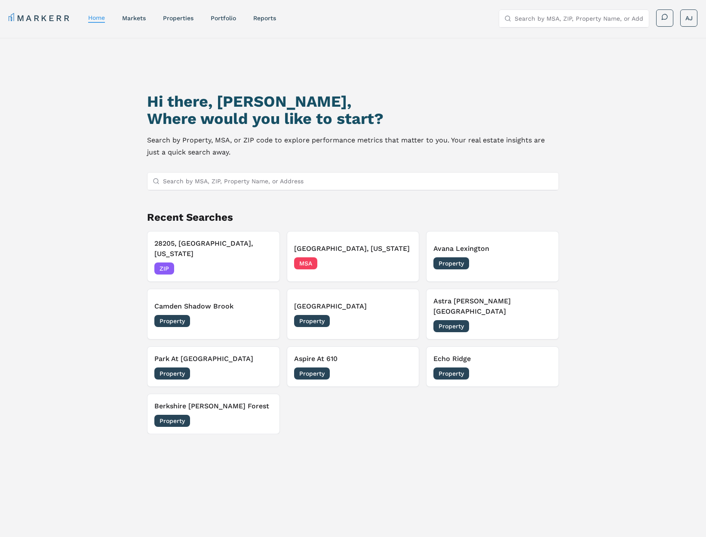
drag, startPoint x: 406, startPoint y: 152, endPoint x: 401, endPoint y: 153, distance: 5.2
click at [405, 152] on p "Search by Property, MSA, or ZIP code to explore performance metrics that matter…" at bounding box center [353, 146] width 412 height 24
click at [149, 99] on h1 "Hi there, [PERSON_NAME]," at bounding box center [353, 101] width 412 height 17
drag, startPoint x: 149, startPoint y: 99, endPoint x: 214, endPoint y: 114, distance: 66.7
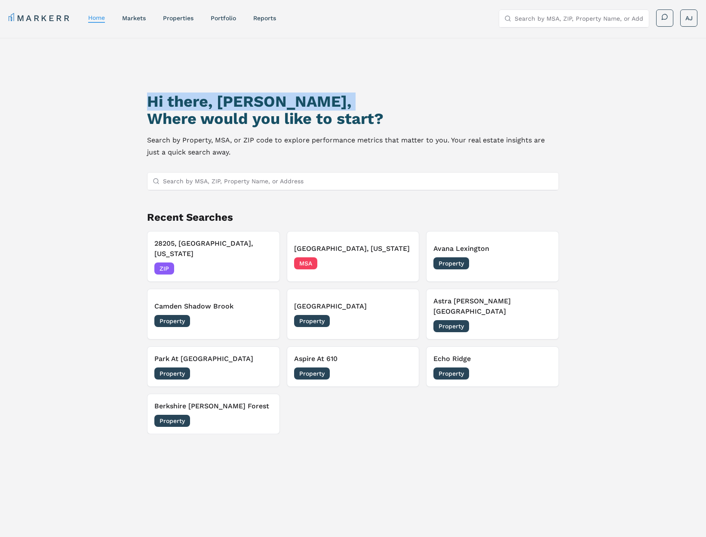
click at [149, 99] on h1 "Hi there, [PERSON_NAME]," at bounding box center [353, 101] width 412 height 17
click at [235, 117] on h2 "Where would you like to start?" at bounding box center [353, 118] width 412 height 17
click at [236, 117] on h2 "Where would you like to start?" at bounding box center [353, 118] width 412 height 17
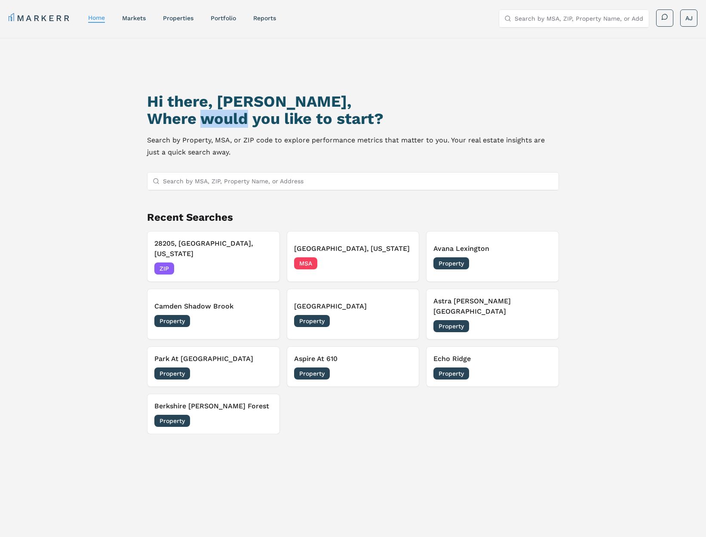
click at [235, 117] on h2 "Where would you like to start?" at bounding box center [353, 118] width 412 height 17
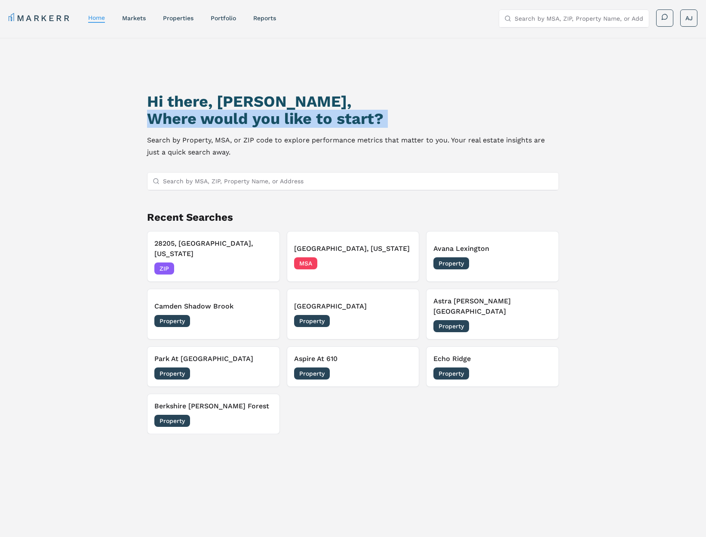
click at [235, 117] on h2 "Where would you like to start?" at bounding box center [353, 118] width 412 height 17
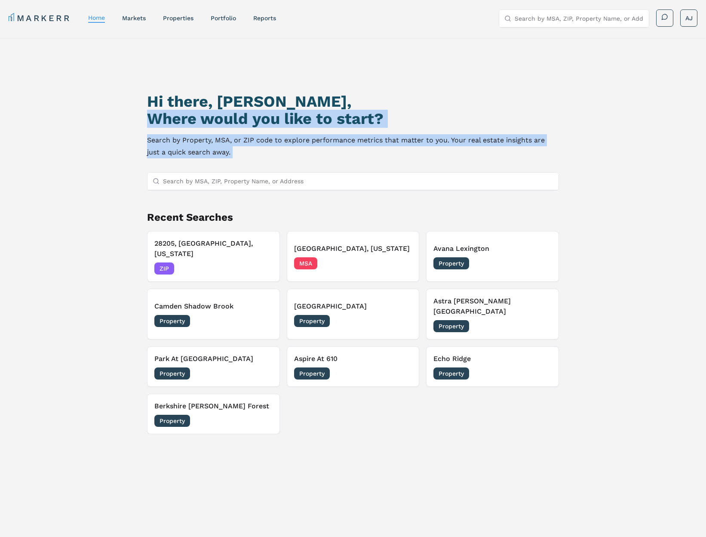
click at [233, 149] on p "Search by Property, MSA, or ZIP code to explore performance metrics that matter…" at bounding box center [353, 146] width 412 height 24
click at [220, 145] on p "Search by Property, MSA, or ZIP code to explore performance metrics that matter…" at bounding box center [353, 146] width 412 height 24
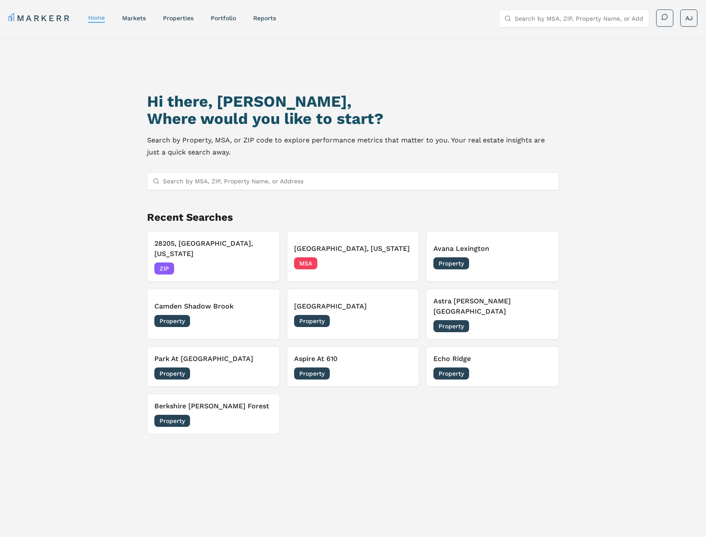
click at [305, 431] on div "Hi there, Andrew, Where would you like to start? Search by Property, MSA, or ZI…" at bounding box center [353, 320] width 494 height 537
click at [363, 315] on div "Property 10/01/2025" at bounding box center [353, 321] width 118 height 12
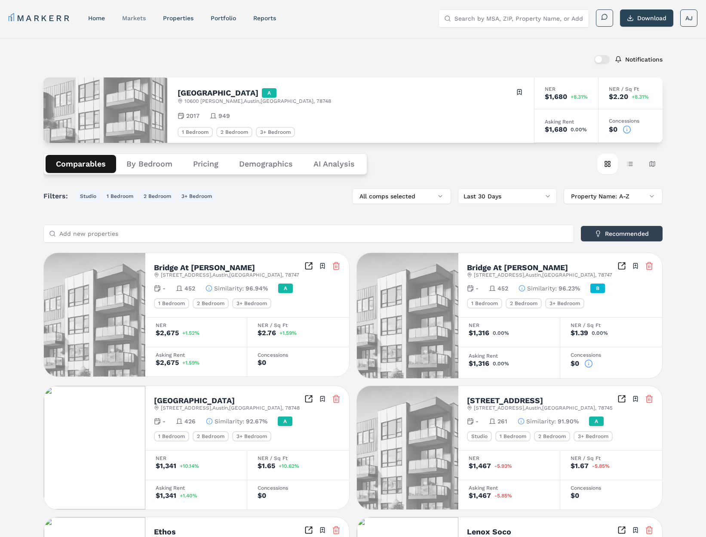
click at [133, 18] on link "markets" at bounding box center [134, 18] width 24 height 7
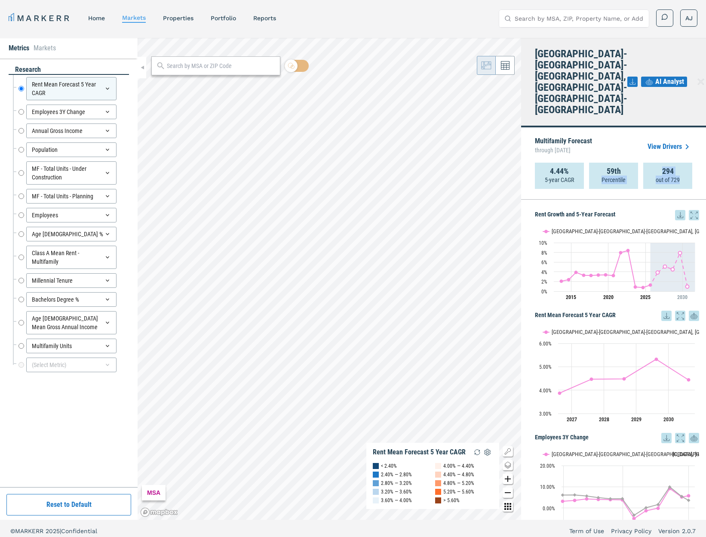
drag, startPoint x: 686, startPoint y: 161, endPoint x: 649, endPoint y: 144, distance: 40.2
click at [642, 163] on div "4.44% 5-year CAGR 59th Percentile 294 out of 729" at bounding box center [613, 176] width 157 height 26
click at [678, 163] on div "294 out of 729" at bounding box center [667, 176] width 49 height 26
click at [662, 167] on strong "294" at bounding box center [668, 171] width 12 height 9
drag, startPoint x: 662, startPoint y: 145, endPoint x: 688, endPoint y: 159, distance: 29.0
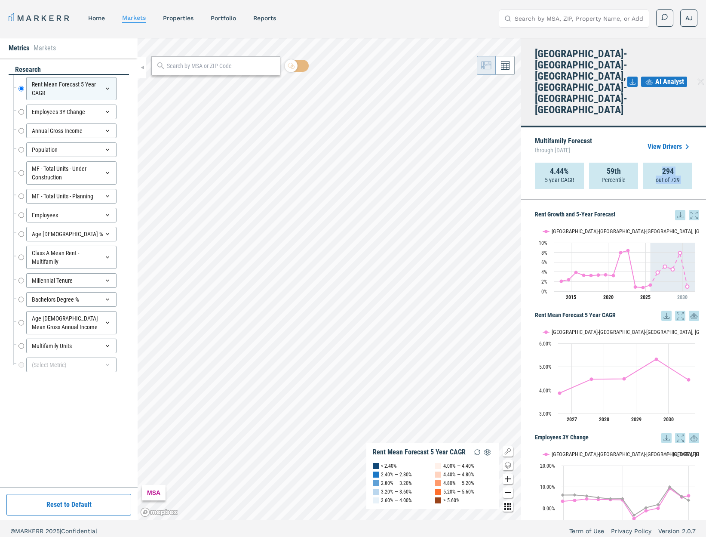
click at [688, 163] on div "294 out of 729" at bounding box center [667, 176] width 49 height 26
click at [680, 163] on div "294 out of 729" at bounding box center [667, 176] width 49 height 26
click at [20, 348] on input "Multifamily Units" at bounding box center [21, 346] width 6 height 15
radio input "false"
radio input "true"
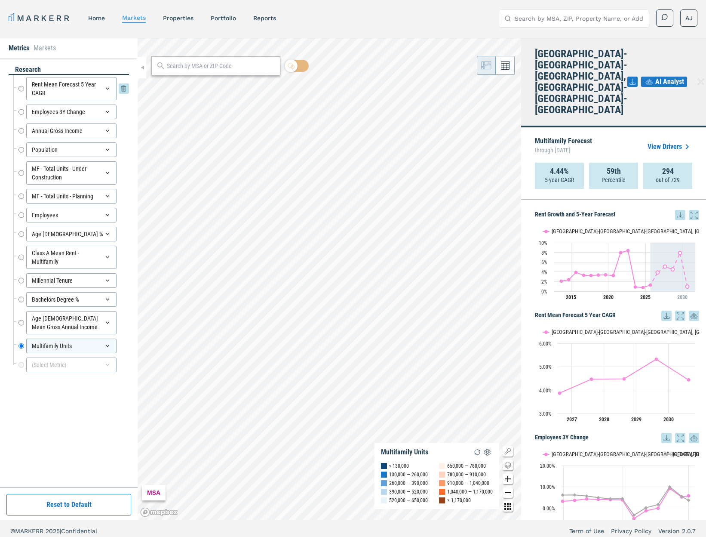
click at [24, 89] on div "Rent Mean Forecast 5 Year CAGR Rent Mean Forecast 5 Year CAGR" at bounding box center [73, 88] width 111 height 23
click at [21, 87] on input "Rent Mean Forecast 5 Year CAGR" at bounding box center [21, 88] width 6 height 23
radio input "true"
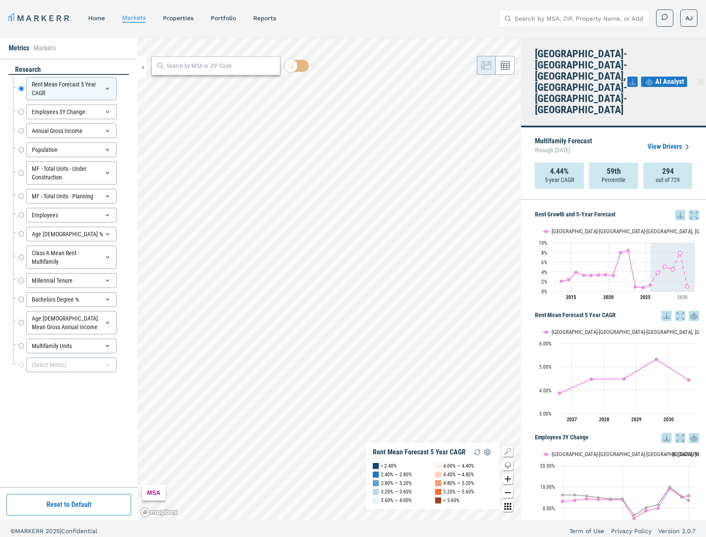
click at [673, 175] on p "out of 729" at bounding box center [668, 179] width 24 height 9
copy p "729"
click at [663, 142] on link "View Drivers" at bounding box center [670, 147] width 45 height 10
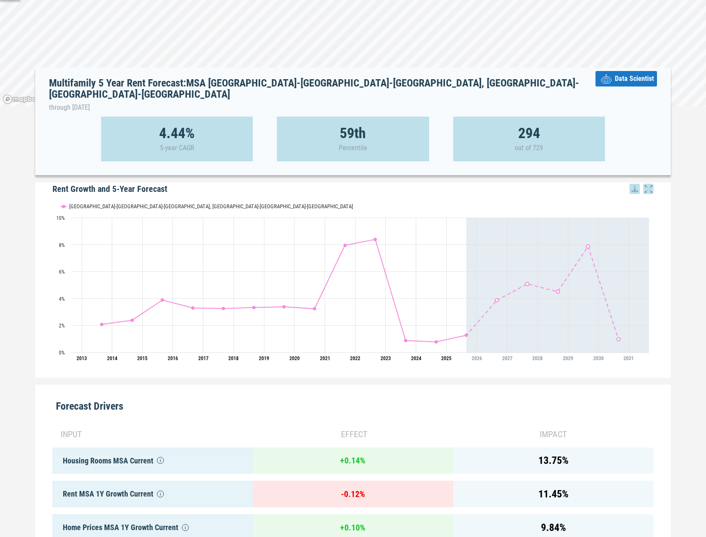
scroll to position [77, 0]
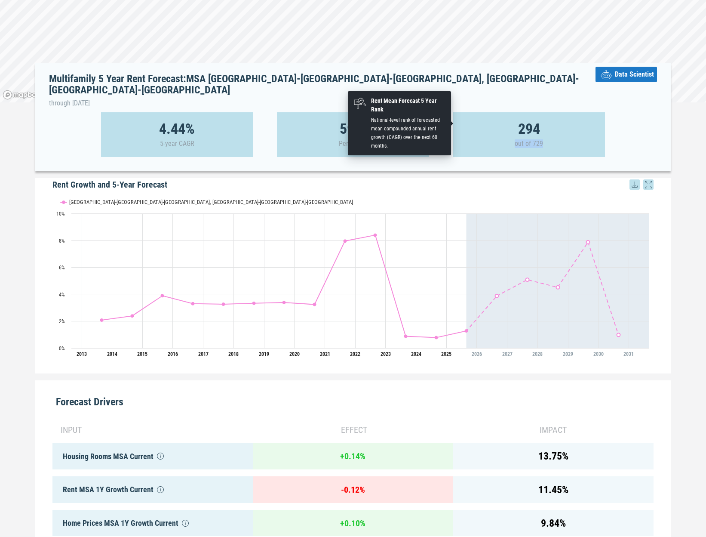
drag, startPoint x: 551, startPoint y: 133, endPoint x: 495, endPoint y: 129, distance: 55.7
click at [495, 129] on div "294 out of 729" at bounding box center [529, 134] width 152 height 45
click at [535, 139] on p "out of 729" at bounding box center [529, 143] width 28 height 9
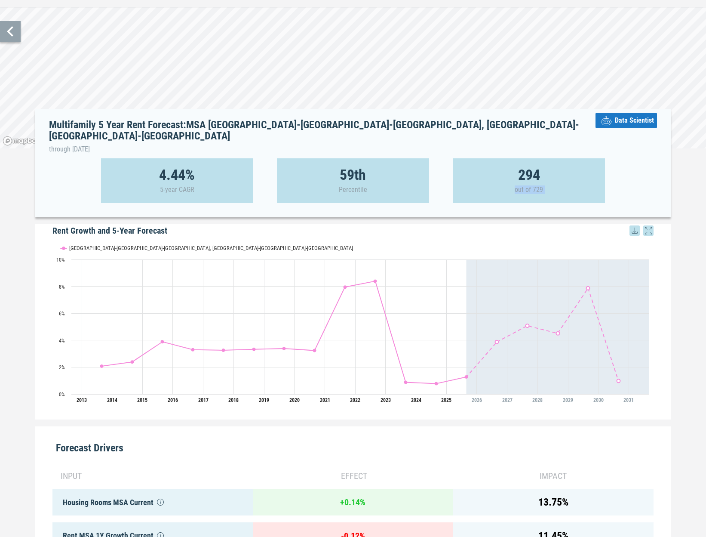
click at [598, 166] on div "294 out of 729" at bounding box center [529, 180] width 152 height 45
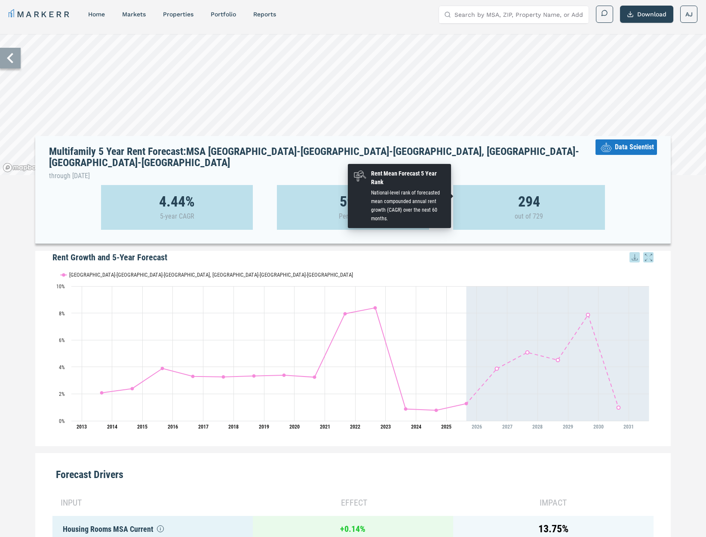
scroll to position [0, 0]
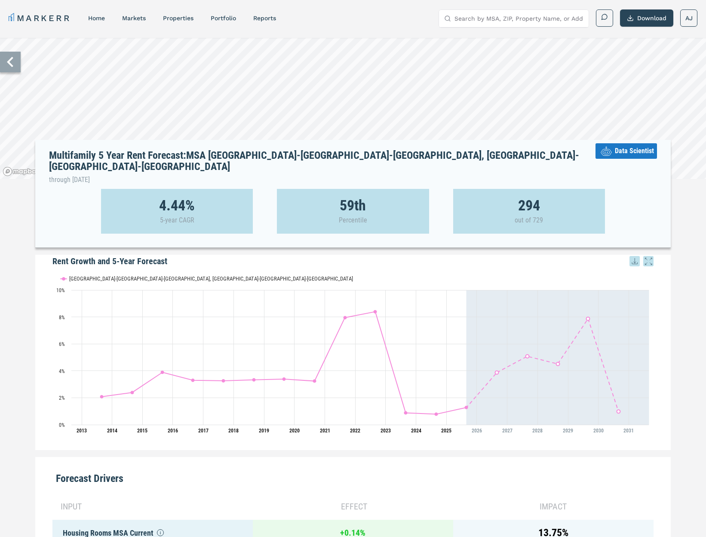
drag, startPoint x: 142, startPoint y: 17, endPoint x: 150, endPoint y: 18, distance: 7.8
click at [142, 17] on link "markets" at bounding box center [134, 18] width 24 height 7
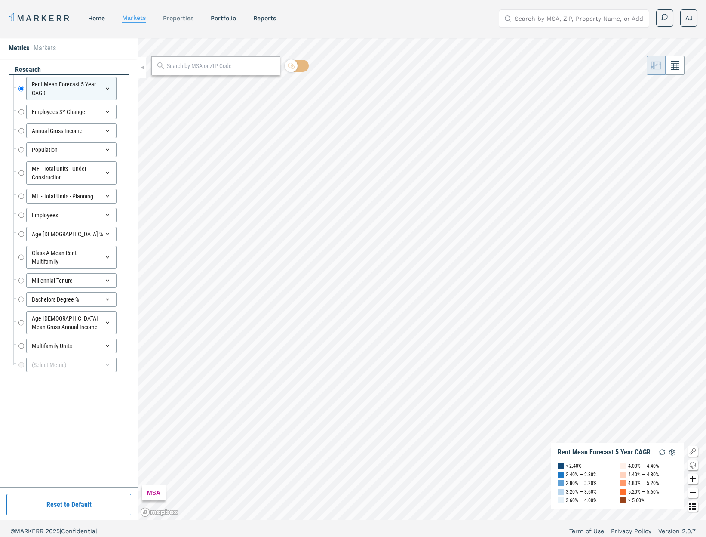
click at [181, 18] on link "properties" at bounding box center [178, 18] width 31 height 7
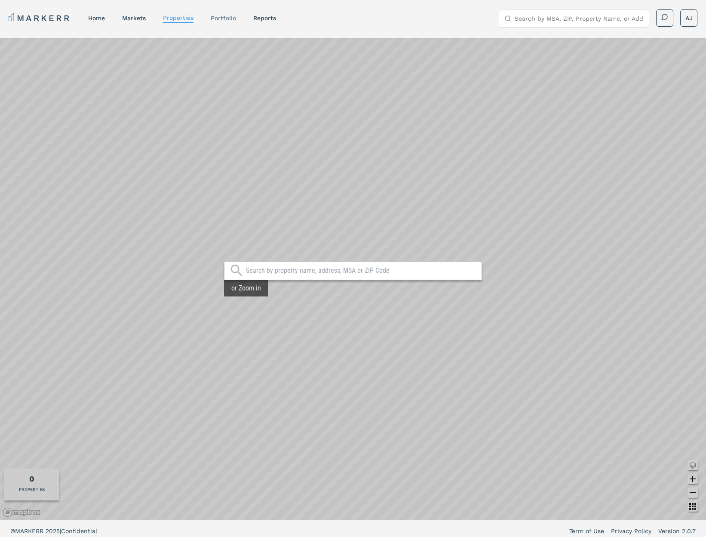
click at [217, 19] on link "Portfolio" at bounding box center [223, 18] width 25 height 7
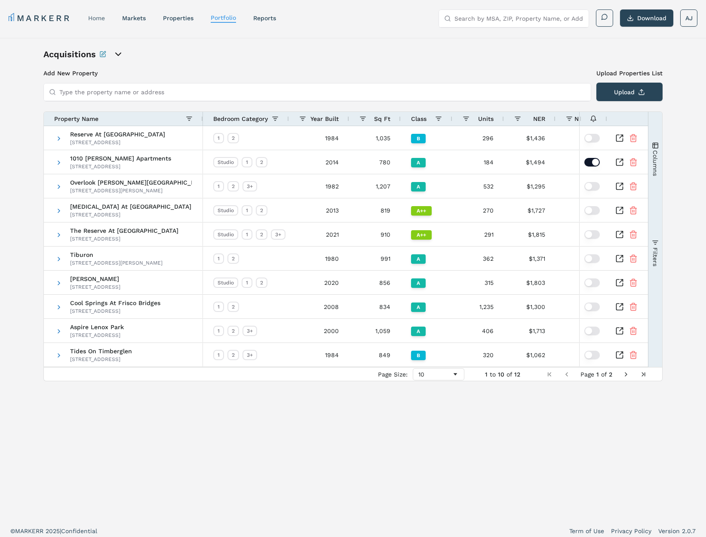
click at [94, 16] on link "home" at bounding box center [96, 18] width 17 height 7
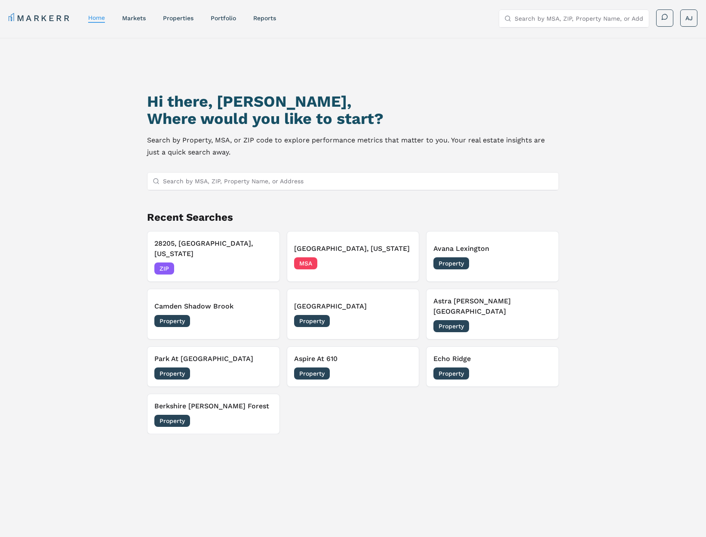
click at [54, 16] on link "MARKERR" at bounding box center [40, 18] width 62 height 12
click at [188, 20] on link "properties" at bounding box center [178, 18] width 31 height 7
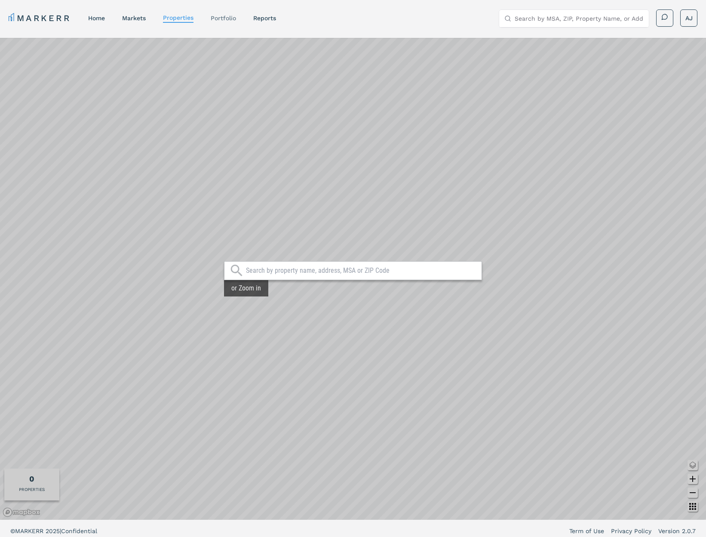
click at [229, 19] on link "Portfolio" at bounding box center [223, 18] width 25 height 7
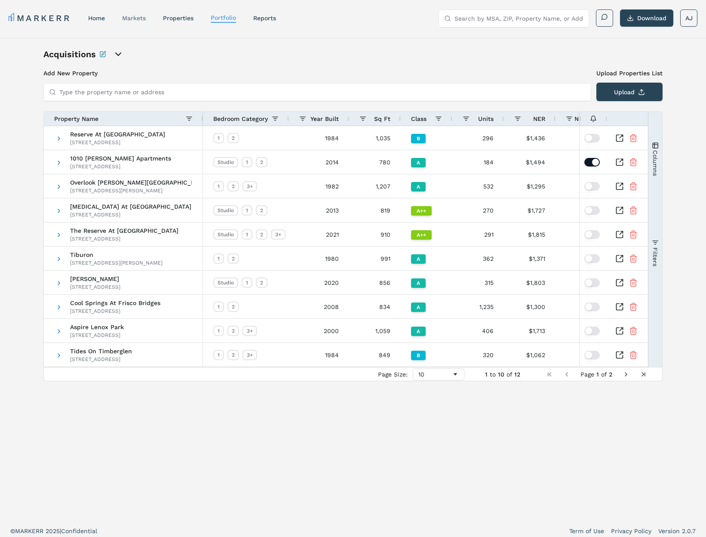
click at [135, 19] on link "markets" at bounding box center [134, 18] width 24 height 7
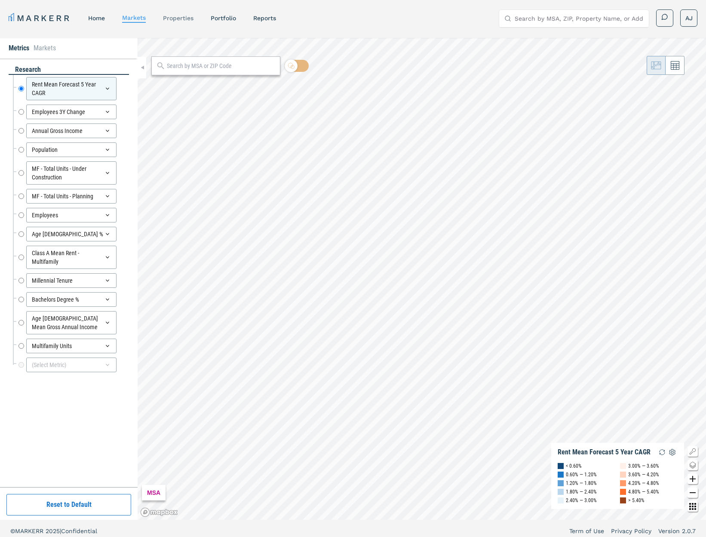
click at [182, 15] on link "properties" at bounding box center [178, 18] width 31 height 7
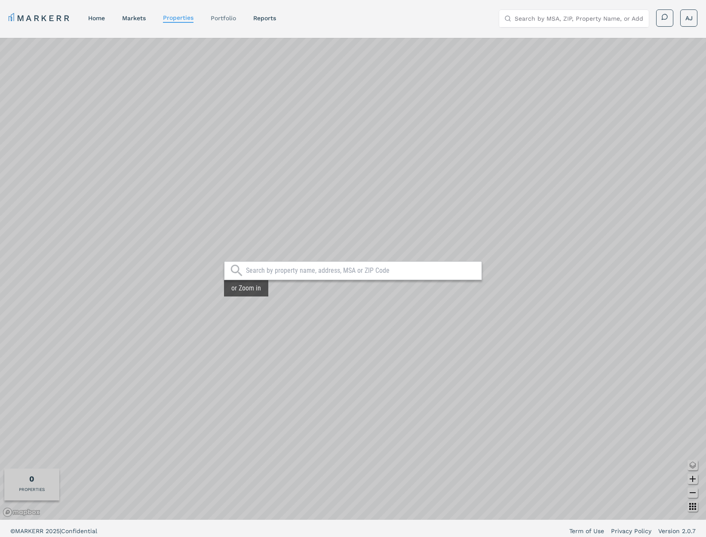
click at [225, 19] on link "Portfolio" at bounding box center [223, 18] width 25 height 7
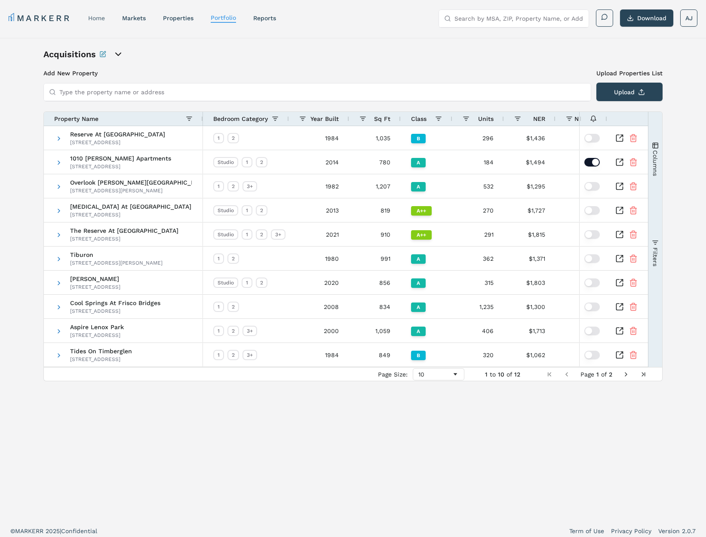
drag, startPoint x: 84, startPoint y: 15, endPoint x: 90, endPoint y: 15, distance: 6.0
click at [85, 15] on nav "MARKERR home markets properties Portfolio reports" at bounding box center [143, 18] width 268 height 12
click at [93, 15] on link "home" at bounding box center [96, 18] width 17 height 7
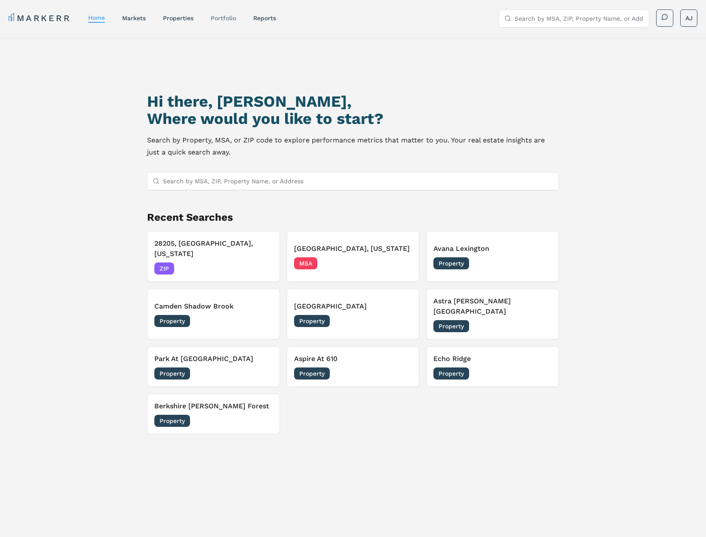
click at [226, 19] on link "Portfolio" at bounding box center [223, 18] width 25 height 7
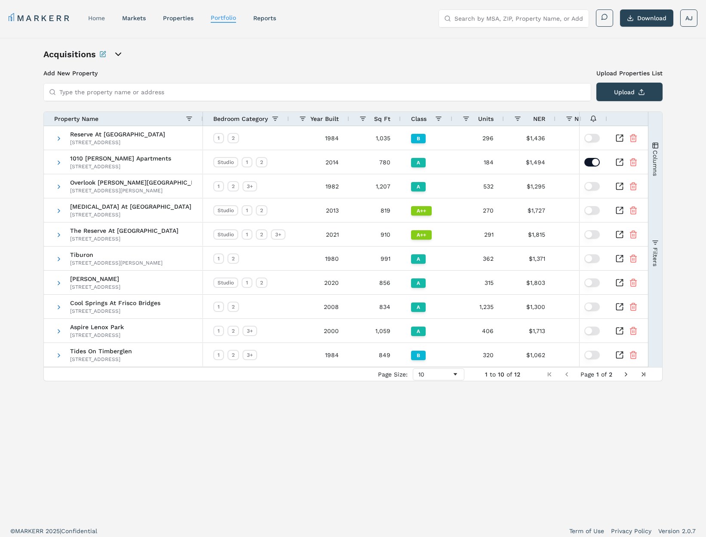
click at [101, 17] on link "home" at bounding box center [96, 18] width 17 height 7
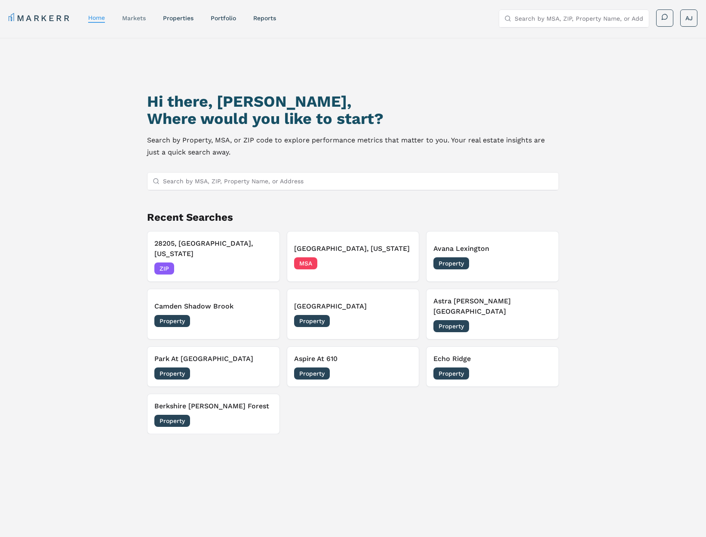
click at [128, 18] on link "markets" at bounding box center [134, 18] width 24 height 7
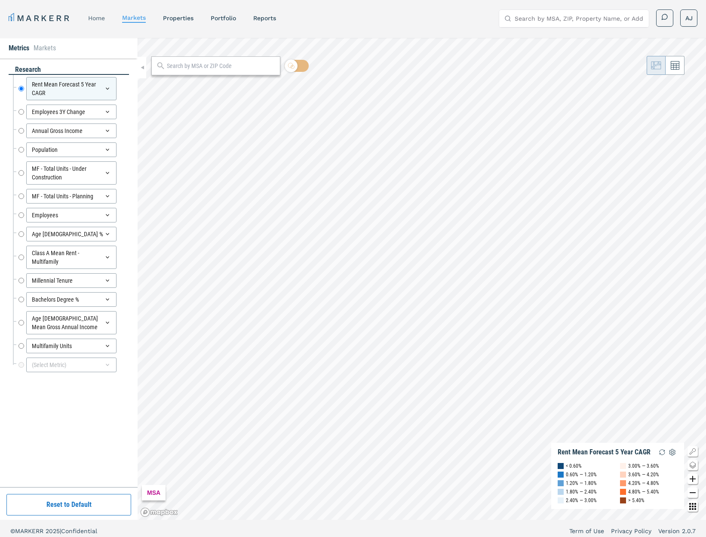
click at [105, 20] on link "home" at bounding box center [96, 18] width 17 height 7
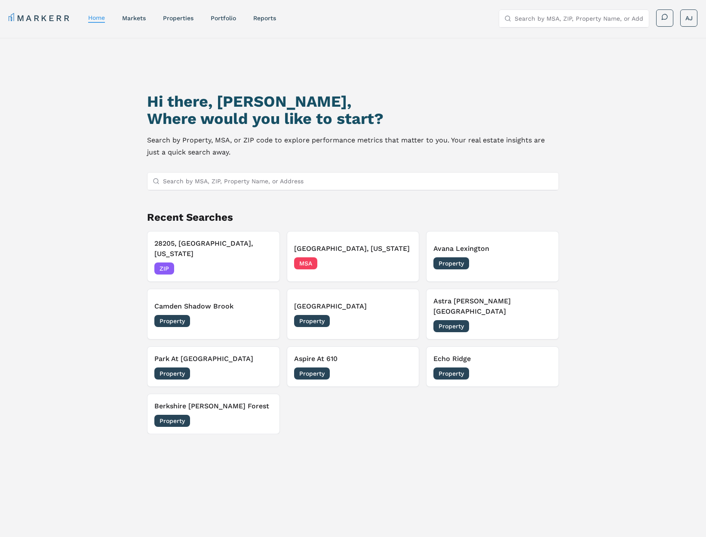
click at [195, 15] on nav "MARKERR home markets properties Portfolio reports" at bounding box center [143, 18] width 268 height 12
click at [222, 17] on link "Portfolio" at bounding box center [223, 18] width 25 height 7
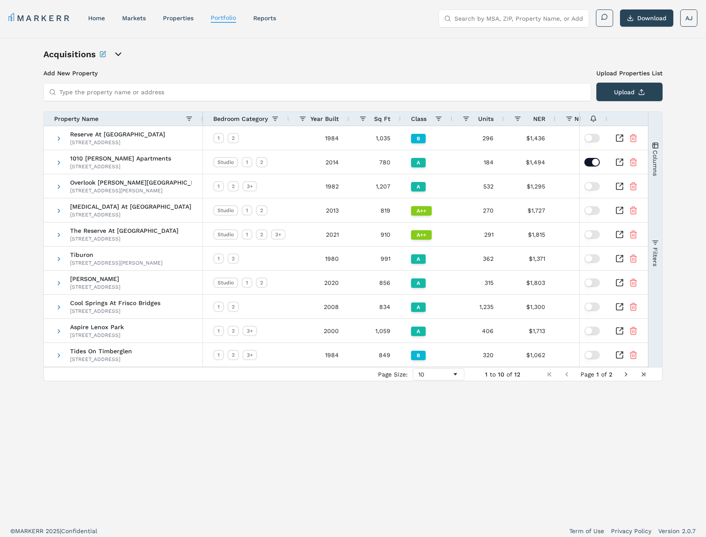
click at [121, 18] on nav "MARKERR home markets properties Portfolio reports" at bounding box center [143, 18] width 268 height 12
click at [95, 20] on link "home" at bounding box center [96, 18] width 17 height 7
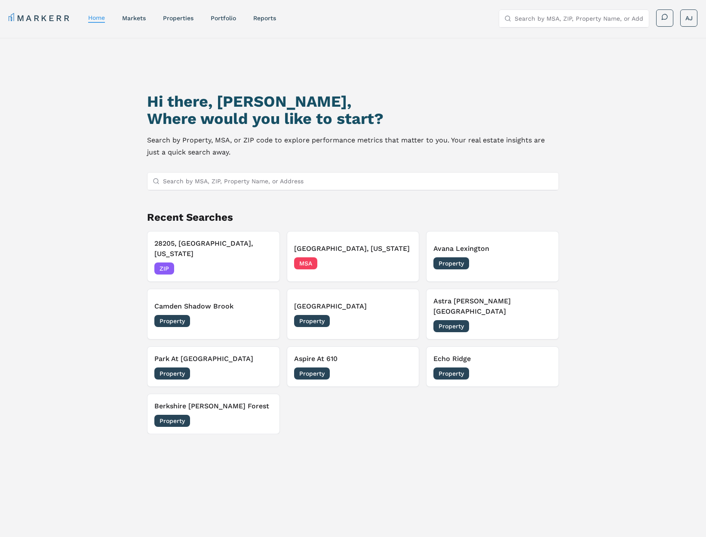
click at [167, 20] on link "properties" at bounding box center [178, 18] width 31 height 7
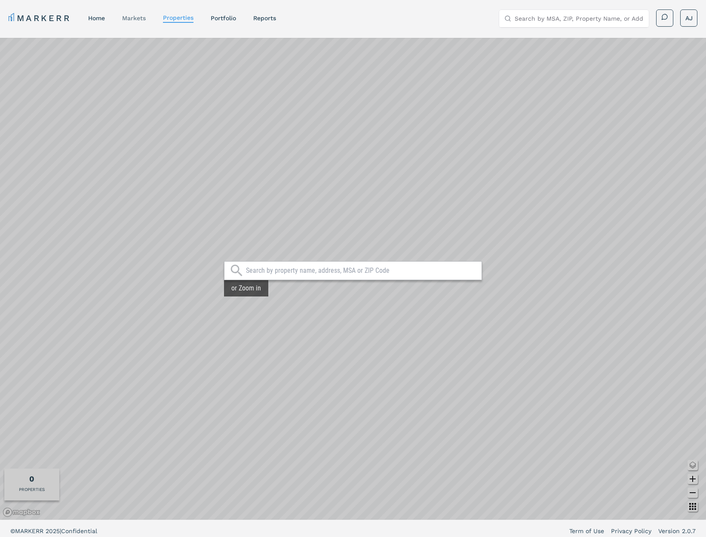
click at [130, 19] on link "markets" at bounding box center [134, 18] width 24 height 7
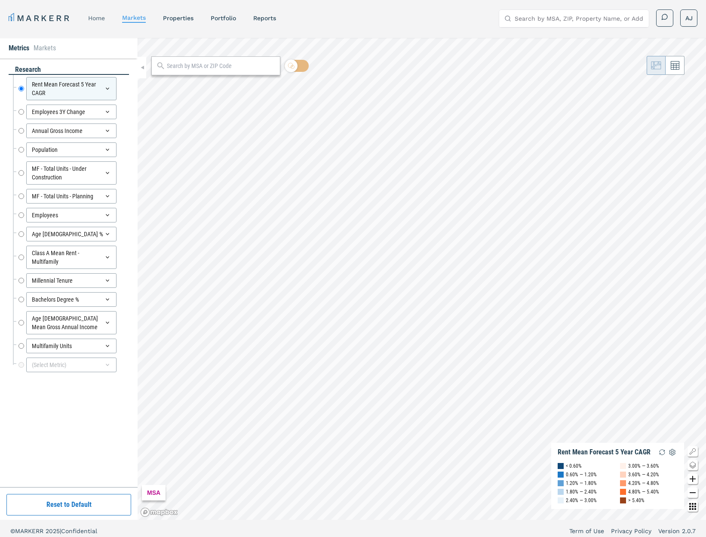
click at [95, 18] on link "home" at bounding box center [96, 18] width 17 height 7
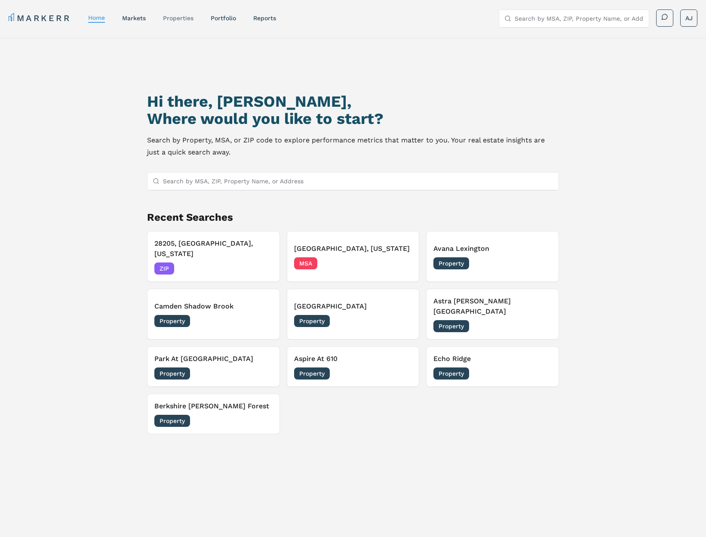
drag, startPoint x: 168, startPoint y: 14, endPoint x: 187, endPoint y: 20, distance: 20.0
click at [169, 15] on div "properties" at bounding box center [178, 18] width 31 height 9
click at [243, 20] on nav "MARKERR home markets properties Portfolio reports" at bounding box center [143, 18] width 268 height 12
click at [225, 19] on link "Portfolio" at bounding box center [223, 18] width 25 height 7
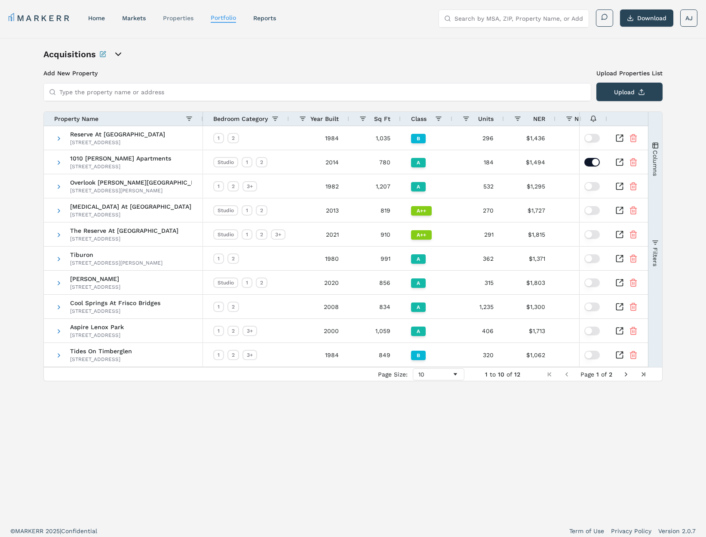
click at [182, 17] on link "properties" at bounding box center [178, 18] width 31 height 7
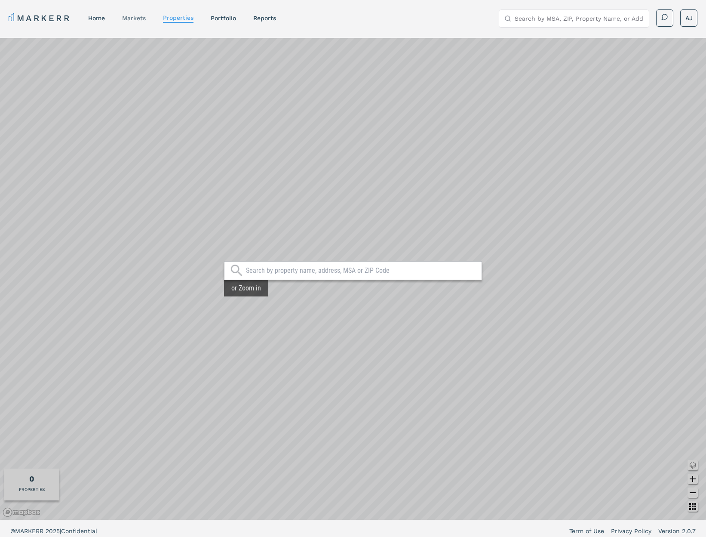
click at [145, 18] on link "markets" at bounding box center [134, 18] width 24 height 7
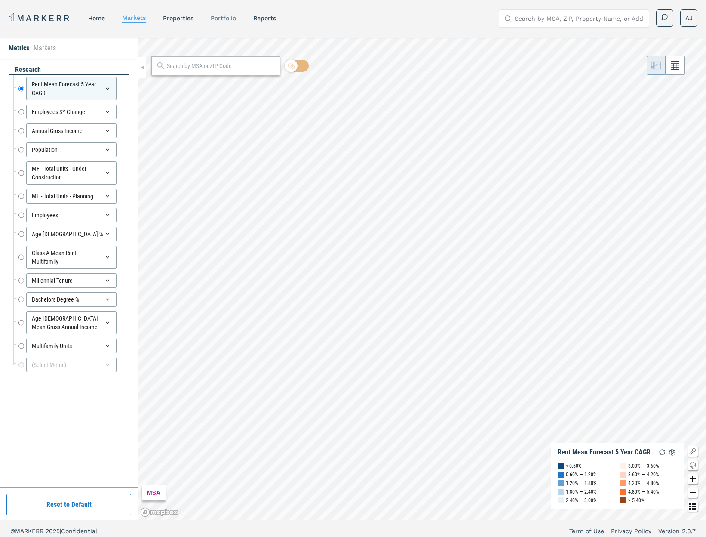
click at [220, 19] on link "Portfolio" at bounding box center [223, 18] width 25 height 7
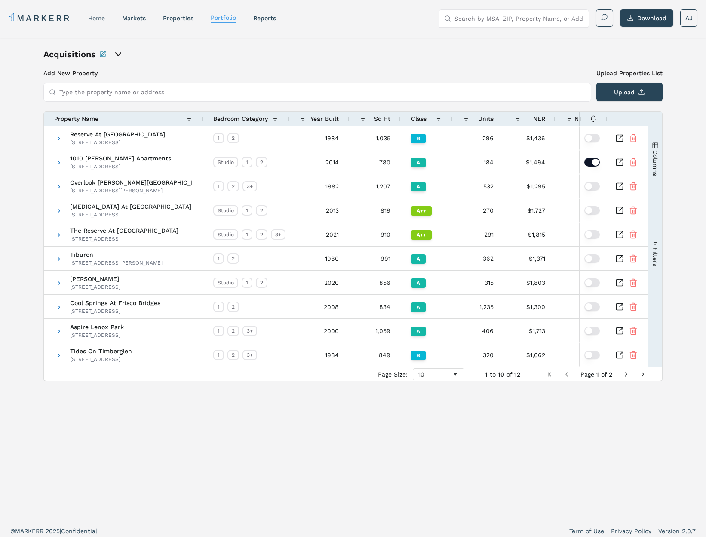
click at [99, 20] on link "home" at bounding box center [96, 18] width 17 height 7
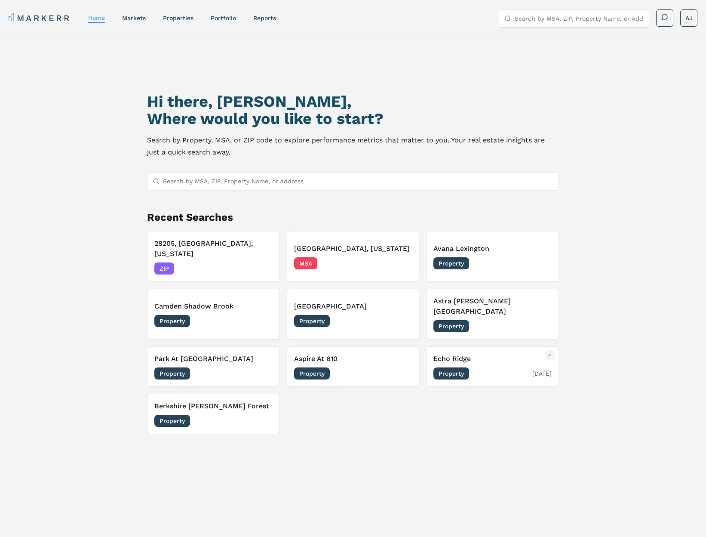
click at [515, 354] on div "Echo Ridge Property 10/01/2025" at bounding box center [493, 367] width 118 height 26
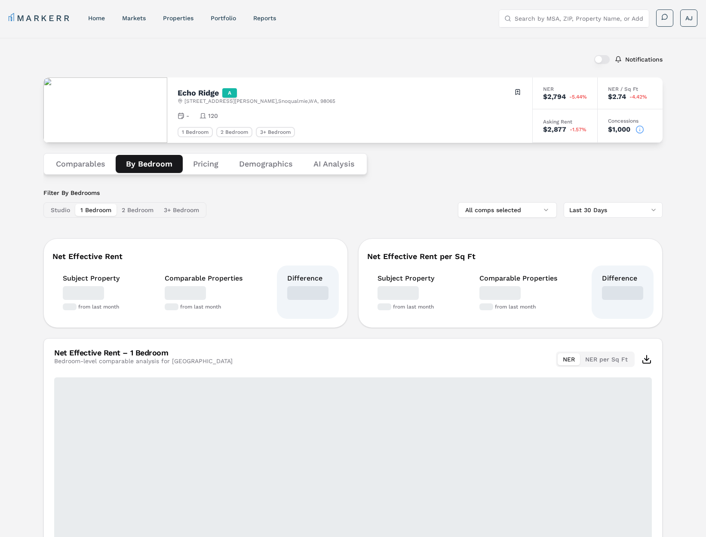
click at [151, 165] on button "By Bedroom" at bounding box center [149, 164] width 67 height 18
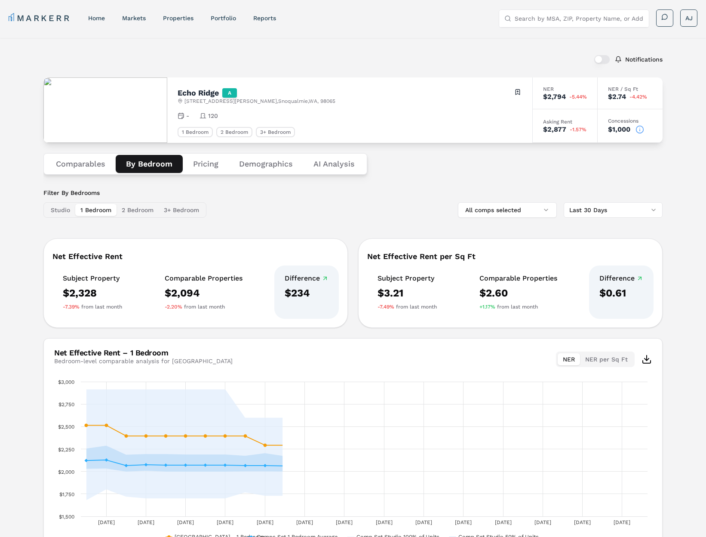
click at [209, 168] on button "Pricing" at bounding box center [206, 164] width 46 height 18
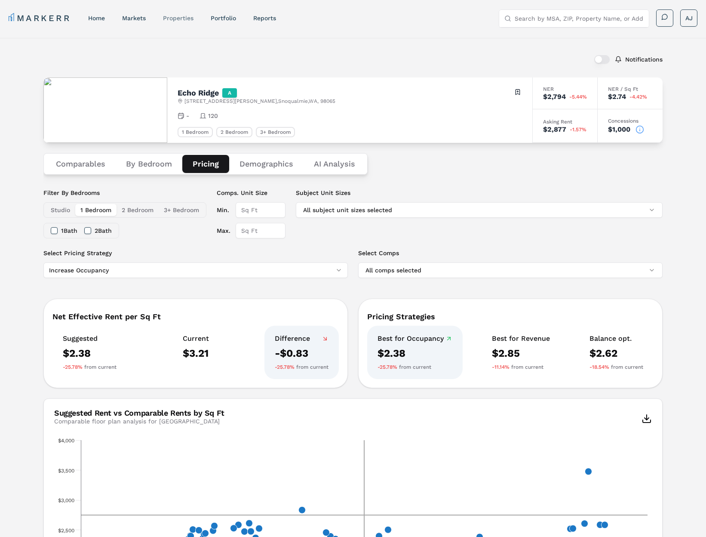
click at [178, 18] on link "properties" at bounding box center [178, 18] width 31 height 7
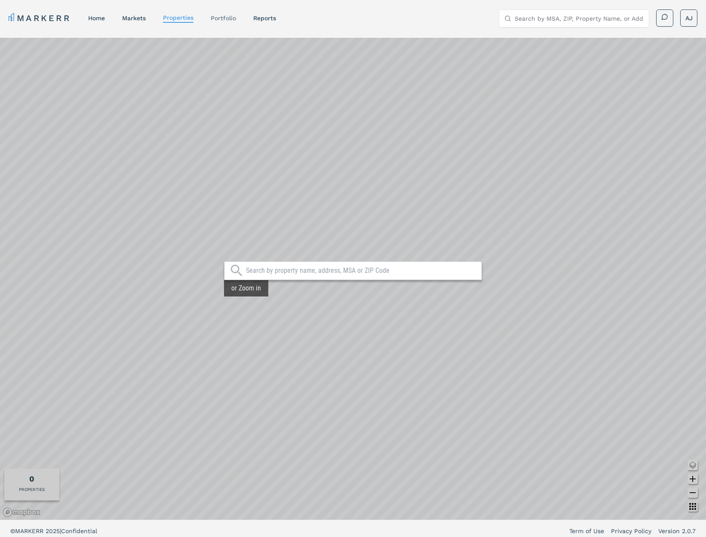
click at [232, 17] on link "Portfolio" at bounding box center [223, 18] width 25 height 7
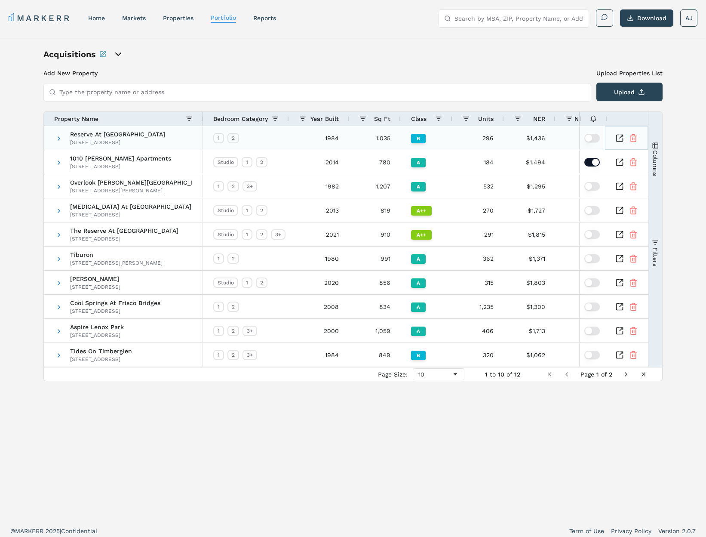
click at [620, 138] on icon "Inspect Comparable" at bounding box center [620, 138] width 9 height 9
click at [621, 165] on icon "Inspect Comparable" at bounding box center [620, 162] width 9 height 9
drag, startPoint x: 292, startPoint y: 80, endPoint x: 304, endPoint y: 86, distance: 12.5
click at [292, 80] on div "Add New Property Upload Properties List Type the property name or address Upload" at bounding box center [352, 85] width 619 height 32
click at [58, 163] on span at bounding box center [58, 162] width 7 height 7
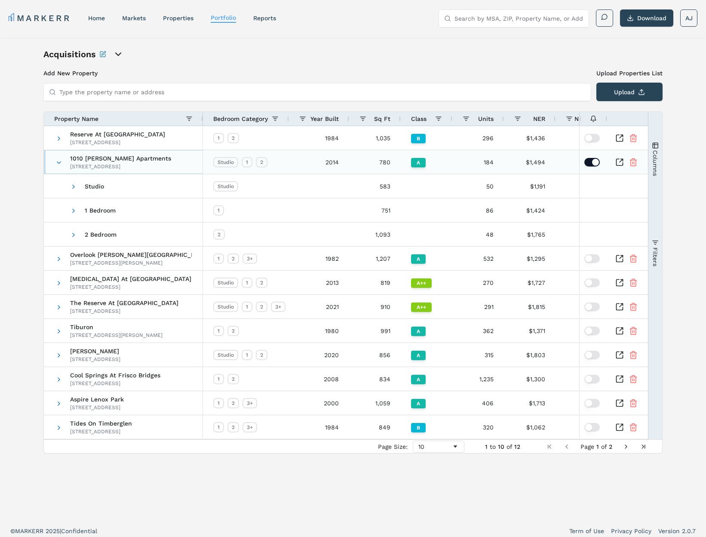
click at [58, 163] on span at bounding box center [58, 162] width 7 height 7
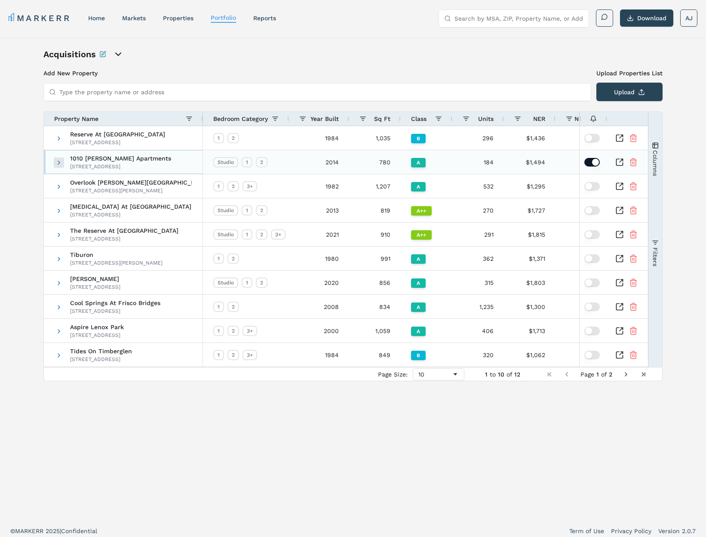
click at [58, 163] on span at bounding box center [58, 162] width 7 height 7
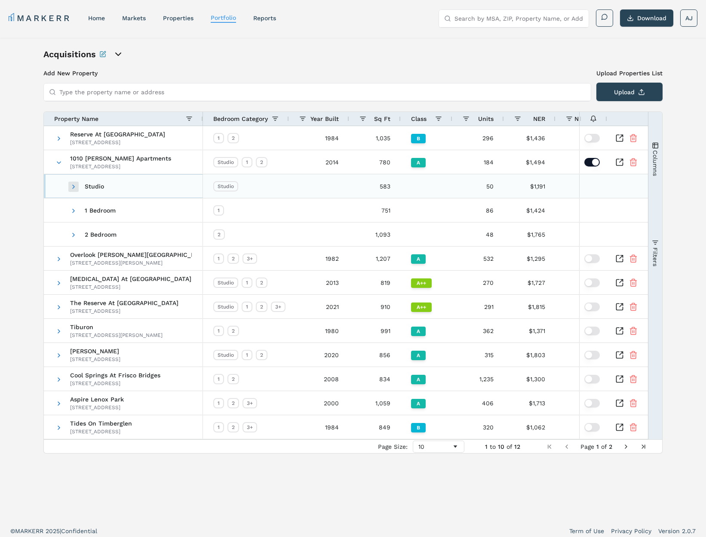
click at [75, 185] on span at bounding box center [73, 186] width 7 height 7
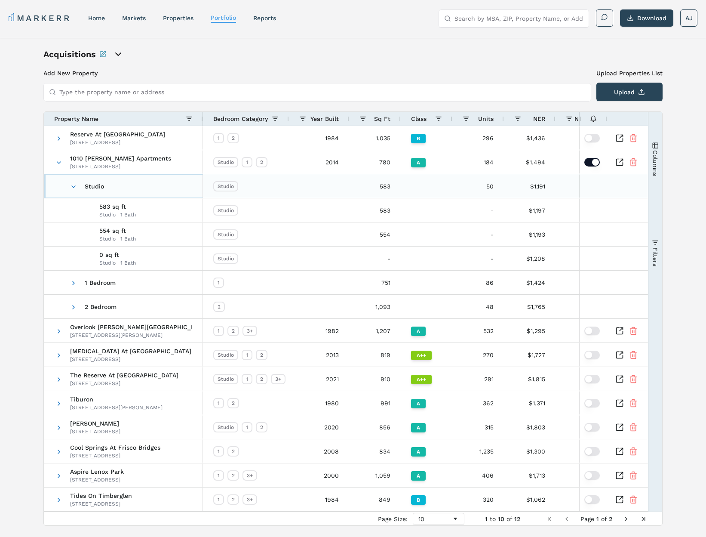
click at [75, 185] on span at bounding box center [73, 186] width 7 height 7
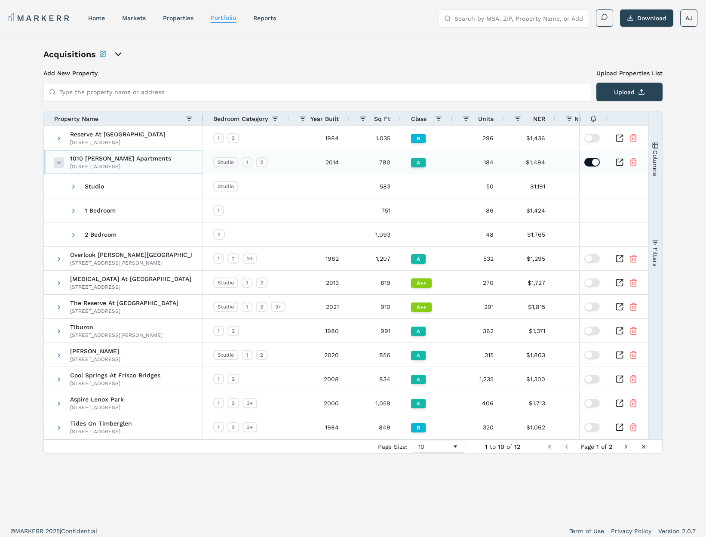
click at [59, 164] on span at bounding box center [58, 162] width 7 height 7
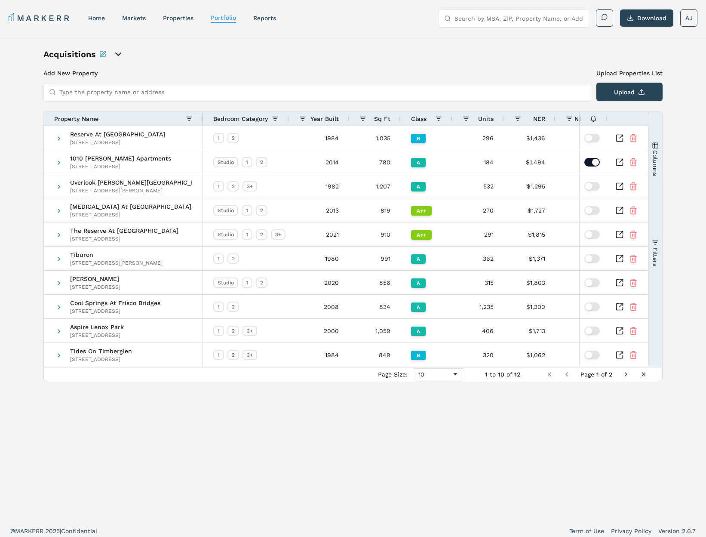
click at [233, 59] on div "Acquisitions" at bounding box center [140, 54] width 194 height 12
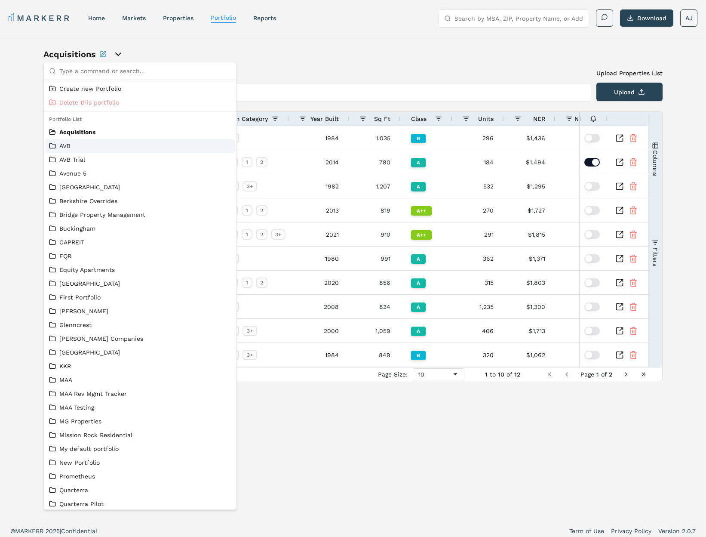
click at [335, 52] on div "Acquisitions" at bounding box center [352, 54] width 619 height 12
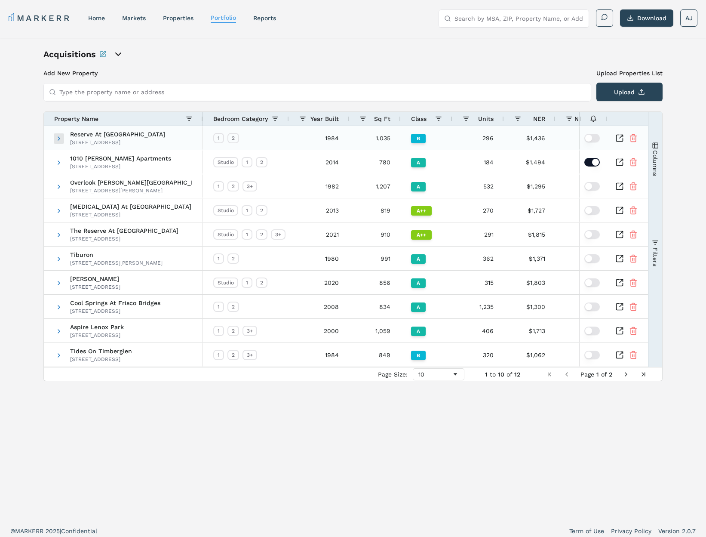
click at [58, 137] on span at bounding box center [58, 138] width 7 height 7
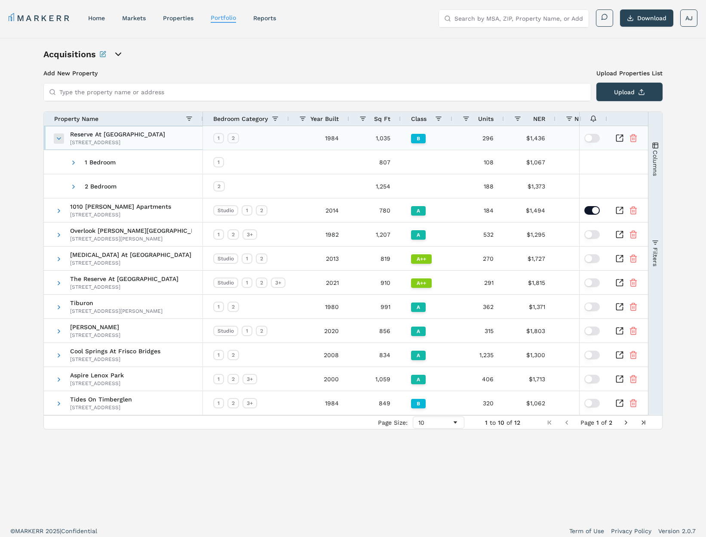
click at [58, 137] on span at bounding box center [58, 138] width 7 height 7
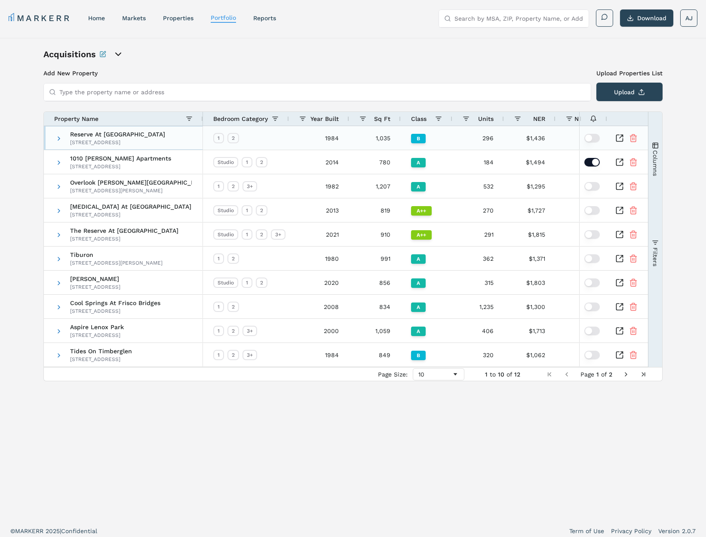
click at [58, 137] on span at bounding box center [58, 138] width 7 height 7
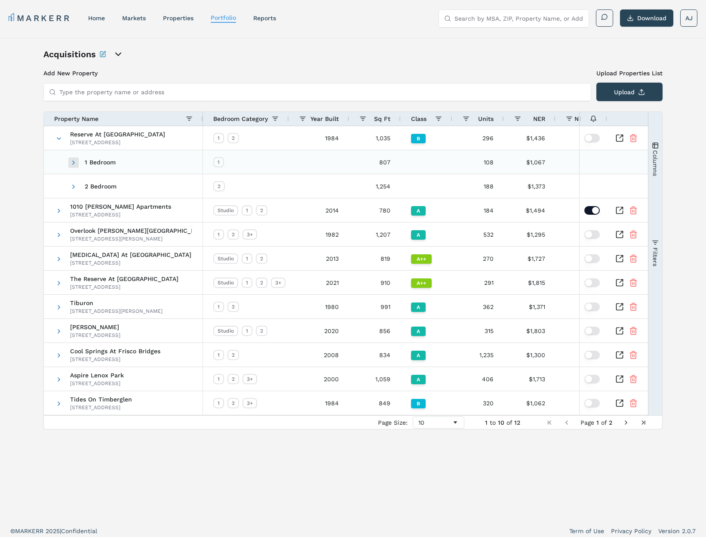
click at [73, 159] on span at bounding box center [73, 162] width 7 height 7
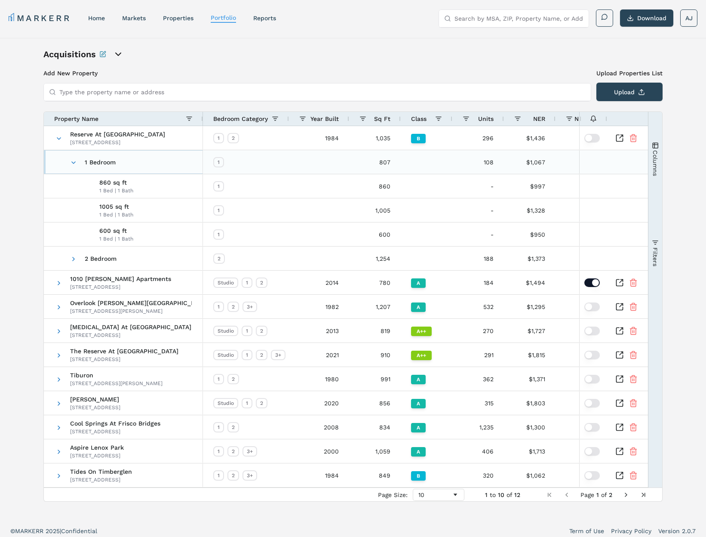
click at [73, 158] on span at bounding box center [73, 163] width 7 height 24
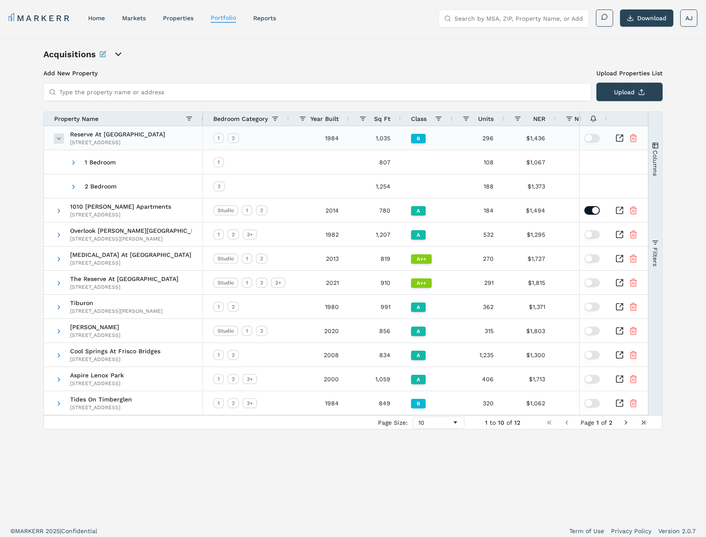
click at [59, 135] on span at bounding box center [58, 138] width 7 height 7
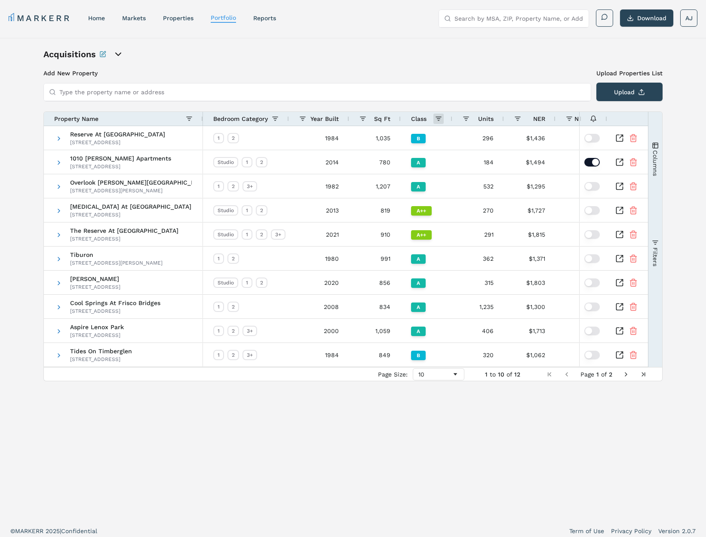
click at [438, 119] on span at bounding box center [438, 118] width 7 height 7
click at [445, 159] on div "(Select All)" at bounding box center [485, 154] width 92 height 12
drag, startPoint x: 443, startPoint y: 167, endPoint x: 440, endPoint y: 158, distance: 9.1
click at [443, 166] on input "Filter List" at bounding box center [442, 166] width 7 height 7
checkbox input "false"
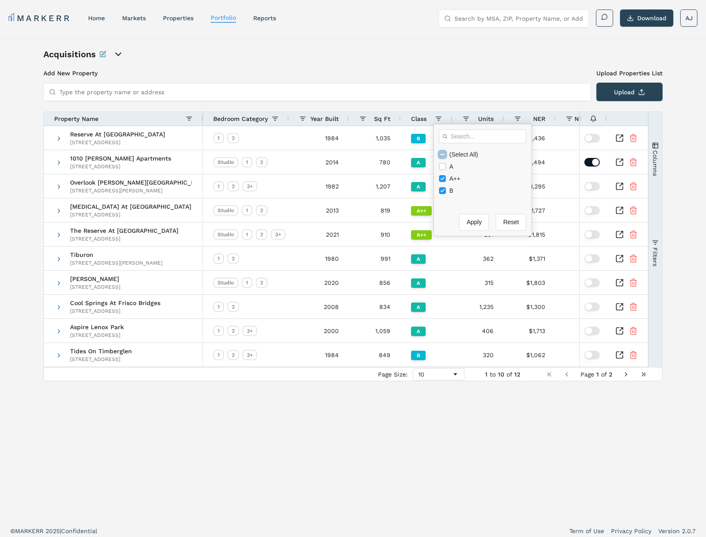
click at [440, 155] on input "Filter List" at bounding box center [442, 154] width 7 height 7
checkbox input "true"
click at [441, 154] on input "Filter List" at bounding box center [442, 154] width 7 height 7
checkbox input "false"
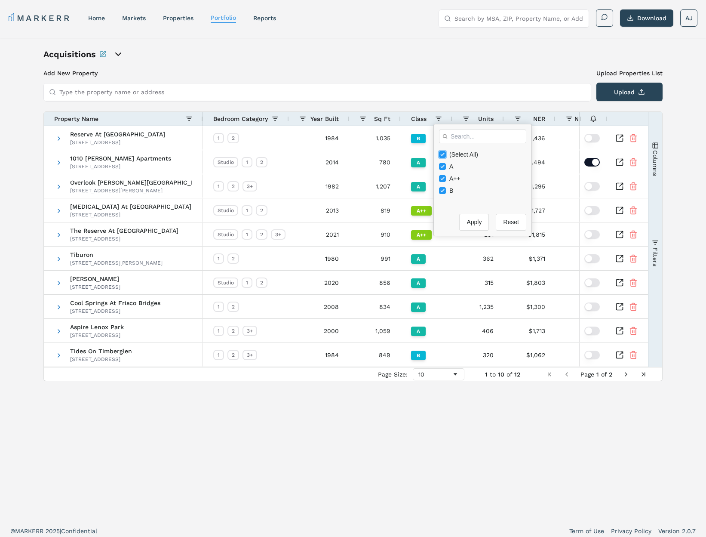
checkbox input "false"
drag, startPoint x: 443, startPoint y: 166, endPoint x: 461, endPoint y: 188, distance: 28.1
click at [443, 166] on input "Filter List" at bounding box center [442, 166] width 7 height 7
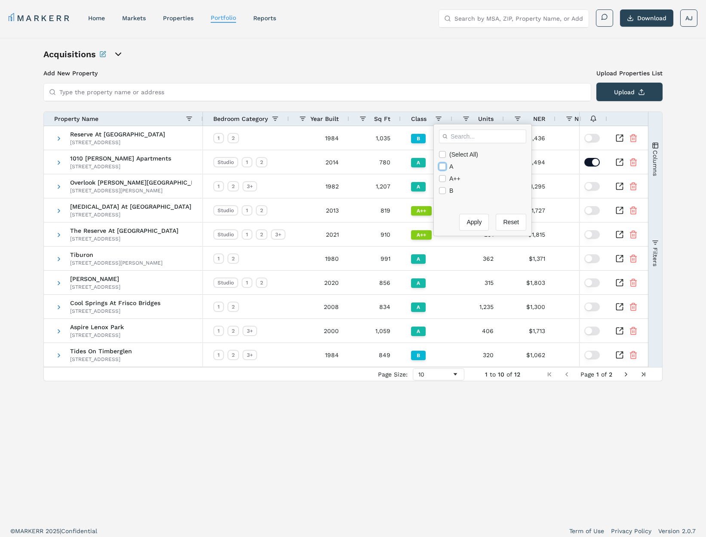
checkbox input "true"
click at [467, 220] on button "Apply" at bounding box center [474, 222] width 30 height 17
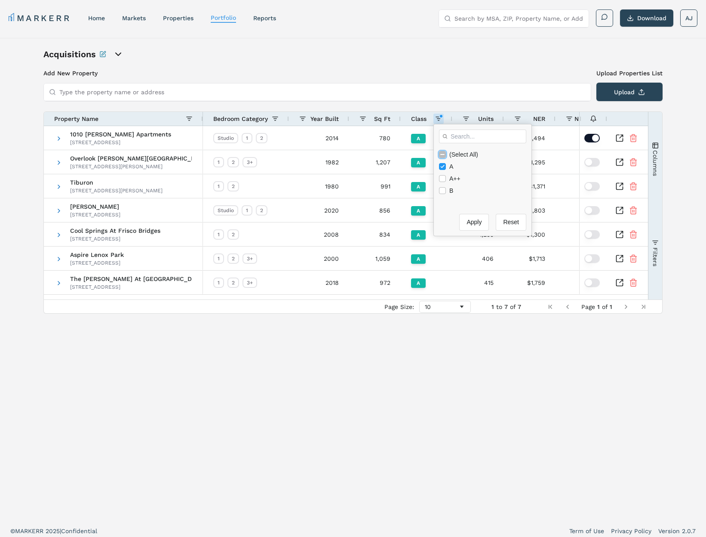
click at [443, 154] on input "Filter List" at bounding box center [442, 154] width 7 height 7
checkbox input "true"
click at [463, 219] on button "Apply" at bounding box center [474, 222] width 30 height 17
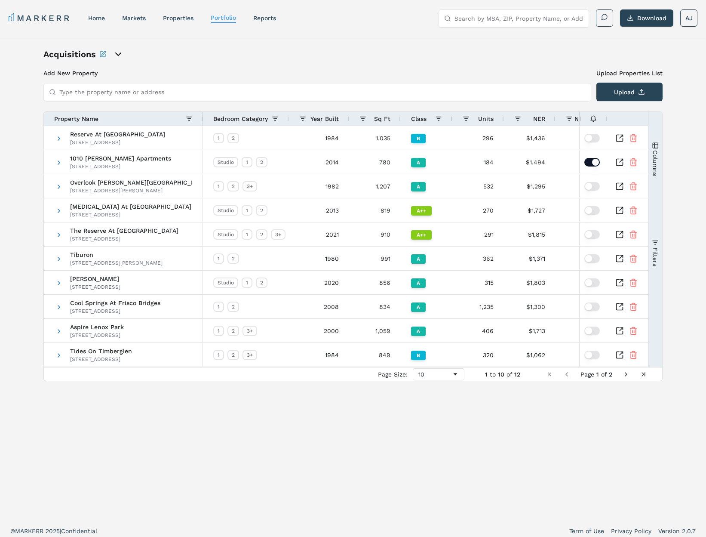
click at [441, 68] on div "Acquisitions Add New Property Upload Properties List Type the property name or …" at bounding box center [352, 278] width 619 height 461
click at [654, 164] on span "Columns" at bounding box center [655, 163] width 7 height 26
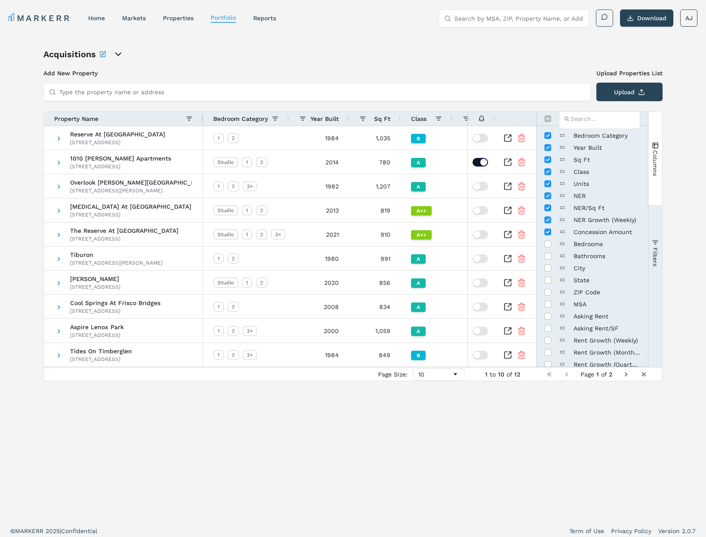
click at [661, 239] on button "Filters" at bounding box center [656, 252] width 14 height 93
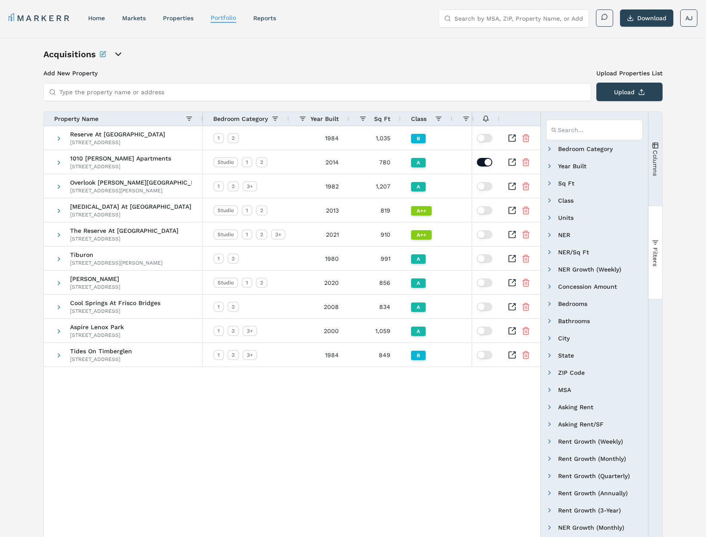
click at [659, 235] on button "Filters" at bounding box center [656, 252] width 14 height 93
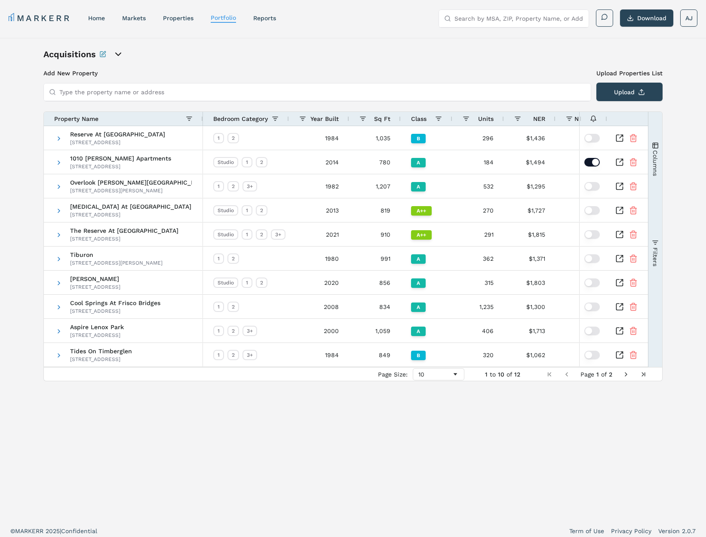
click at [655, 177] on button "Columns" at bounding box center [656, 158] width 14 height 93
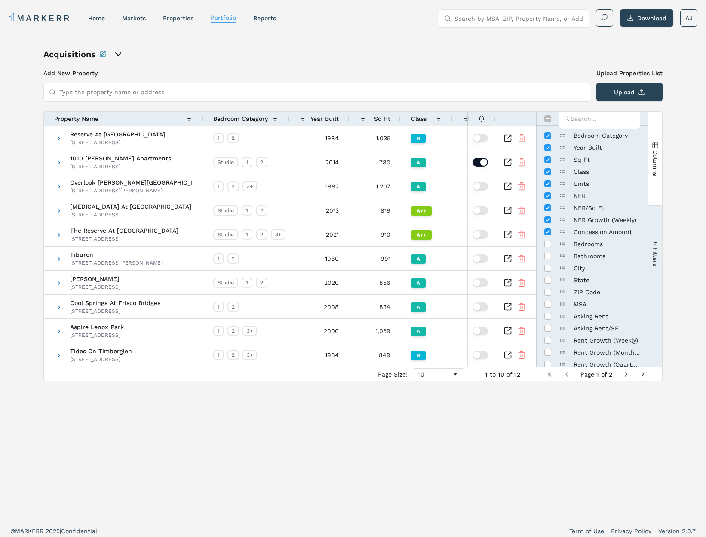
click at [655, 177] on button "Columns" at bounding box center [656, 158] width 14 height 93
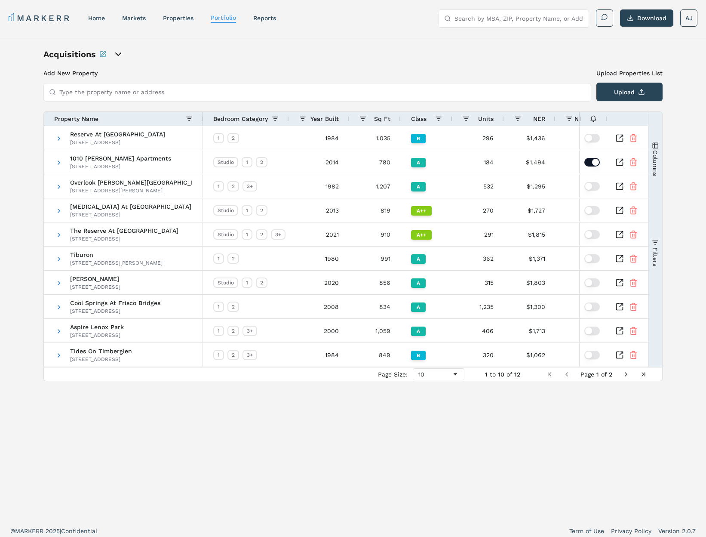
click at [650, 254] on button "Filters" at bounding box center [656, 252] width 14 height 93
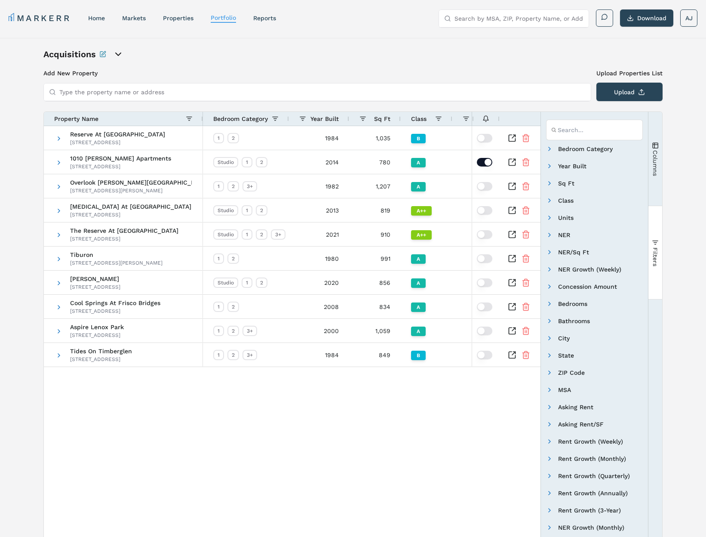
click at [651, 254] on button "Filters" at bounding box center [656, 252] width 14 height 93
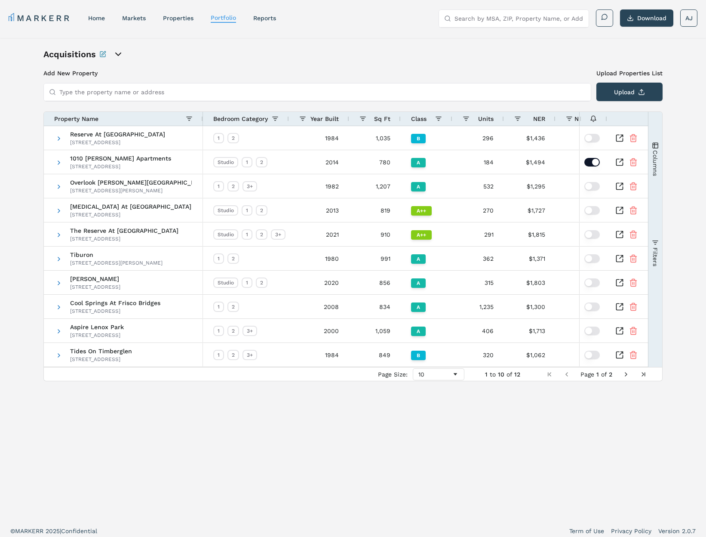
click at [655, 180] on button "Columns" at bounding box center [656, 158] width 14 height 93
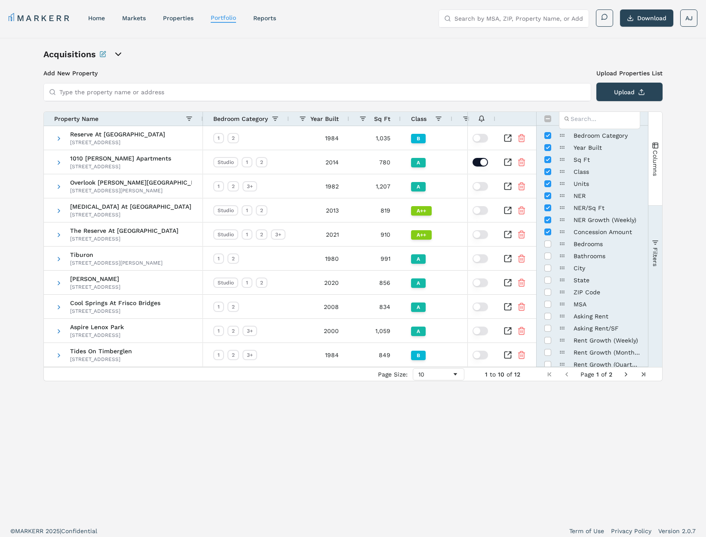
click at [655, 180] on button "Columns" at bounding box center [656, 158] width 14 height 93
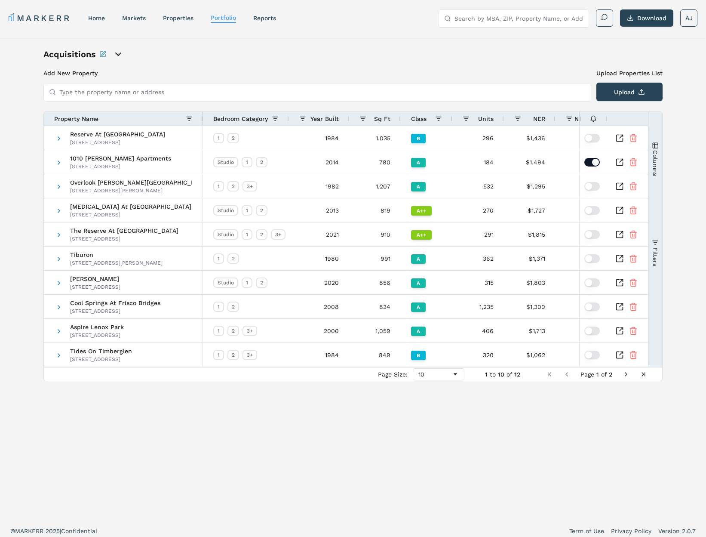
click at [657, 231] on button "Filters" at bounding box center [656, 252] width 14 height 93
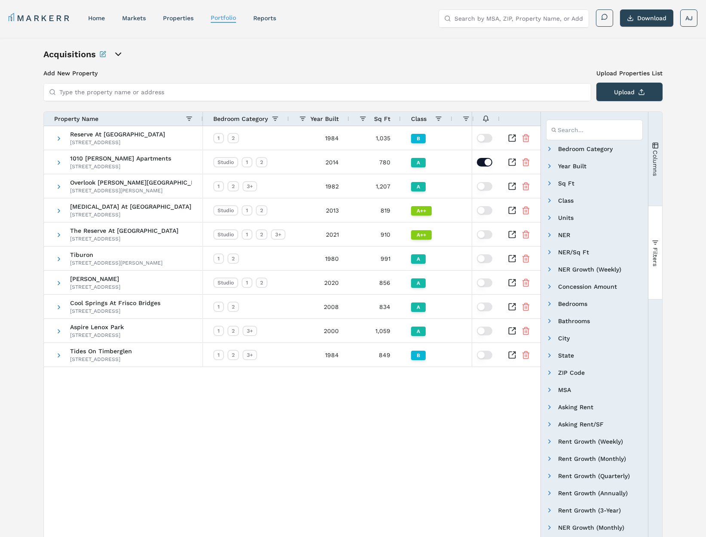
click at [657, 231] on button "Filters" at bounding box center [656, 252] width 14 height 93
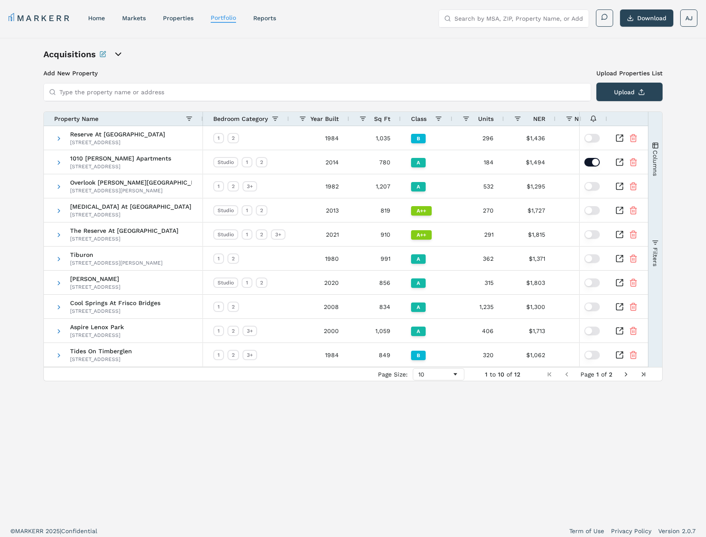
click at [656, 179] on button "Columns" at bounding box center [656, 158] width 14 height 93
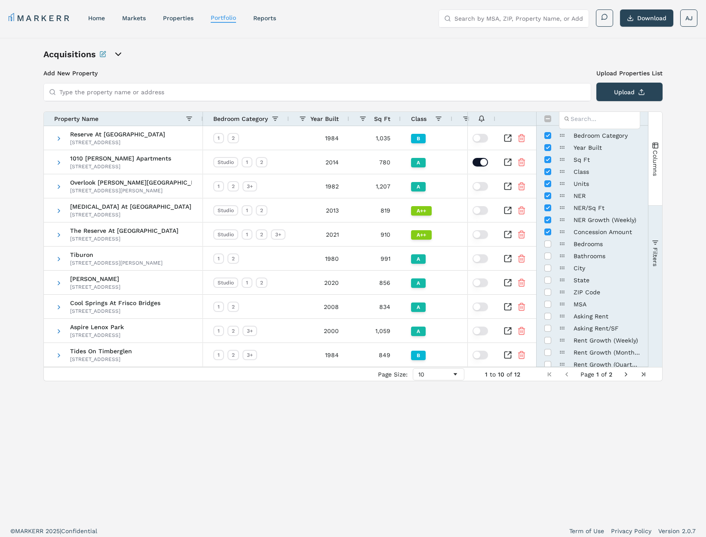
click at [656, 179] on button "Columns" at bounding box center [656, 158] width 14 height 93
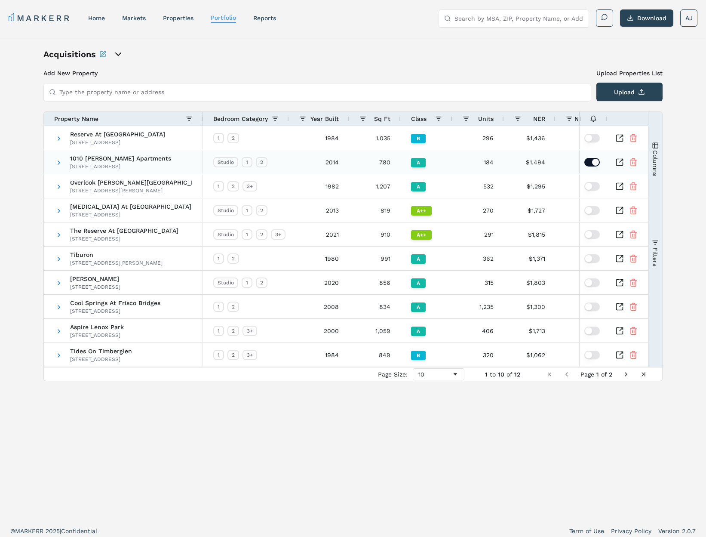
click at [646, 153] on div at bounding box center [626, 162] width 43 height 24
click at [653, 153] on span "Columns" at bounding box center [655, 163] width 7 height 26
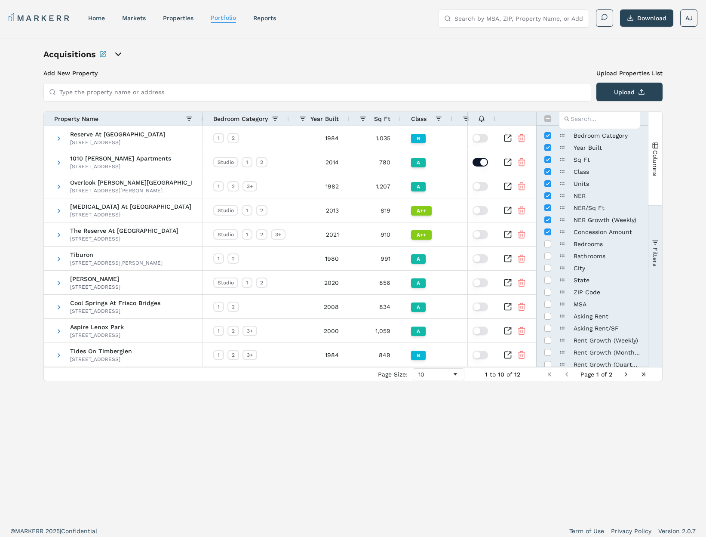
drag, startPoint x: 658, startPoint y: 153, endPoint x: 682, endPoint y: 152, distance: 24.5
click at [658, 153] on span "Columns" at bounding box center [655, 163] width 7 height 26
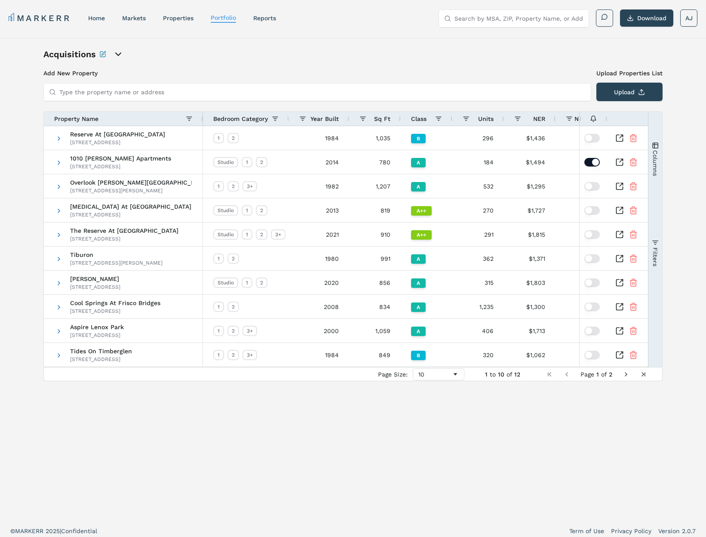
click at [657, 153] on span "Columns" at bounding box center [655, 163] width 7 height 26
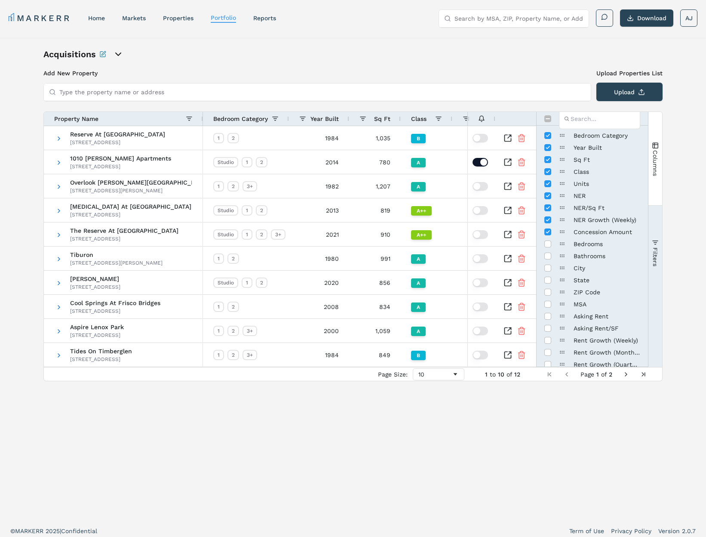
click at [660, 154] on button "Columns" at bounding box center [656, 158] width 14 height 93
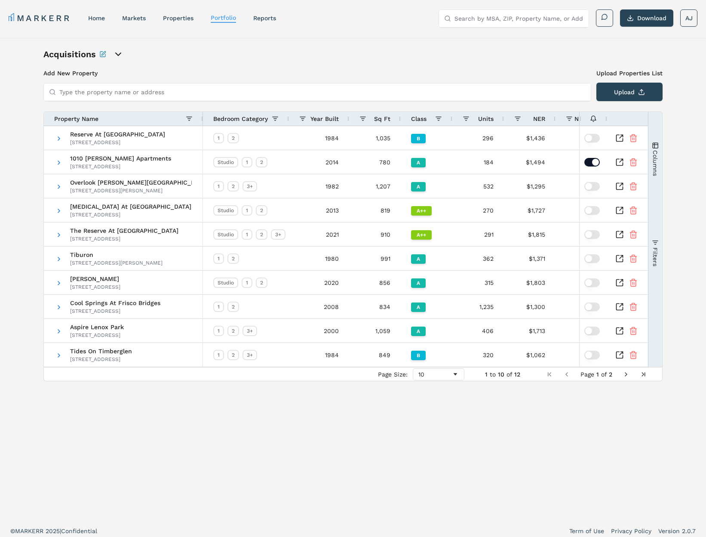
click at [653, 163] on span "Columns" at bounding box center [655, 163] width 7 height 26
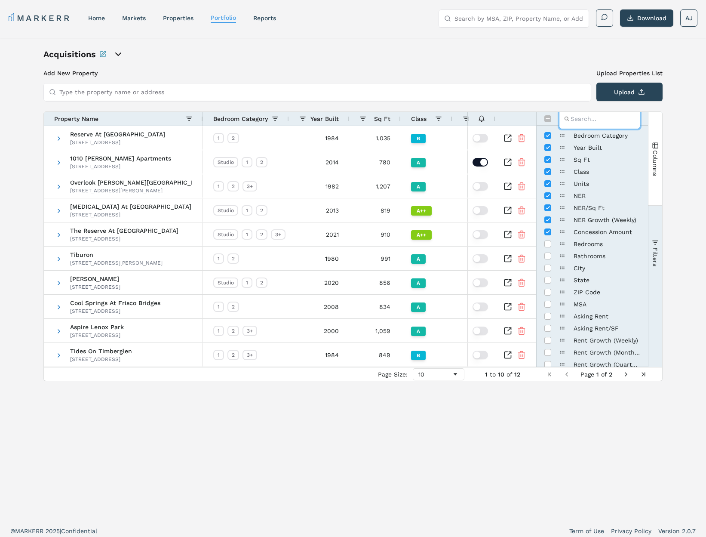
click at [596, 117] on input "Filter Columns Input" at bounding box center [599, 118] width 81 height 21
click at [656, 154] on span "Columns" at bounding box center [655, 163] width 7 height 26
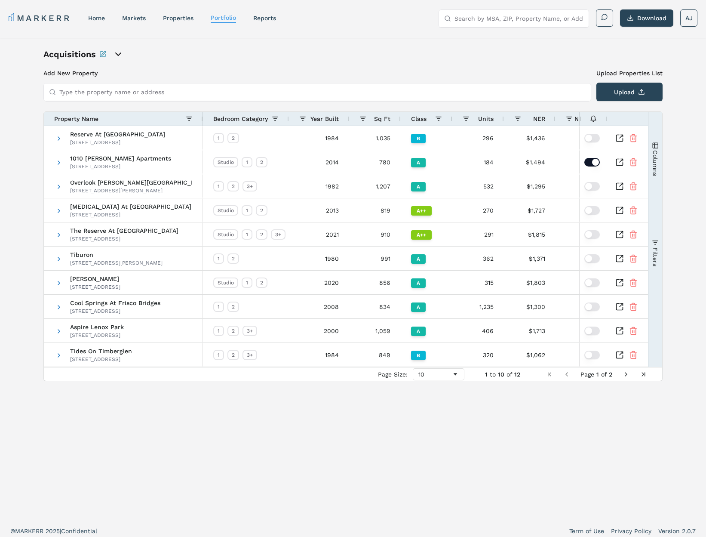
click at [679, 152] on div "Acquisitions Add New Property Upload Properties List Type the property name or …" at bounding box center [353, 279] width 706 height 482
drag, startPoint x: 273, startPoint y: 69, endPoint x: 237, endPoint y: 79, distance: 36.6
click at [272, 69] on h3 "Add New Property" at bounding box center [317, 73] width 548 height 9
click at [78, 70] on h3 "Add New Property" at bounding box center [317, 73] width 548 height 9
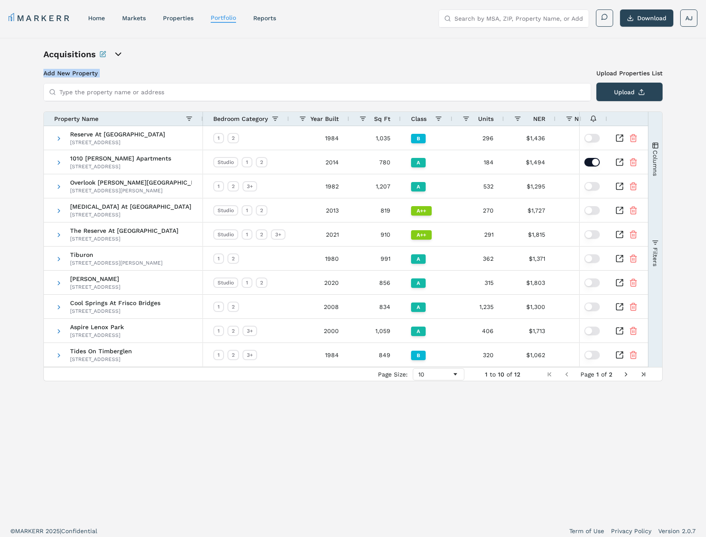
click at [78, 70] on h3 "Add New Property" at bounding box center [317, 73] width 548 height 9
click at [145, 71] on h3 "Add New Property" at bounding box center [317, 73] width 548 height 9
click at [76, 73] on h3 "Add New Property" at bounding box center [317, 73] width 548 height 9
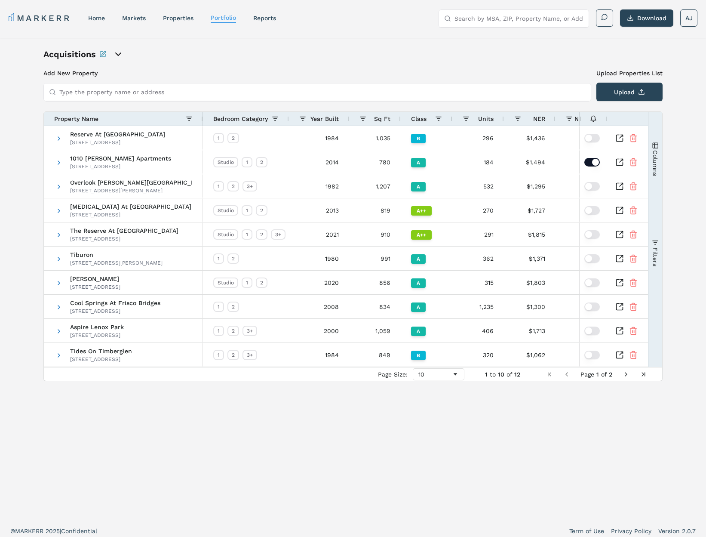
click at [120, 72] on h3 "Add New Property" at bounding box center [317, 73] width 548 height 9
click at [79, 75] on h3 "Add New Property" at bounding box center [317, 73] width 548 height 9
drag, startPoint x: 121, startPoint y: 74, endPoint x: 83, endPoint y: 75, distance: 37.9
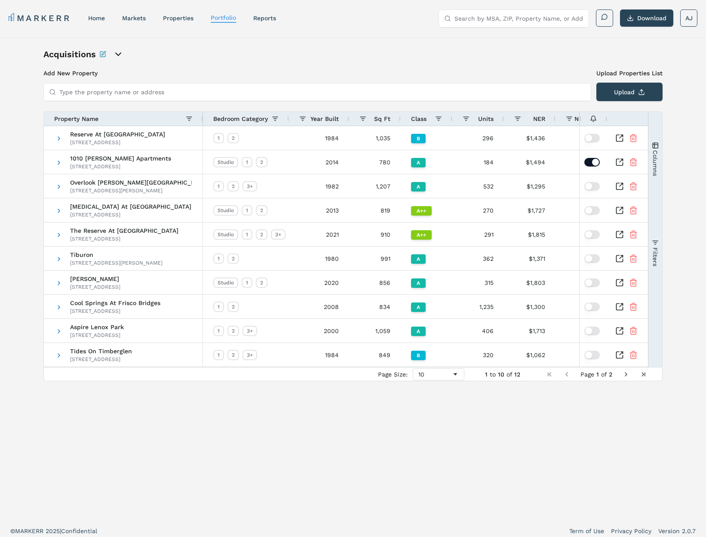
click at [118, 74] on h3 "Add New Property" at bounding box center [317, 73] width 548 height 9
click at [74, 76] on h3 "Add New Property" at bounding box center [317, 73] width 548 height 9
click at [130, 68] on div "Acquisitions Add New Property Upload Properties List Type the property name or …" at bounding box center [352, 278] width 619 height 461
click at [117, 54] on icon "open portfolio options" at bounding box center [118, 54] width 10 height 10
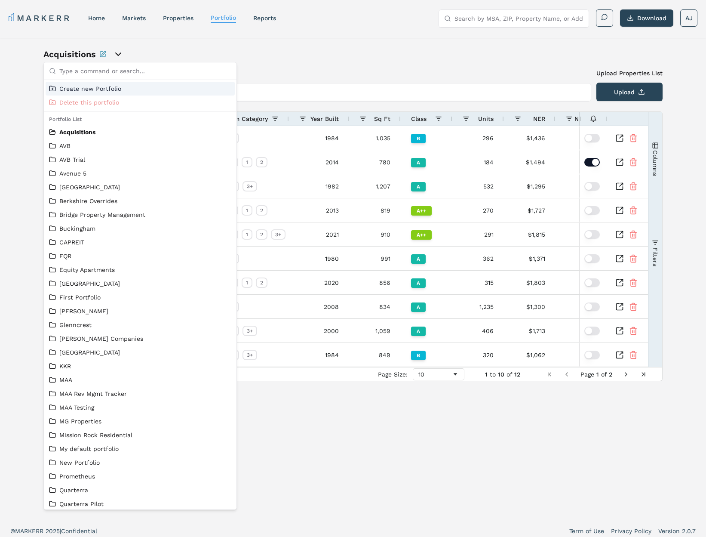
click at [254, 45] on div "Acquisitions Add New Property Upload Properties List Type the property name or …" at bounding box center [353, 279] width 706 height 482
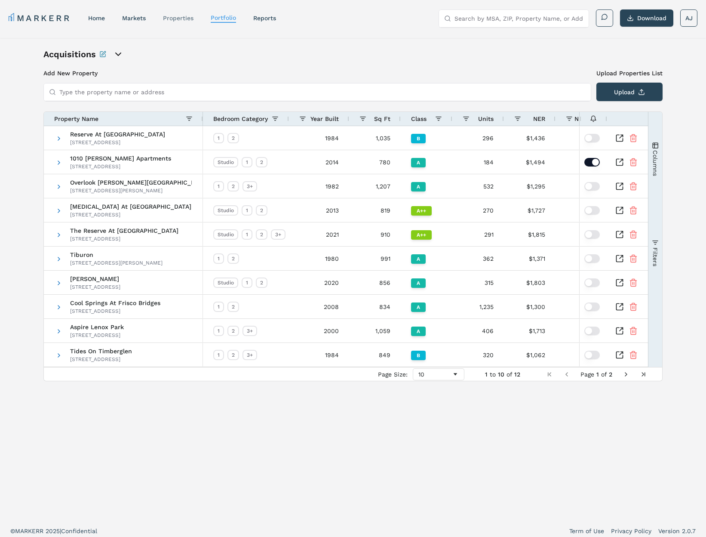
click at [190, 17] on link "properties" at bounding box center [178, 18] width 31 height 7
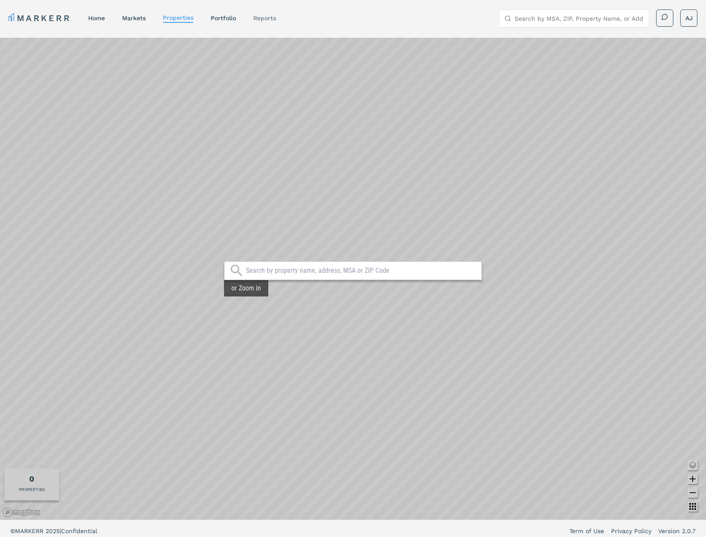
click at [270, 19] on link "reports" at bounding box center [264, 18] width 23 height 7
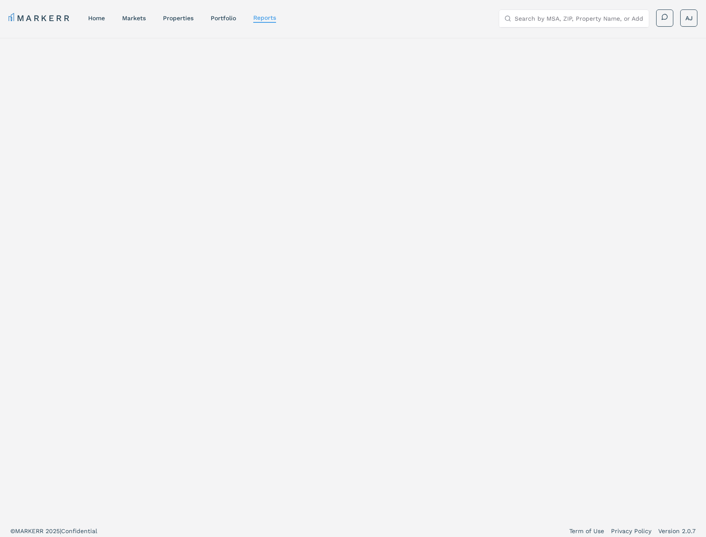
select select "-release_date"
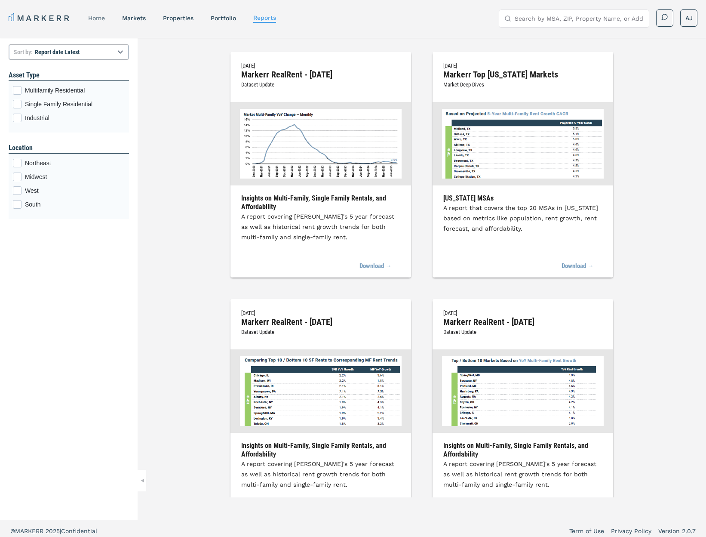
click at [96, 18] on link "home" at bounding box center [96, 18] width 17 height 7
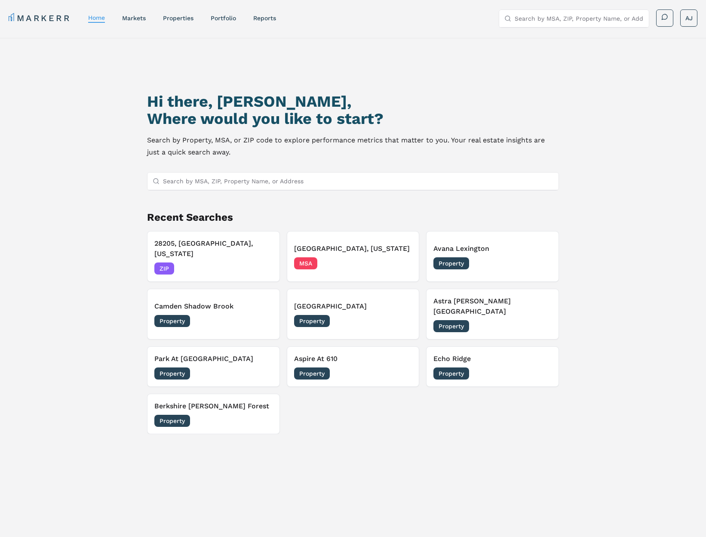
click at [361, 119] on h2 "Where would you like to start?" at bounding box center [353, 118] width 412 height 17
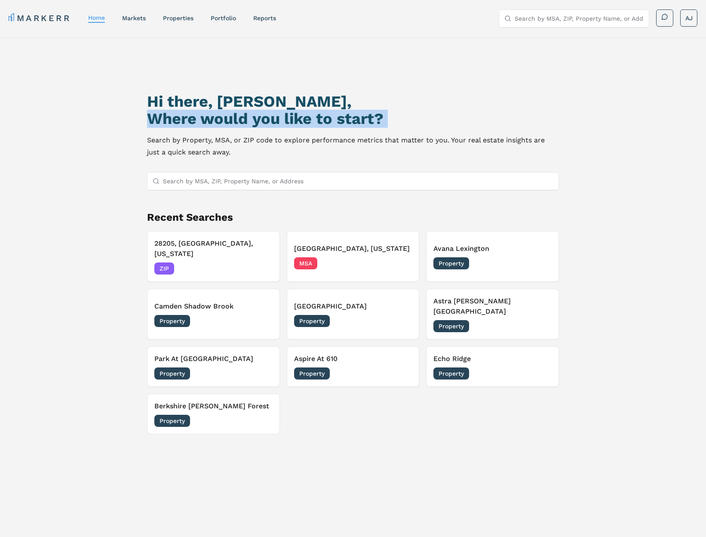
click at [361, 119] on h2 "Where would you like to start?" at bounding box center [353, 118] width 412 height 17
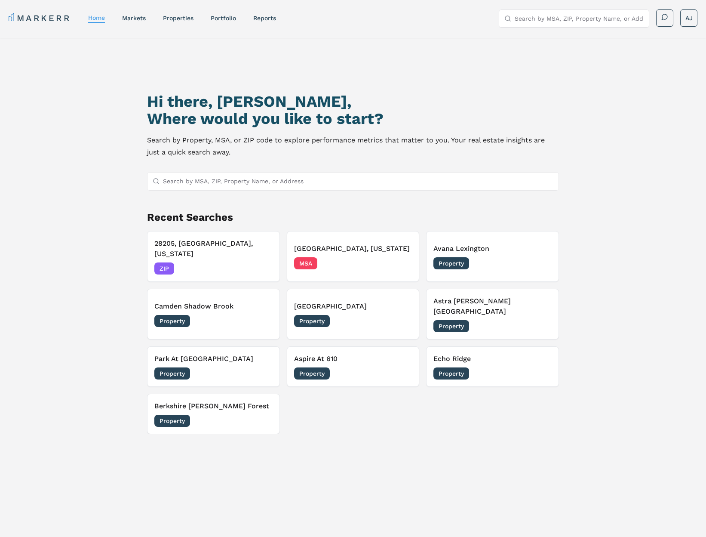
click at [275, 136] on p "Search by Property, MSA, or ZIP code to explore performance metrics that matter…" at bounding box center [353, 146] width 412 height 24
click at [300, 142] on p "Search by Property, MSA, or ZIP code to explore performance metrics that matter…" at bounding box center [353, 146] width 412 height 24
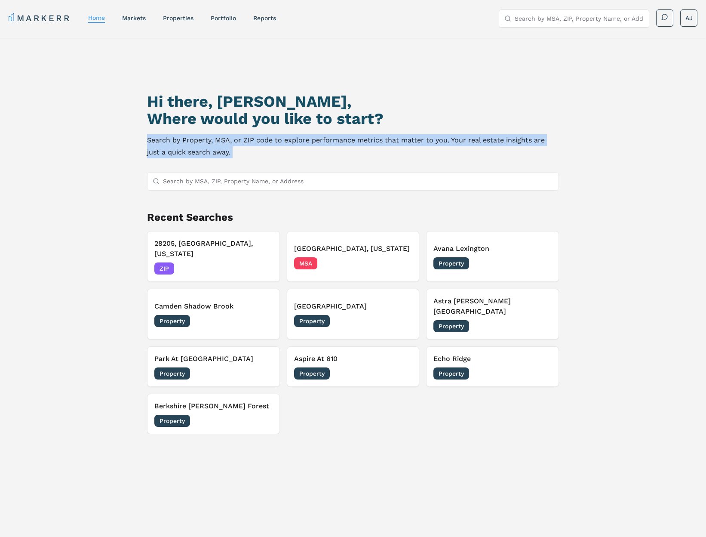
click at [300, 142] on p "Search by Property, MSA, or ZIP code to explore performance metrics that matter…" at bounding box center [353, 146] width 412 height 24
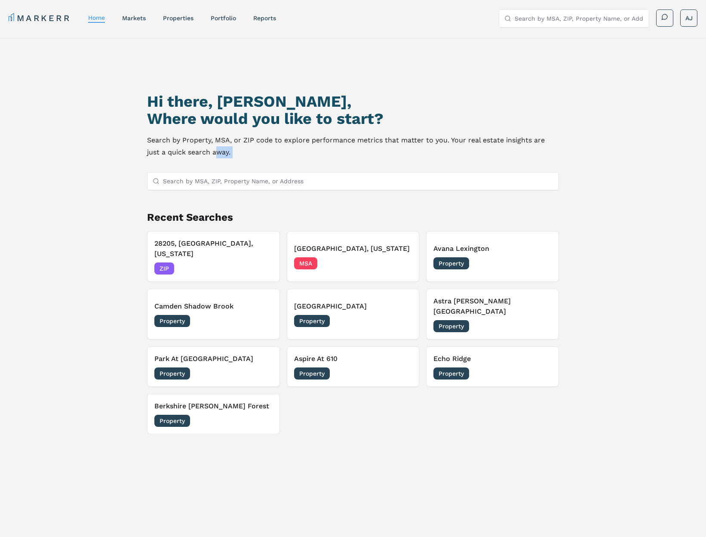
click at [206, 152] on p "Search by Property, MSA, or ZIP code to explore performance metrics that matter…" at bounding box center [353, 146] width 412 height 24
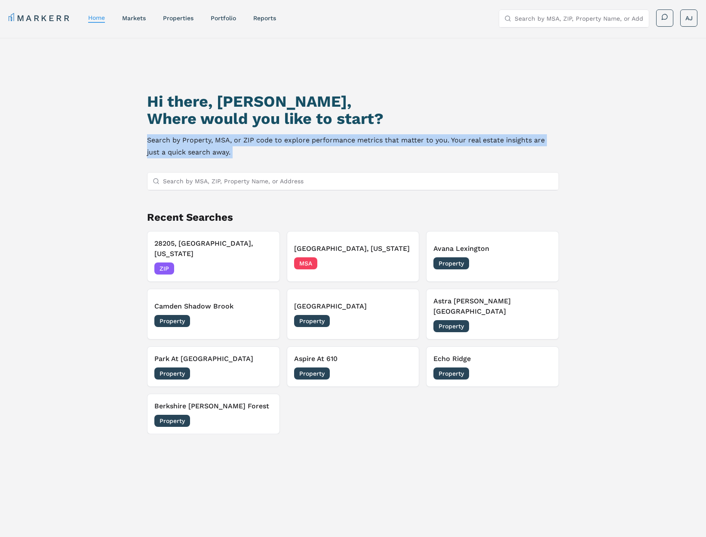
drag, startPoint x: 251, startPoint y: 154, endPoint x: 150, endPoint y: 131, distance: 103.7
click at [137, 132] on div "Hi there, Andrew, Where would you like to start? Search by Property, MSA, or ZI…" at bounding box center [353, 320] width 494 height 537
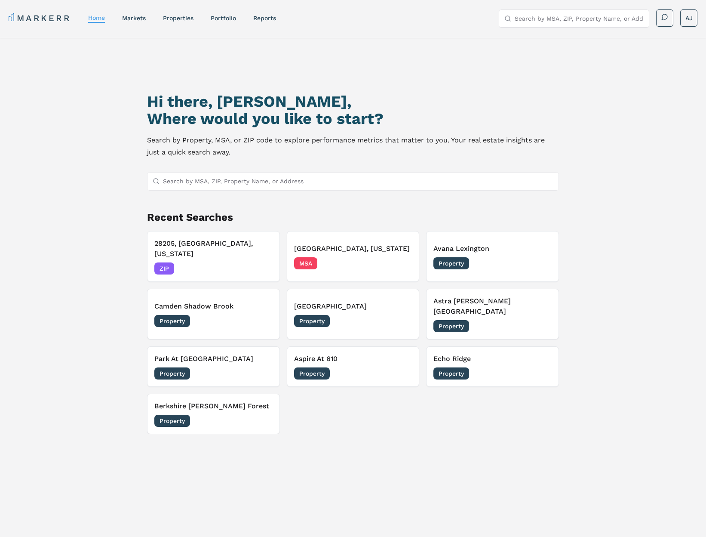
click at [202, 105] on h1 "Hi there, [PERSON_NAME]," at bounding box center [353, 101] width 412 height 17
click at [203, 105] on h1 "Hi there, [PERSON_NAME]," at bounding box center [353, 101] width 412 height 17
click at [234, 118] on h2 "Where would you like to start?" at bounding box center [353, 118] width 412 height 17
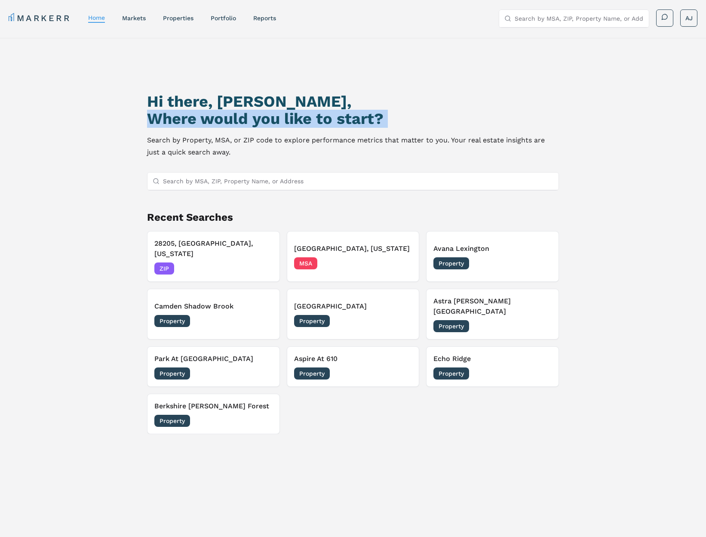
drag, startPoint x: 234, startPoint y: 118, endPoint x: 237, endPoint y: 133, distance: 15.8
click at [234, 118] on h2 "Where would you like to start?" at bounding box center [353, 118] width 412 height 17
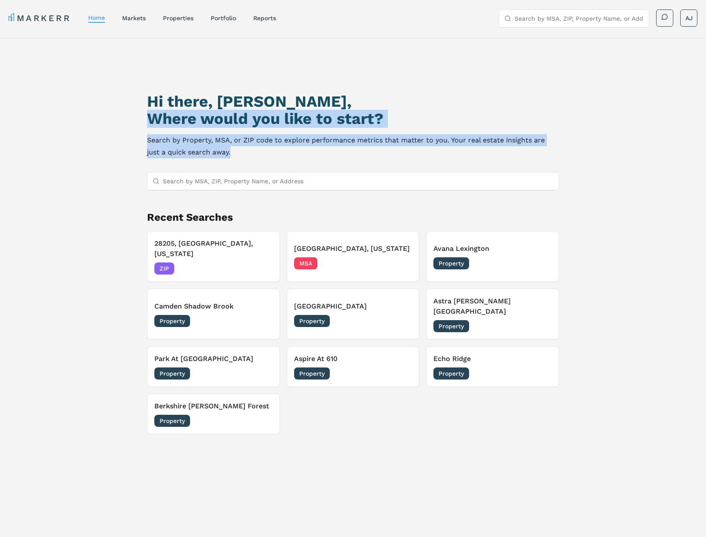
drag, startPoint x: 235, startPoint y: 154, endPoint x: 174, endPoint y: 116, distance: 72.0
click at [144, 124] on div "Hi there, Andrew, Where would you like to start? Search by Property, MSA, or ZI…" at bounding box center [353, 320] width 494 height 537
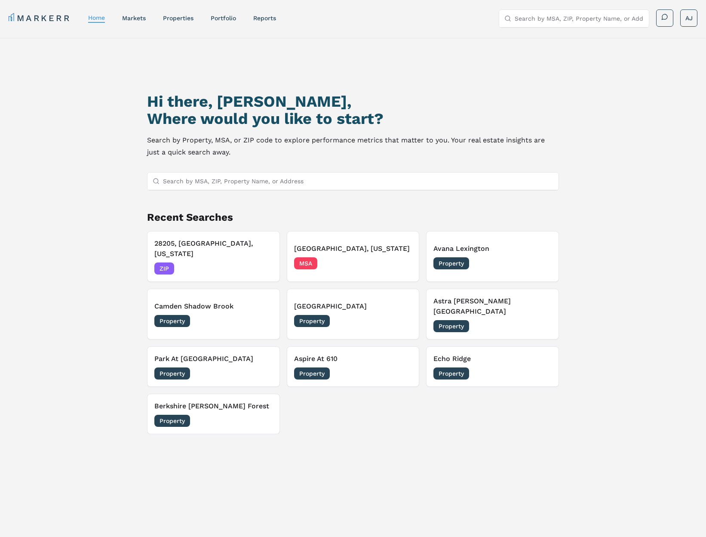
click at [209, 102] on h1 "Hi there, [PERSON_NAME]," at bounding box center [353, 101] width 412 height 17
click at [353, 367] on div "Property 10/01/2025" at bounding box center [353, 373] width 118 height 12
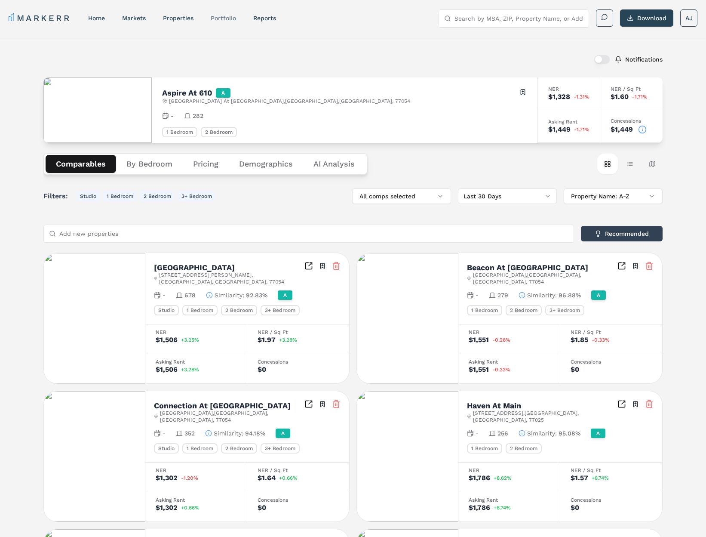
click at [228, 18] on link "Portfolio" at bounding box center [223, 18] width 25 height 7
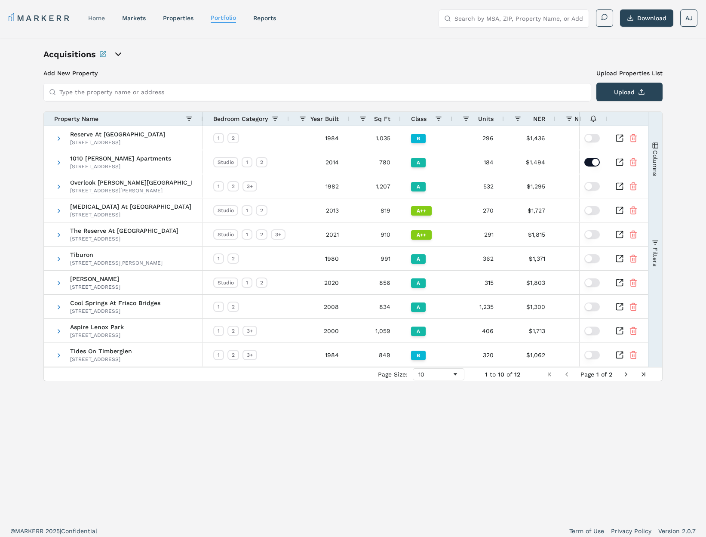
click at [99, 18] on link "home" at bounding box center [96, 18] width 17 height 7
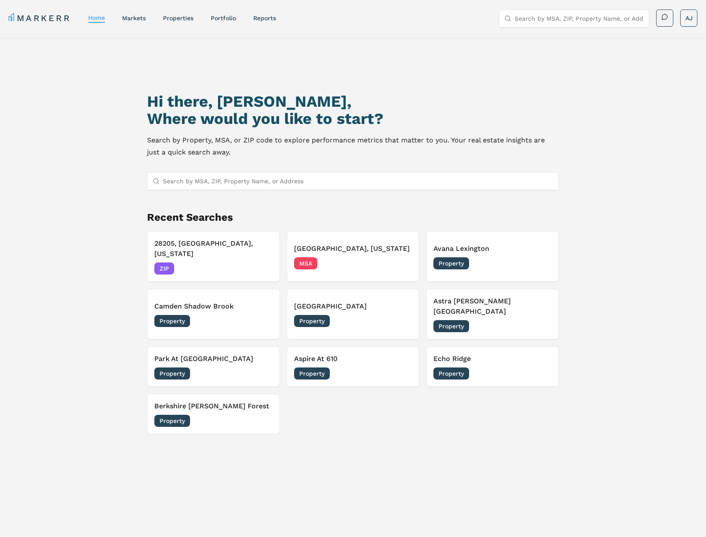
click at [188, 23] on nav "MARKERR home markets properties Portfolio reports" at bounding box center [143, 18] width 268 height 12
click at [185, 20] on link "properties" at bounding box center [178, 18] width 31 height 7
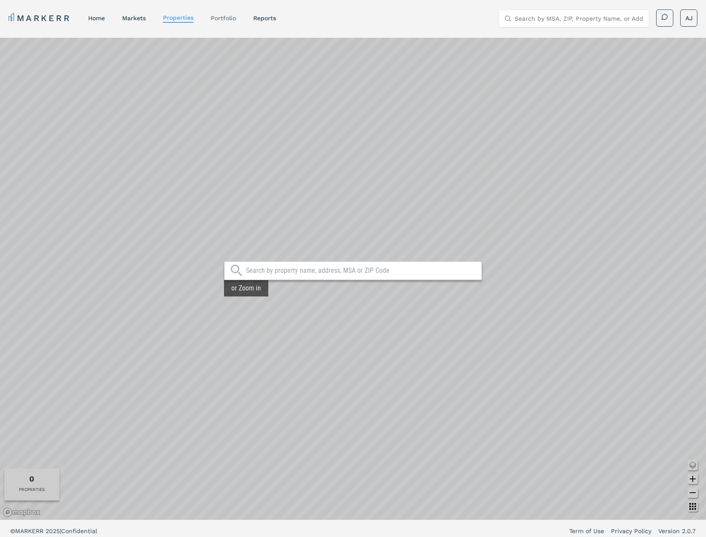
click at [228, 18] on link "Portfolio" at bounding box center [223, 18] width 25 height 7
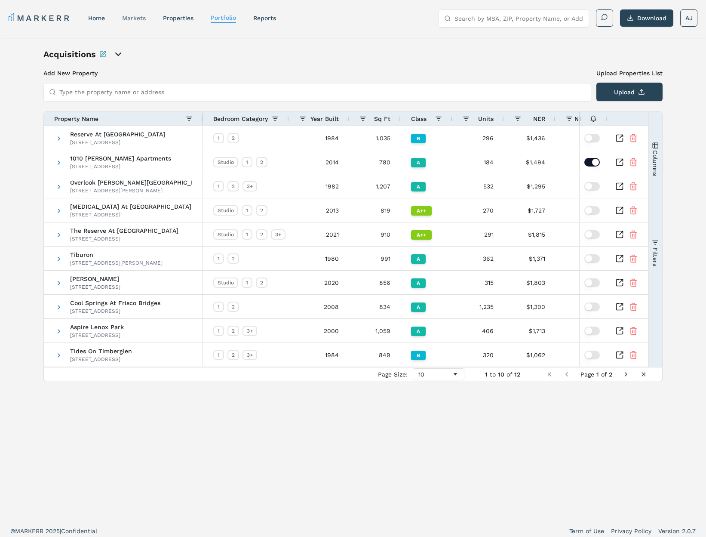
click at [137, 18] on link "markets" at bounding box center [134, 18] width 24 height 7
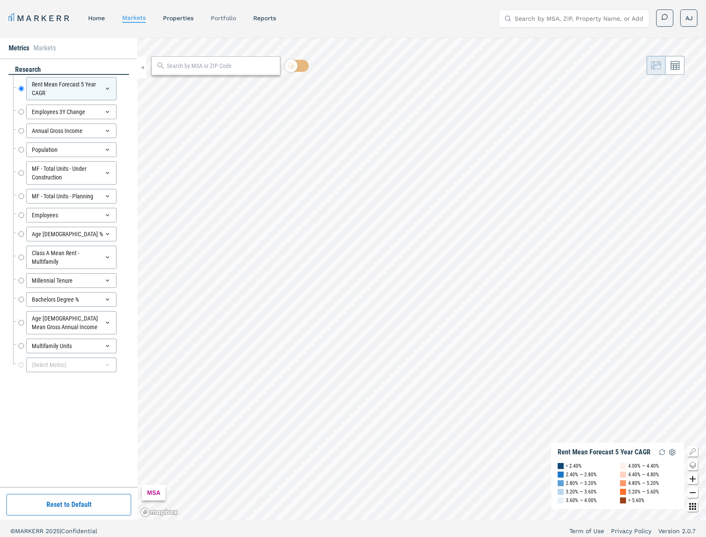
click at [233, 19] on link "Portfolio" at bounding box center [223, 18] width 25 height 7
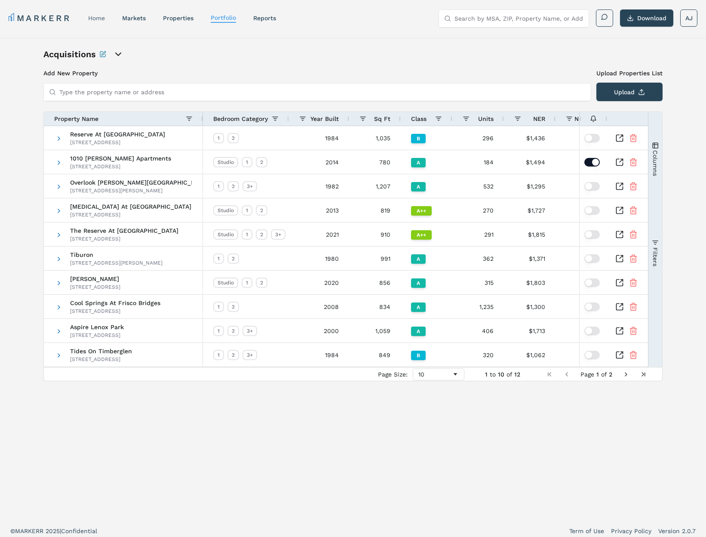
click at [97, 19] on link "home" at bounding box center [96, 18] width 17 height 7
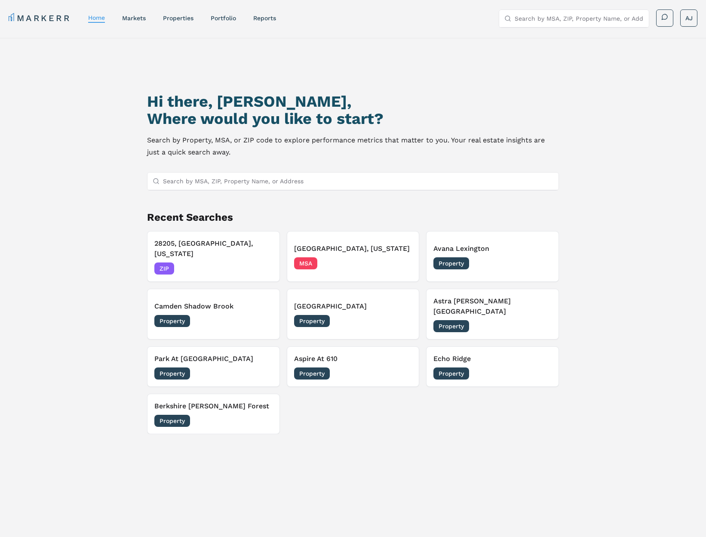
click at [228, 17] on link "Portfolio" at bounding box center [223, 18] width 25 height 7
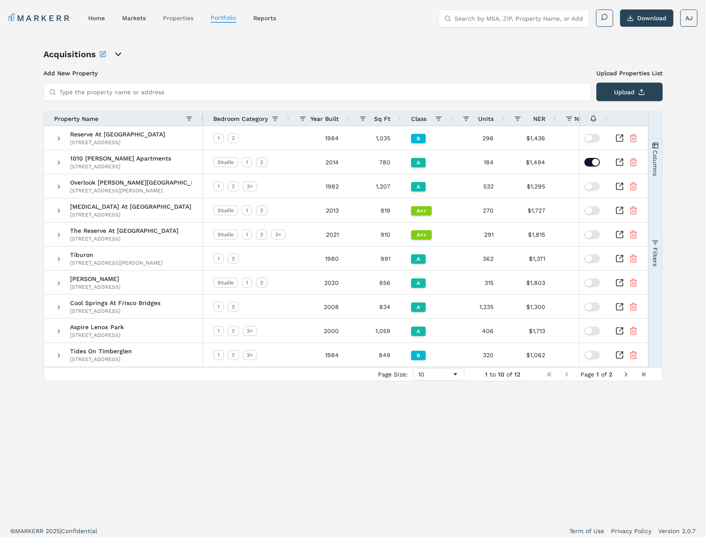
click at [185, 19] on link "properties" at bounding box center [178, 18] width 31 height 7
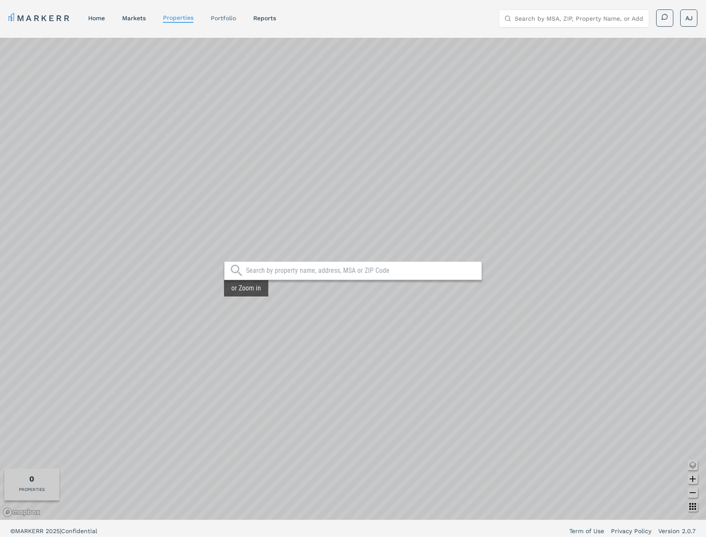
click at [217, 20] on link "Portfolio" at bounding box center [223, 18] width 25 height 7
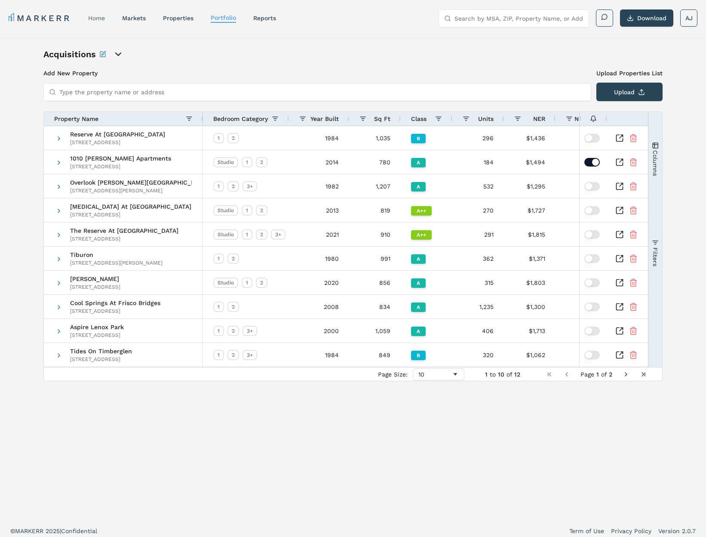
click at [100, 18] on link "home" at bounding box center [96, 18] width 17 height 7
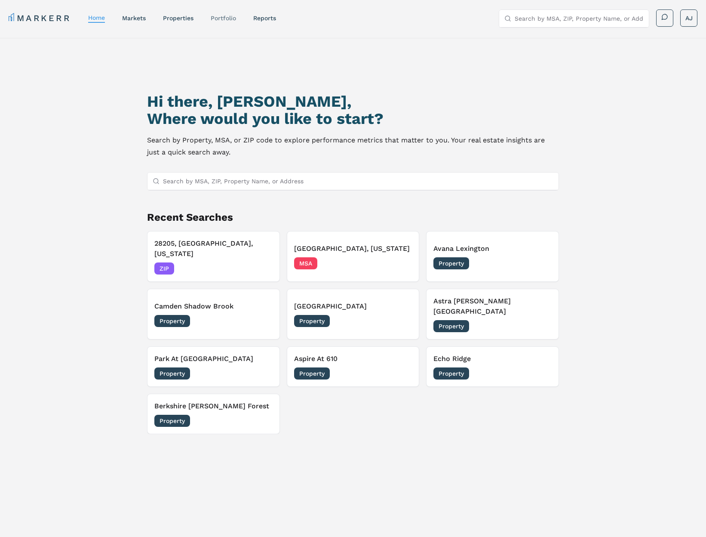
click at [225, 19] on link "Portfolio" at bounding box center [223, 18] width 25 height 7
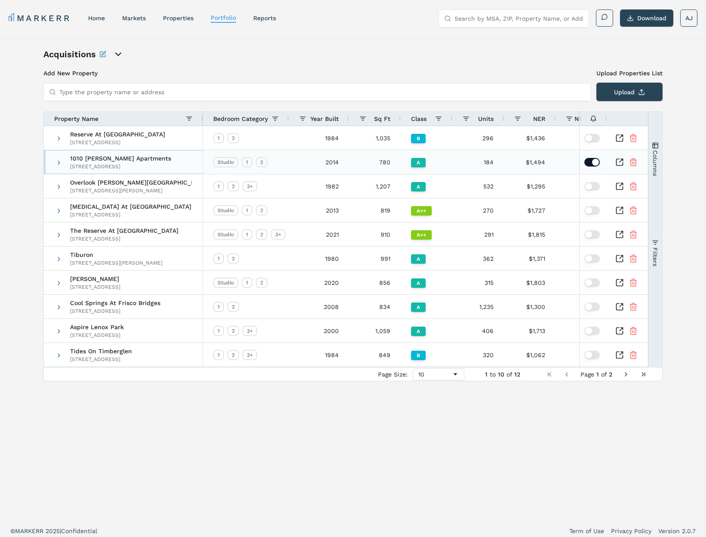
click at [63, 160] on span "1010 Dilworth Apartments 1010 Kenilworth Ave, Charlotte, NC 28204" at bounding box center [123, 163] width 137 height 24
click at [60, 163] on span at bounding box center [58, 162] width 7 height 7
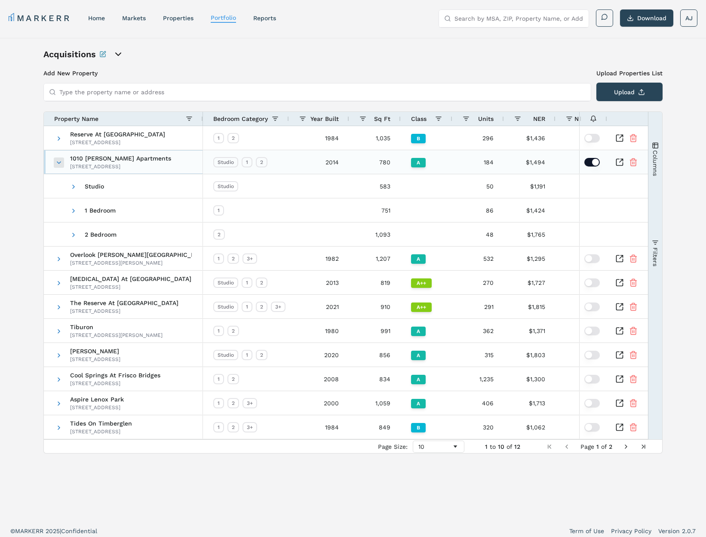
click at [61, 162] on span at bounding box center [58, 162] width 7 height 7
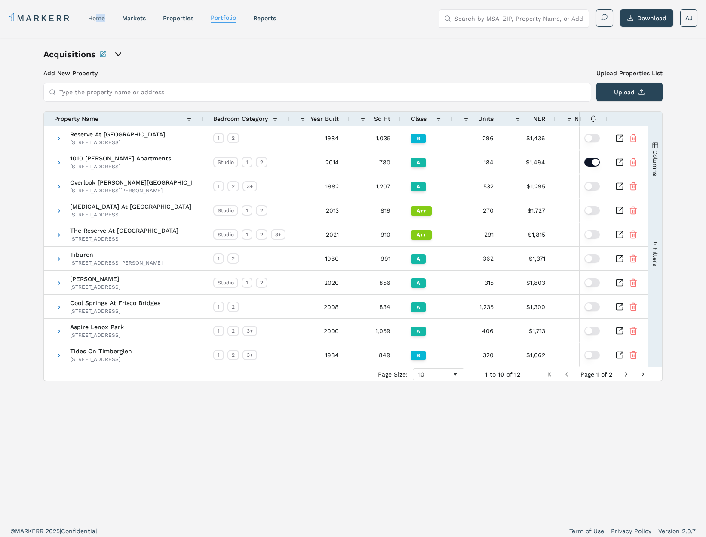
click at [96, 22] on nav "MARKERR home markets properties Portfolio reports" at bounding box center [143, 18] width 268 height 12
click at [97, 20] on link "home" at bounding box center [96, 18] width 17 height 7
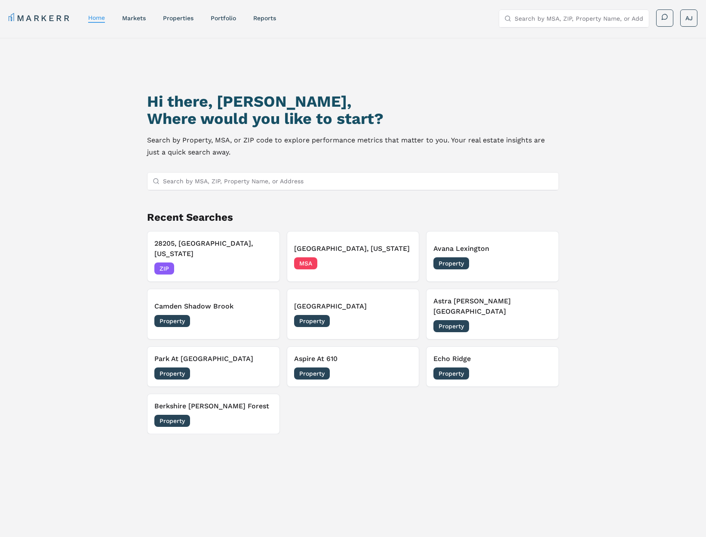
click at [486, 354] on h3 "Echo Ridge" at bounding box center [493, 359] width 118 height 10
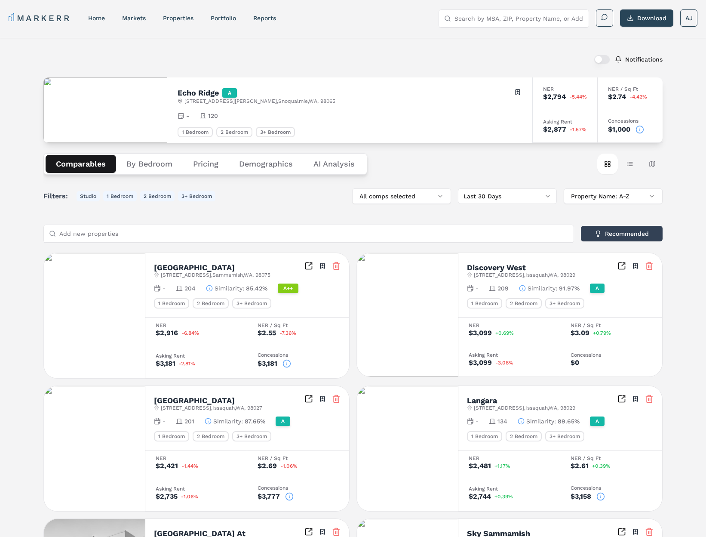
click at [146, 162] on button "By Bedroom" at bounding box center [149, 164] width 67 height 18
click at [70, 168] on button "Comparables" at bounding box center [81, 164] width 71 height 18
click at [181, 15] on link "properties" at bounding box center [178, 18] width 31 height 7
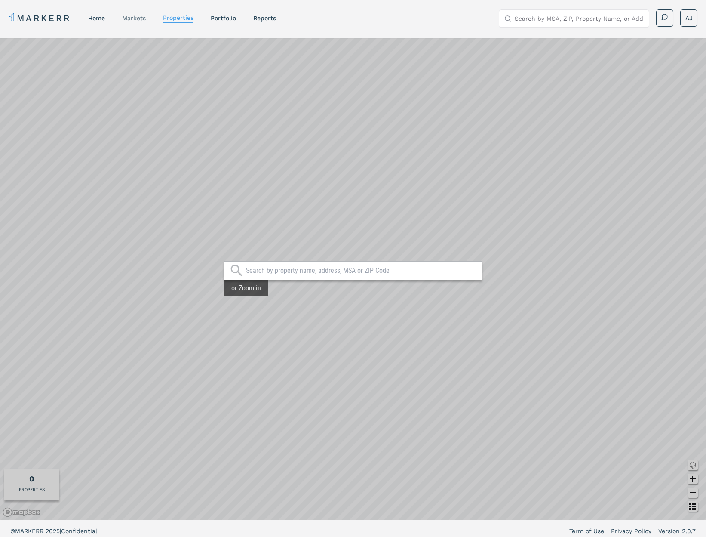
click at [129, 20] on link "markets" at bounding box center [134, 18] width 24 height 7
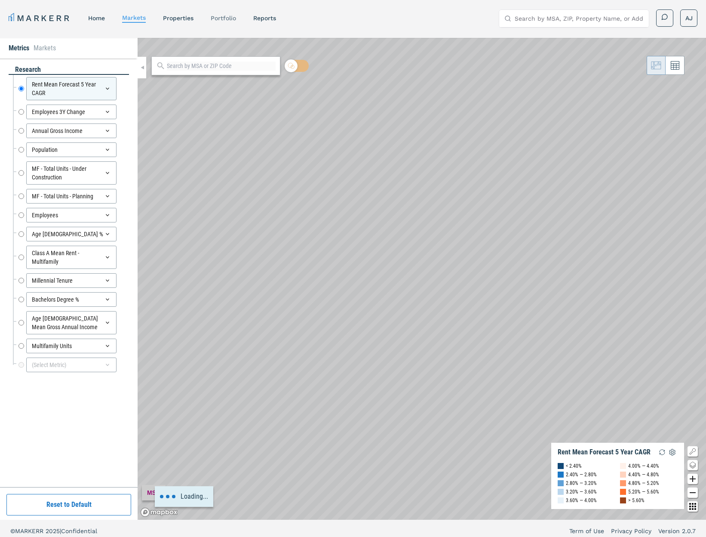
click at [231, 19] on link "Portfolio" at bounding box center [223, 18] width 25 height 7
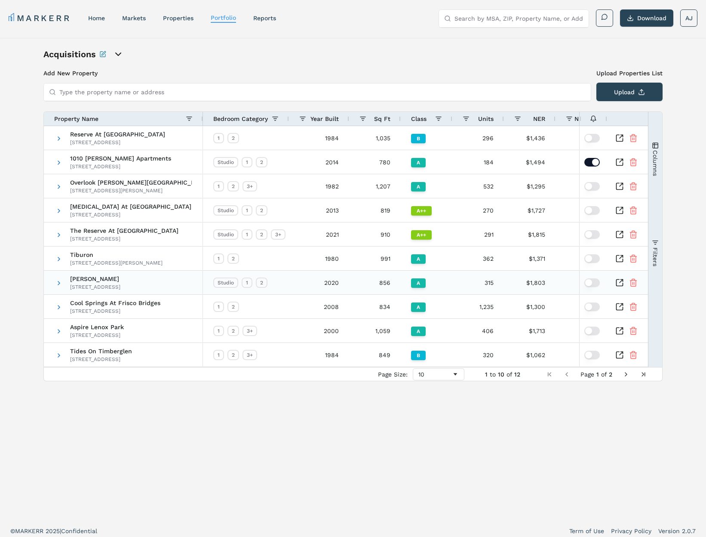
click at [620, 284] on icon "Inspect Comparable" at bounding box center [620, 282] width 9 height 9
click at [96, 17] on link "home" at bounding box center [96, 18] width 17 height 7
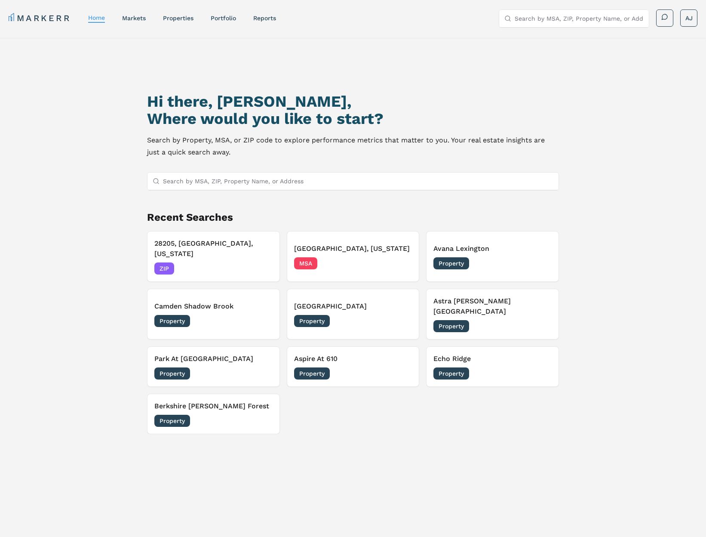
drag, startPoint x: 394, startPoint y: 104, endPoint x: 400, endPoint y: 111, distance: 8.9
click at [394, 106] on h1 "Hi there, [PERSON_NAME]," at bounding box center [353, 101] width 412 height 17
click at [219, 16] on link "Portfolio" at bounding box center [223, 18] width 25 height 7
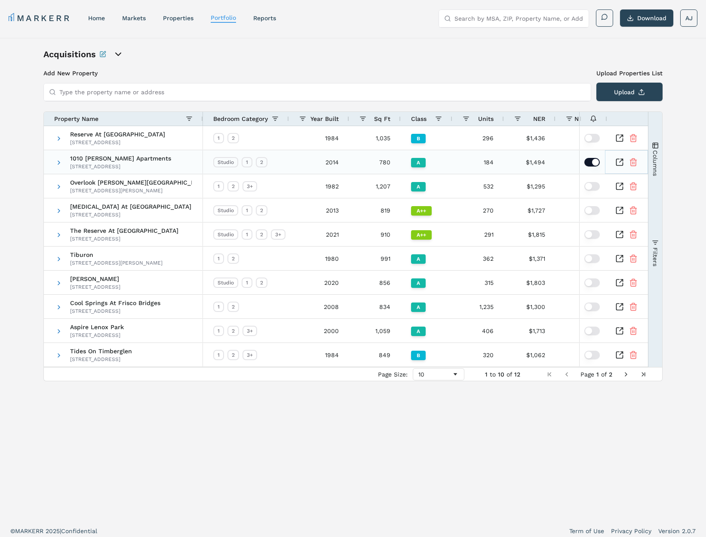
click at [619, 159] on icon "Inspect Comparable" at bounding box center [620, 162] width 9 height 9
click at [160, 33] on div "MARKERR home markets properties Portfolio reports Search by MSA, ZIP, Property …" at bounding box center [353, 17] width 706 height 34
click at [102, 21] on link "home" at bounding box center [96, 18] width 17 height 7
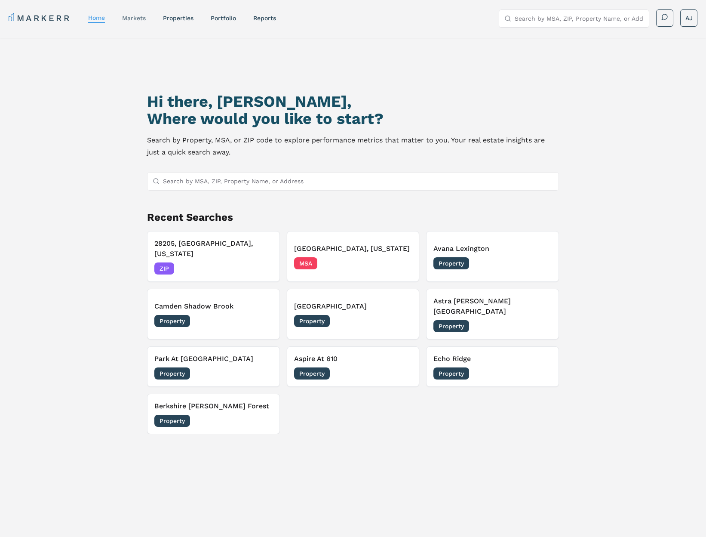
click at [141, 20] on link "markets" at bounding box center [134, 18] width 24 height 7
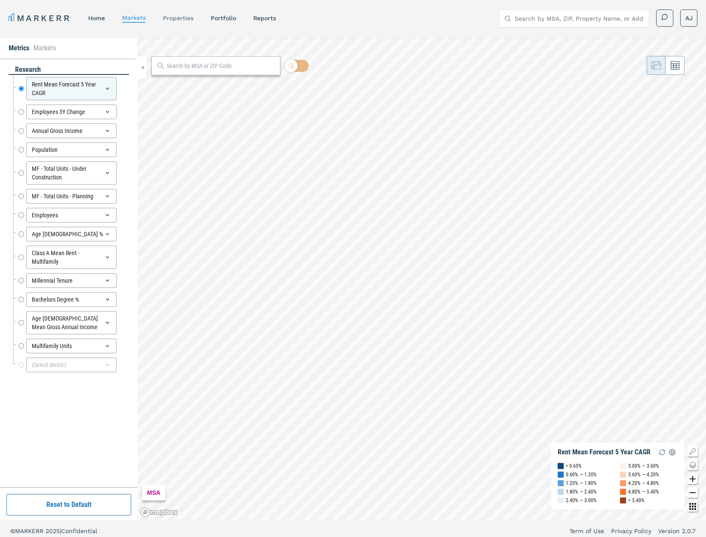
click at [188, 20] on link "properties" at bounding box center [178, 18] width 31 height 7
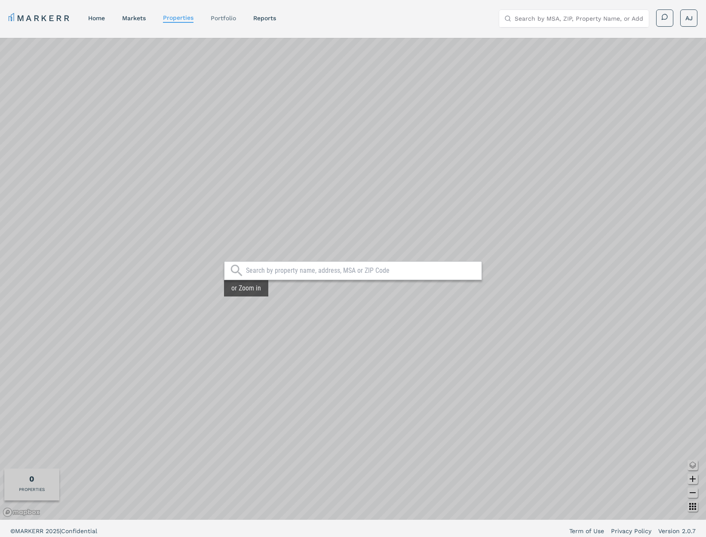
click at [223, 19] on link "Portfolio" at bounding box center [223, 18] width 25 height 7
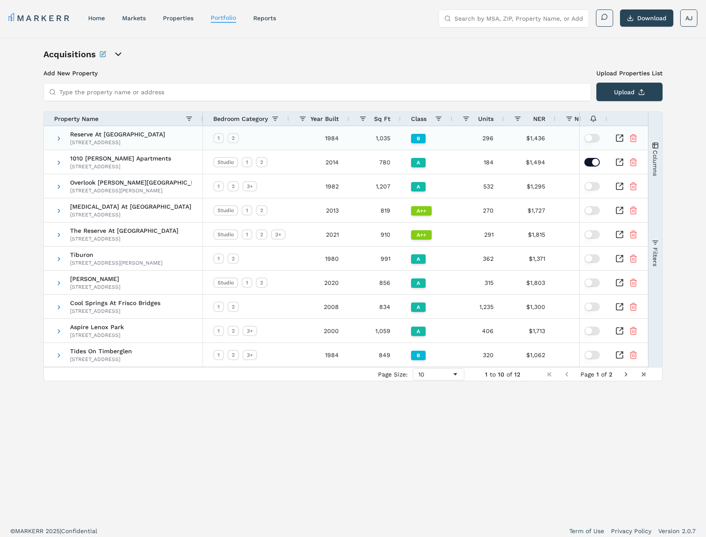
click at [137, 142] on div "[STREET_ADDRESS]" at bounding box center [117, 142] width 95 height 7
click at [654, 151] on span "Columns" at bounding box center [655, 163] width 7 height 26
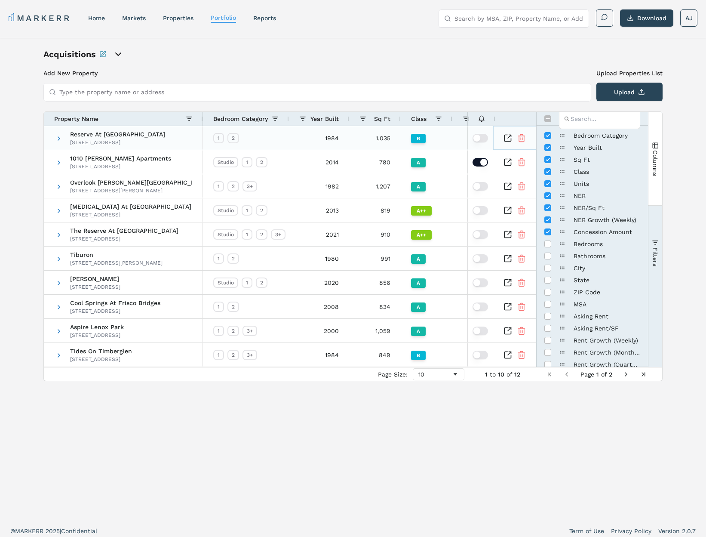
click at [511, 138] on icon "Inspect Comparable" at bounding box center [508, 138] width 9 height 9
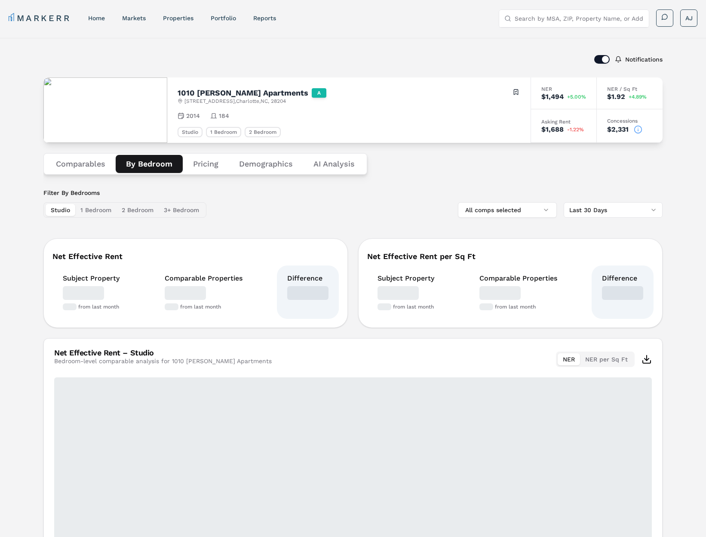
click at [154, 162] on button "By Bedroom" at bounding box center [149, 164] width 67 height 18
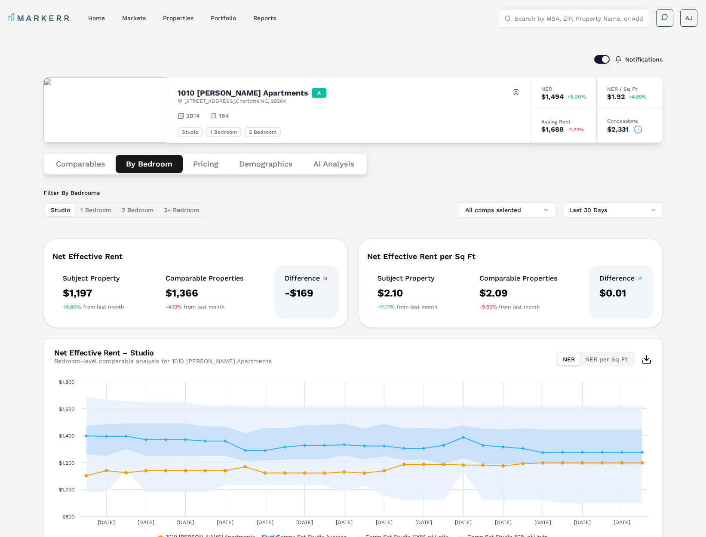
drag, startPoint x: 89, startPoint y: 166, endPoint x: 120, endPoint y: 158, distance: 31.7
click at [89, 166] on button "Comparables" at bounding box center [81, 164] width 70 height 18
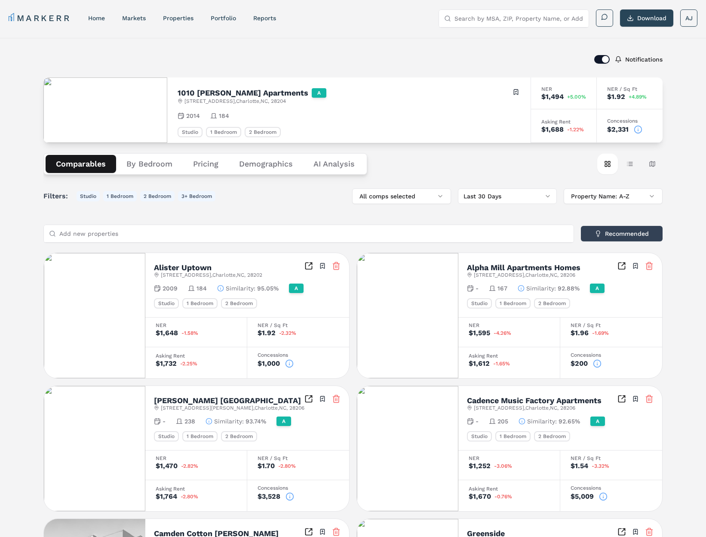
click at [639, 129] on icon at bounding box center [638, 129] width 9 height 9
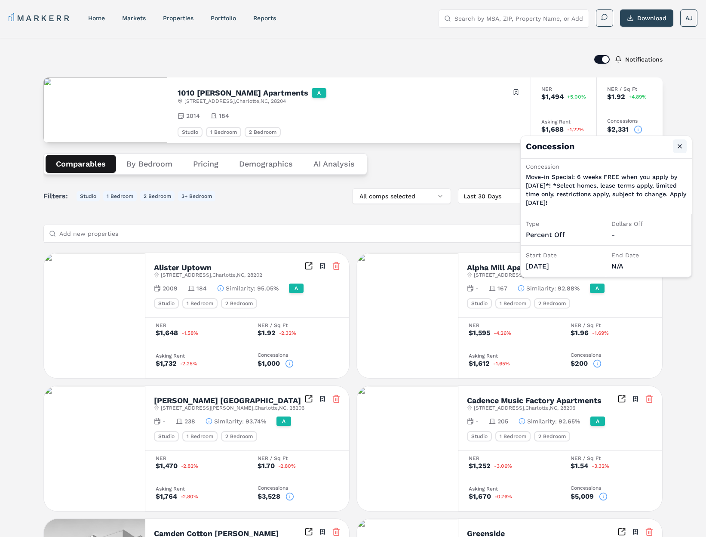
click at [679, 145] on button "Close" at bounding box center [680, 146] width 14 height 14
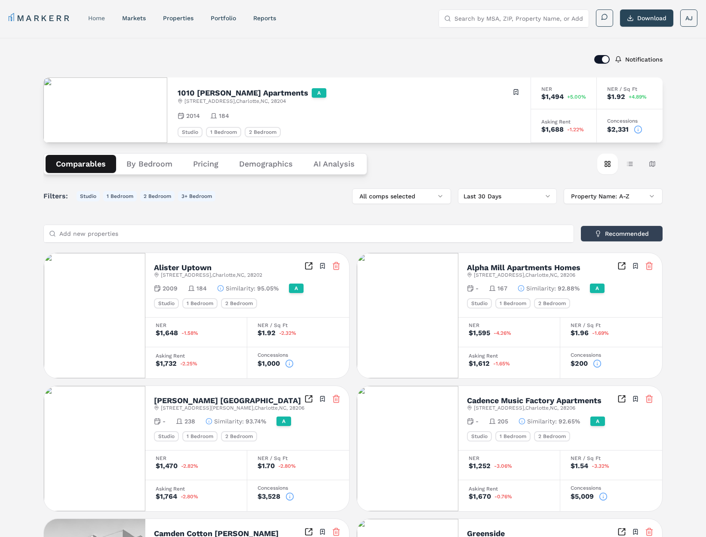
click at [98, 18] on link "home" at bounding box center [96, 18] width 17 height 7
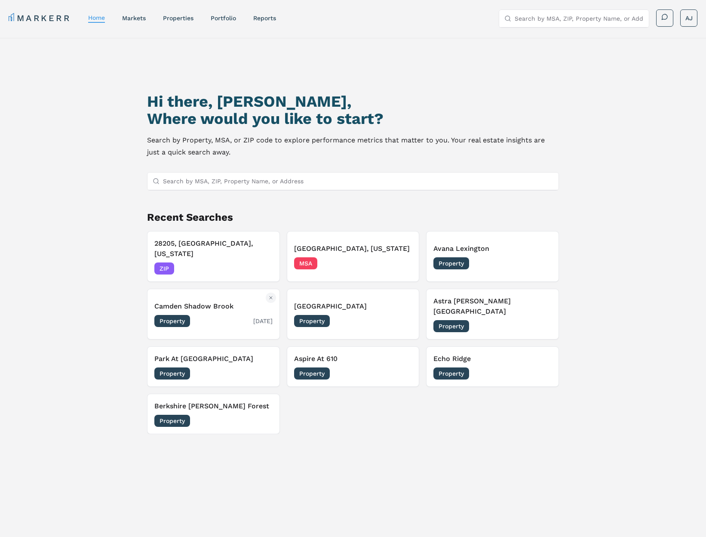
click at [241, 301] on h3 "Camden Shadow Brook" at bounding box center [213, 306] width 118 height 10
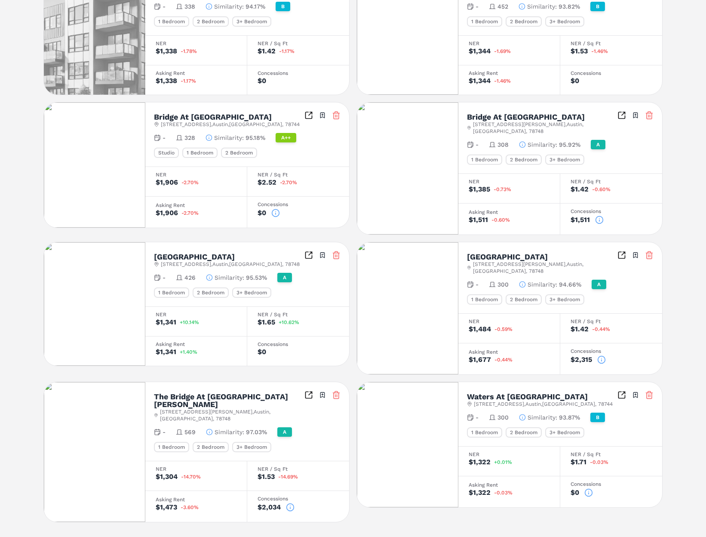
scroll to position [416, 0]
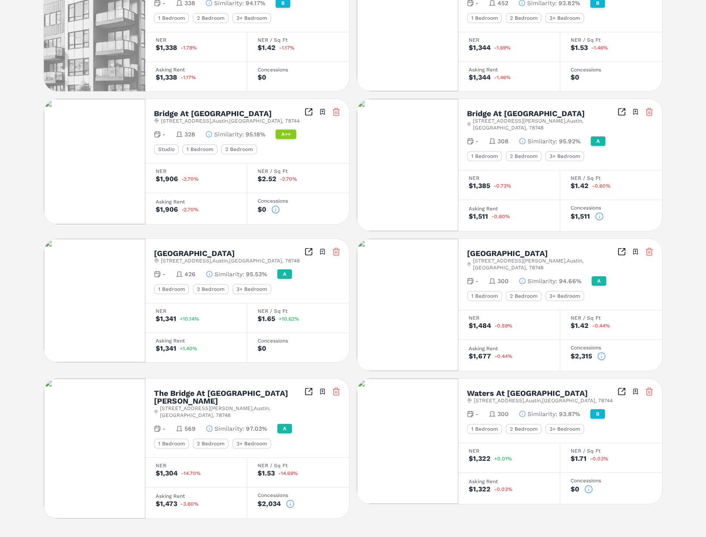
click at [603, 220] on circle at bounding box center [599, 216] width 7 height 7
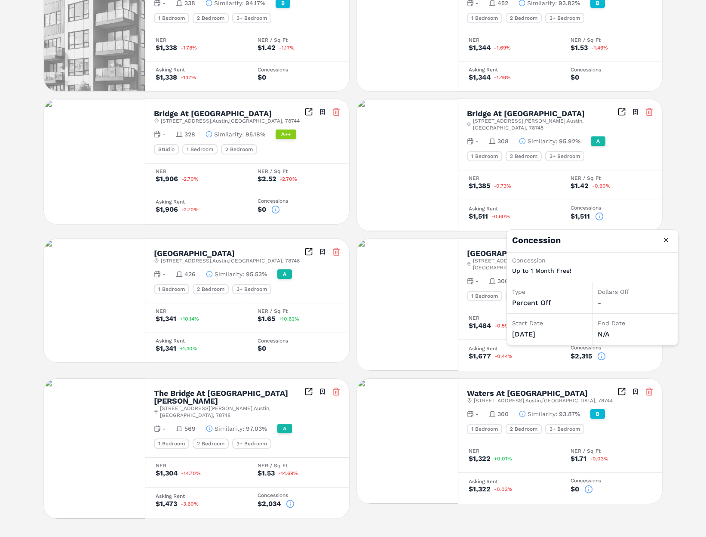
click at [273, 214] on icon at bounding box center [275, 209] width 9 height 9
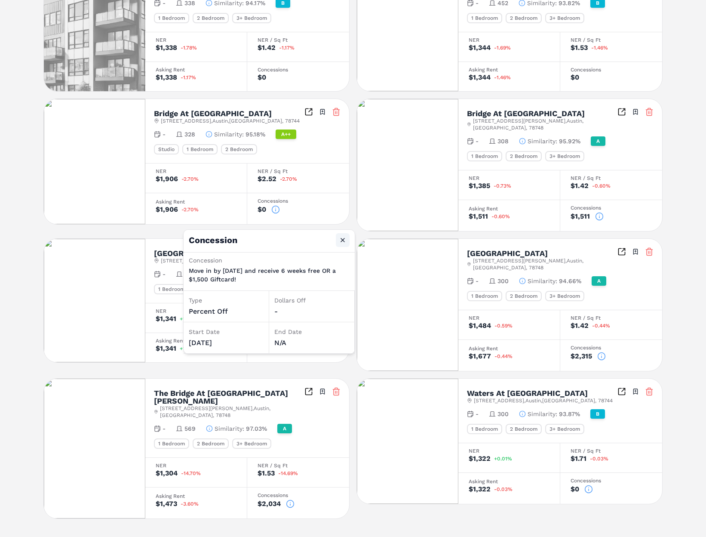
click at [345, 240] on button "Close" at bounding box center [343, 240] width 14 height 14
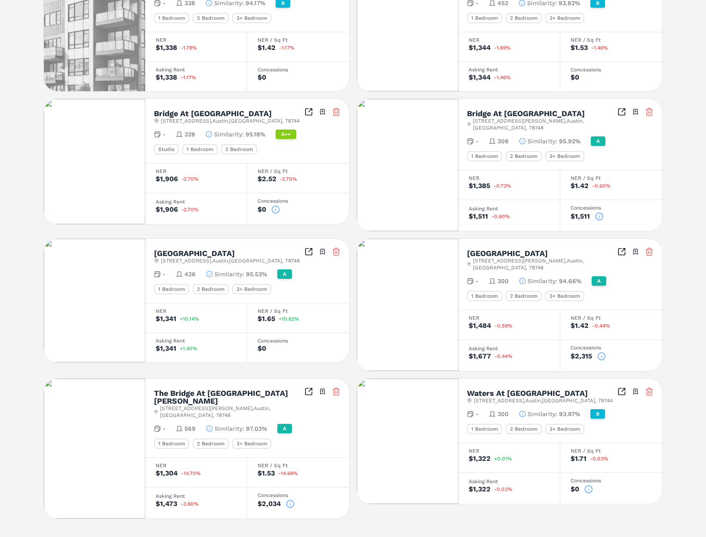
click at [603, 357] on icon at bounding box center [601, 356] width 9 height 9
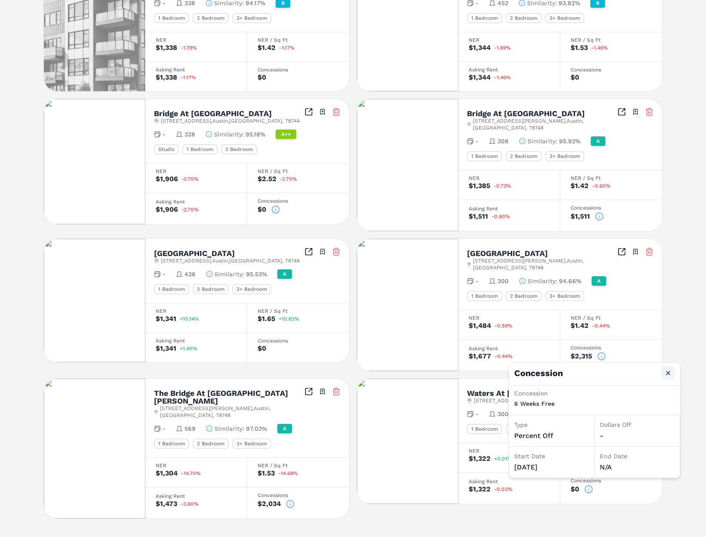
click at [668, 369] on button "Close" at bounding box center [669, 373] width 14 height 14
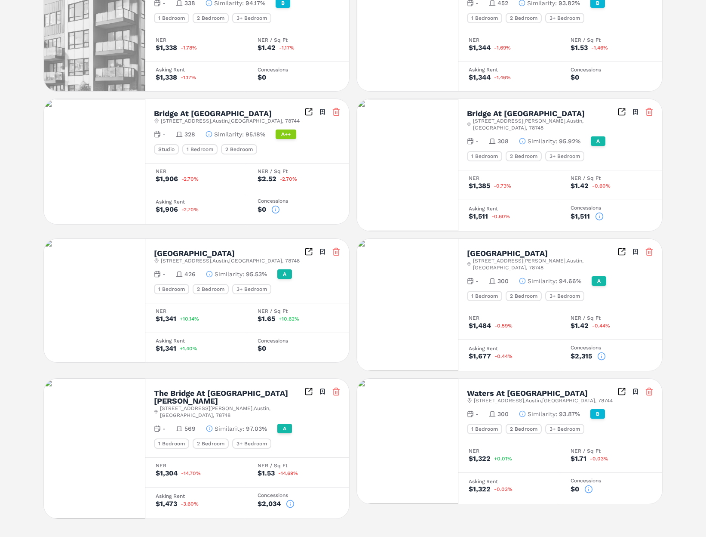
click at [591, 493] on div "Concessions $0" at bounding box center [611, 487] width 102 height 31
click at [591, 491] on circle at bounding box center [588, 489] width 7 height 7
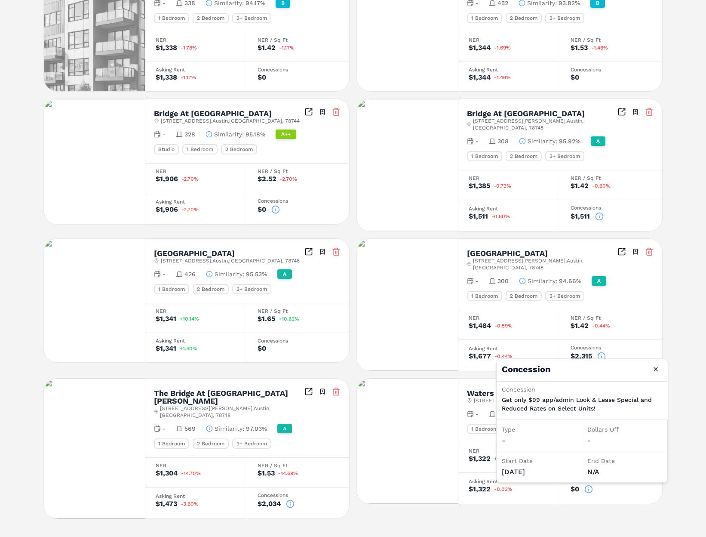
drag, startPoint x: 650, startPoint y: 368, endPoint x: 594, endPoint y: 406, distance: 67.5
click at [650, 369] on button "Close" at bounding box center [656, 369] width 14 height 14
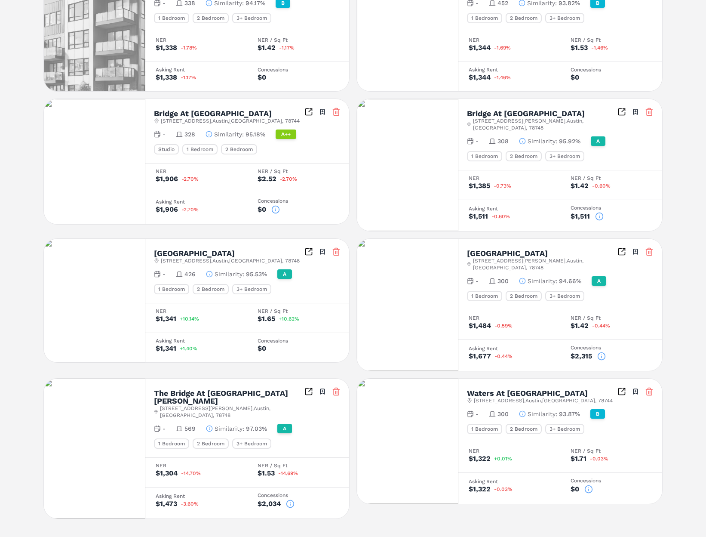
click at [289, 499] on icon at bounding box center [290, 503] width 9 height 9
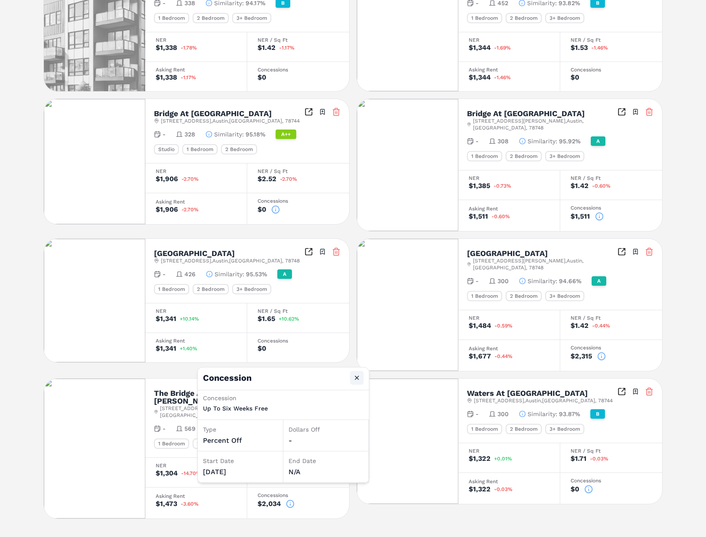
click at [357, 380] on button "Close" at bounding box center [357, 378] width 14 height 14
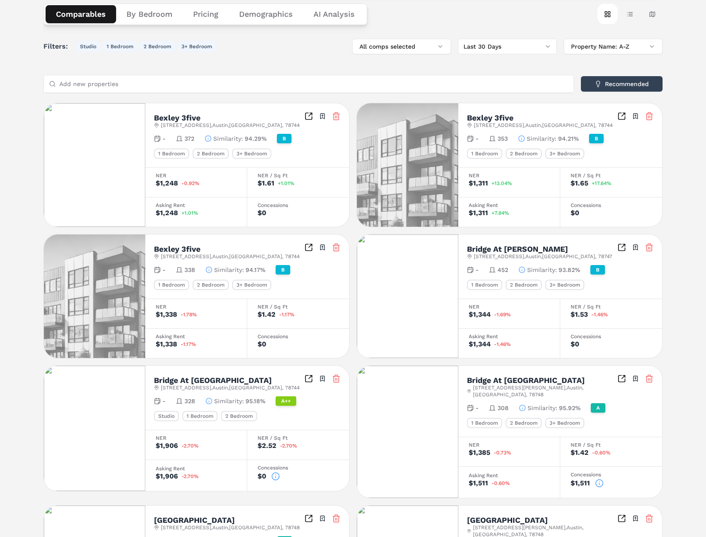
scroll to position [0, 0]
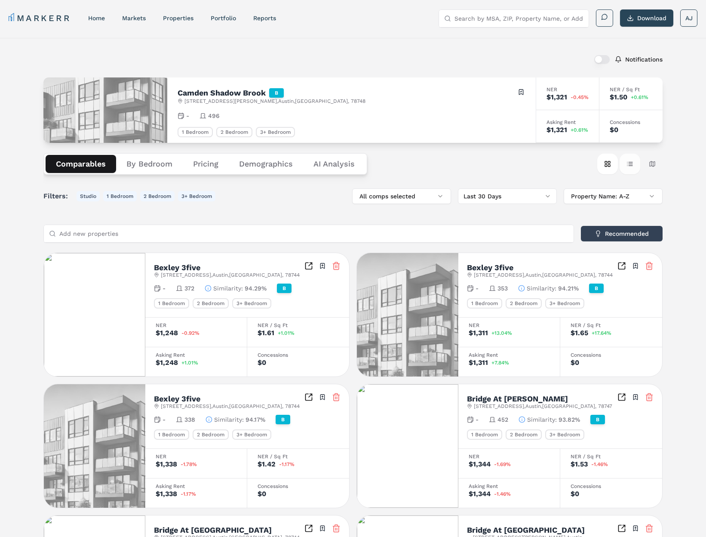
click at [635, 165] on button "Table view" at bounding box center [630, 164] width 21 height 21
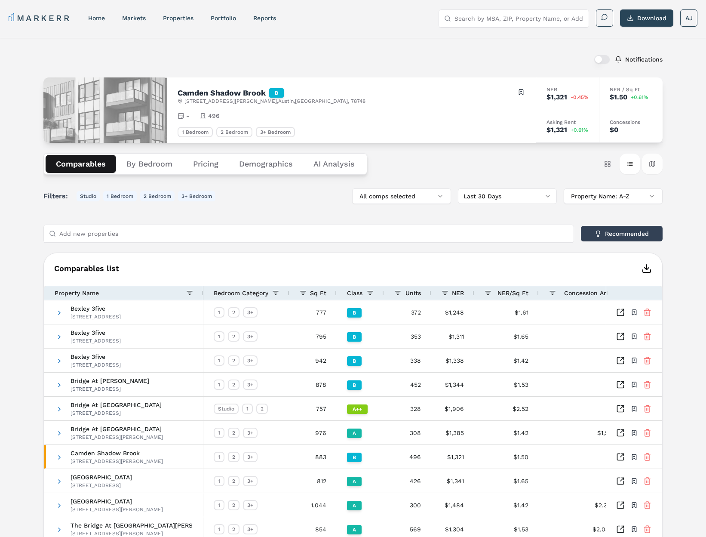
click at [648, 165] on button "Map view" at bounding box center [652, 164] width 21 height 21
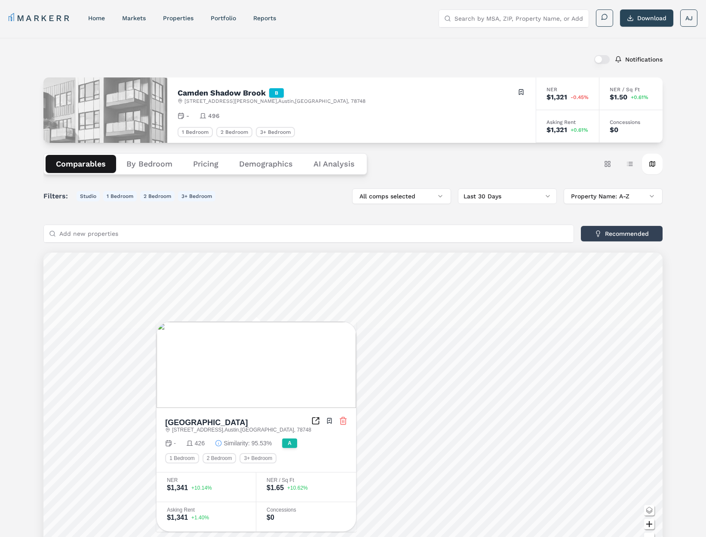
click at [99, 18] on link "home" at bounding box center [96, 18] width 17 height 7
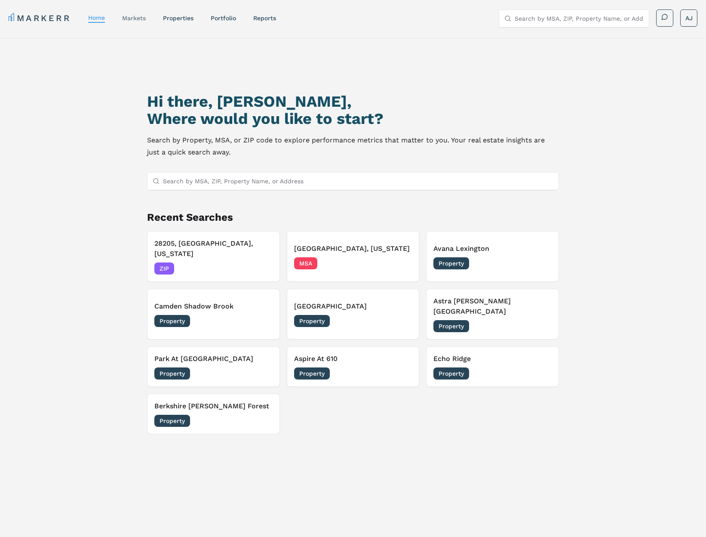
click at [135, 14] on div "markets" at bounding box center [134, 18] width 24 height 9
click at [137, 18] on link "markets" at bounding box center [134, 18] width 24 height 7
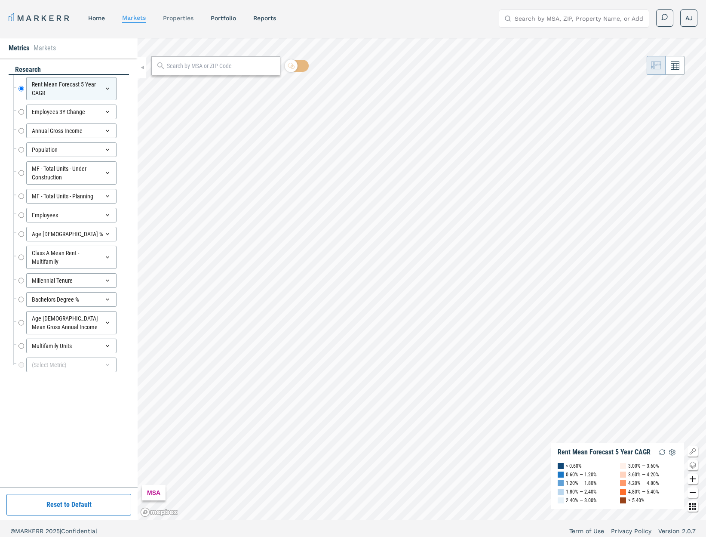
click at [185, 18] on link "properties" at bounding box center [178, 18] width 31 height 7
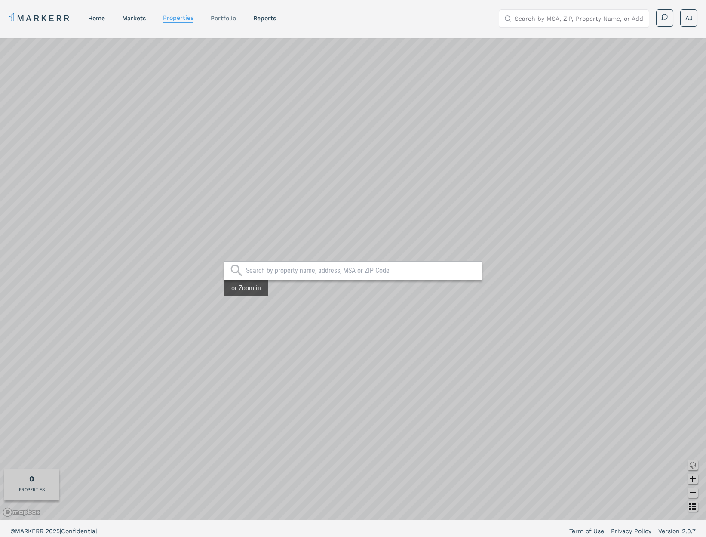
click at [225, 18] on link "Portfolio" at bounding box center [223, 18] width 25 height 7
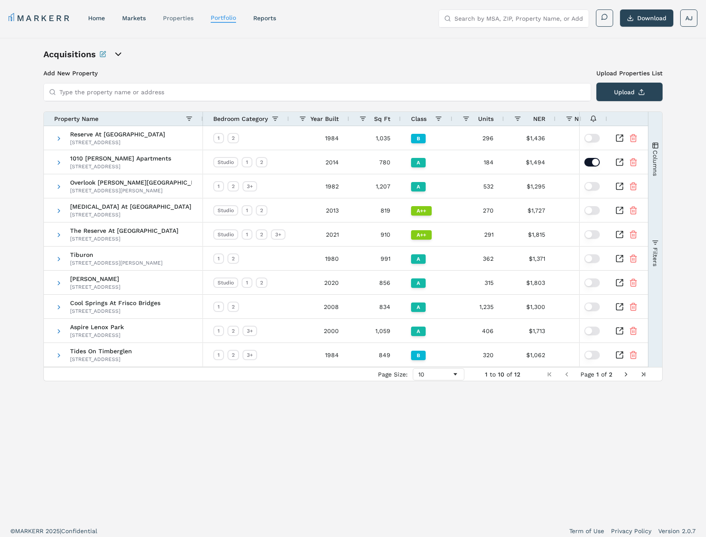
click at [166, 17] on link "properties" at bounding box center [178, 18] width 31 height 7
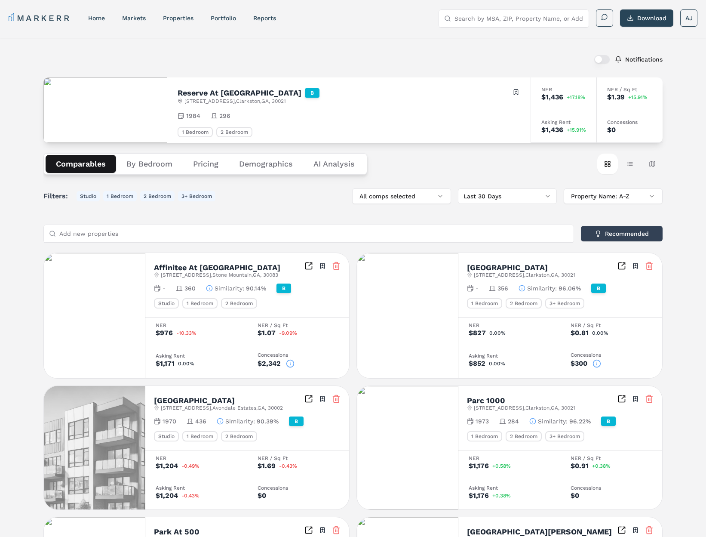
click at [464, 43] on div "Notifications Reserve At [GEOGRAPHIC_DATA][STREET_ADDRESS] Toggle portfolio men…" at bounding box center [353, 483] width 706 height 891
click at [351, 135] on div "1 Bedroom 2 Bedroom" at bounding box center [349, 132] width 343 height 10
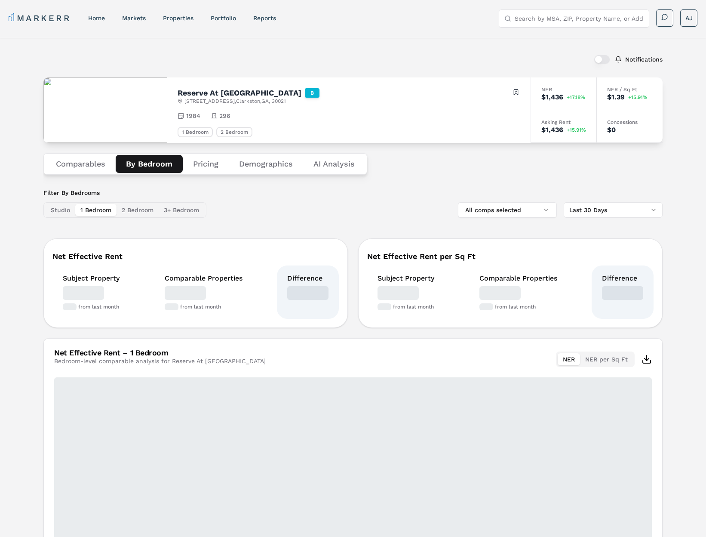
drag, startPoint x: 143, startPoint y: 164, endPoint x: 153, endPoint y: 164, distance: 10.3
click at [143, 164] on button "By Bedroom" at bounding box center [149, 164] width 67 height 18
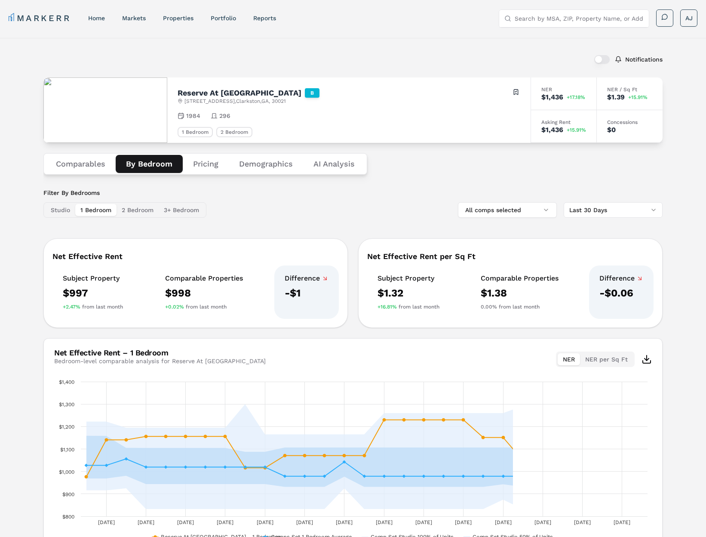
click at [71, 168] on button "Comparables" at bounding box center [81, 164] width 70 height 18
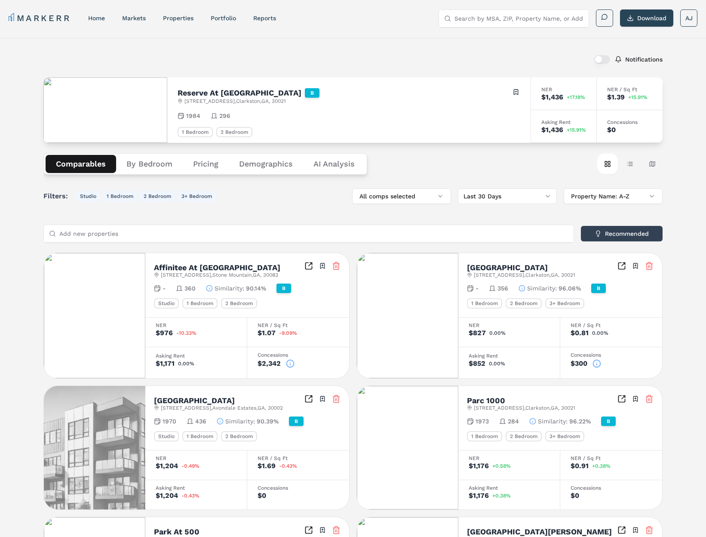
click at [314, 38] on div "Notifications Reserve At [GEOGRAPHIC_DATA][STREET_ADDRESS] Toggle portfolio men…" at bounding box center [353, 483] width 706 height 891
click at [88, 18] on nav "MARKERR home markets properties Portfolio reports" at bounding box center [143, 18] width 268 height 12
click at [95, 20] on link "home" at bounding box center [96, 18] width 17 height 7
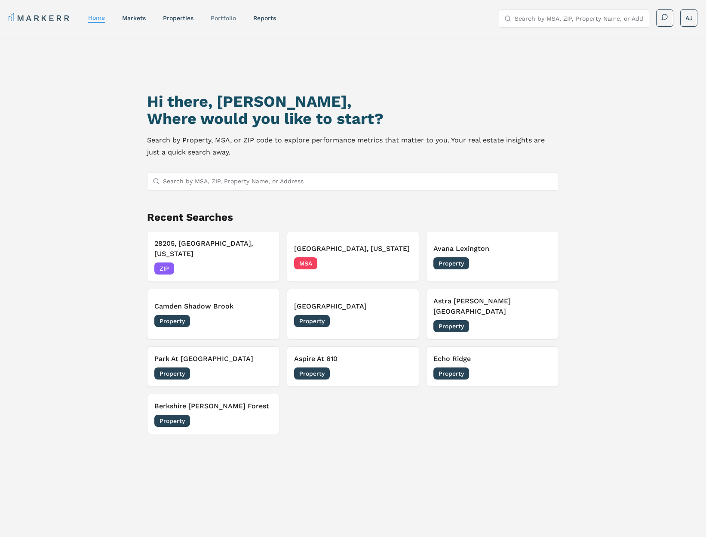
click at [222, 16] on link "Portfolio" at bounding box center [223, 18] width 25 height 7
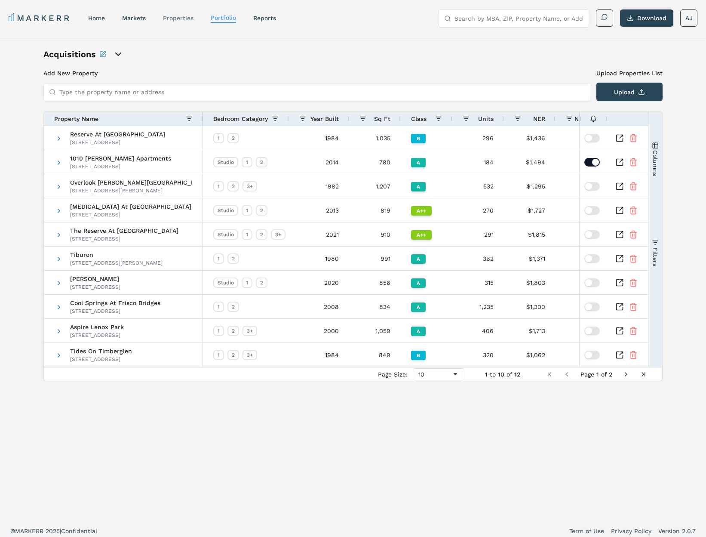
click at [177, 18] on link "properties" at bounding box center [178, 18] width 31 height 7
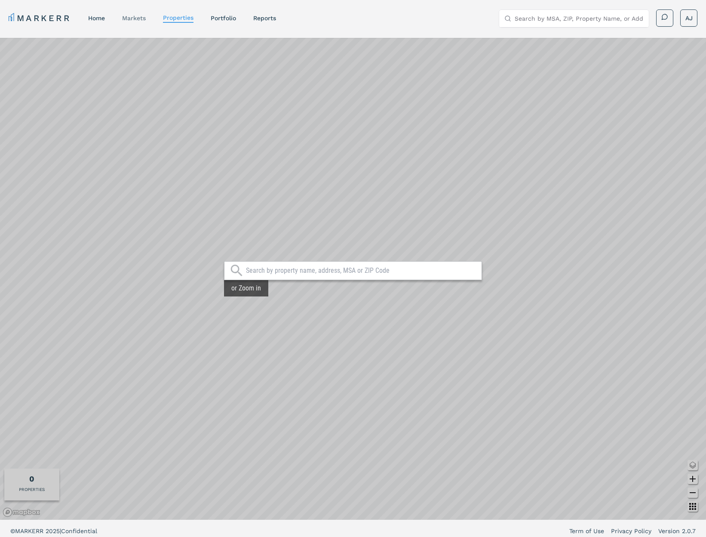
click at [129, 20] on link "markets" at bounding box center [134, 18] width 24 height 7
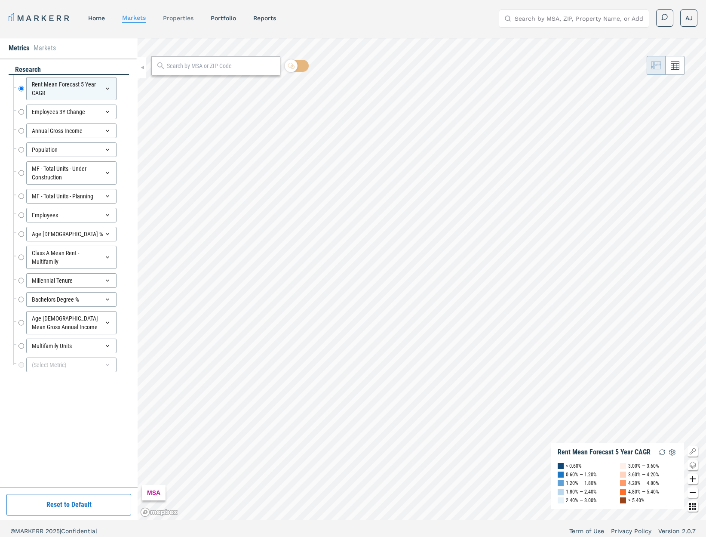
click at [181, 18] on link "properties" at bounding box center [178, 18] width 31 height 7
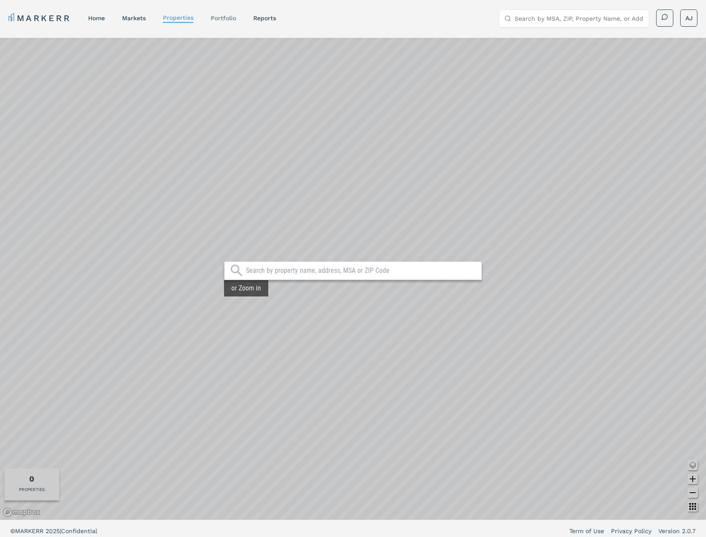
click at [236, 21] on link "Portfolio" at bounding box center [223, 18] width 25 height 7
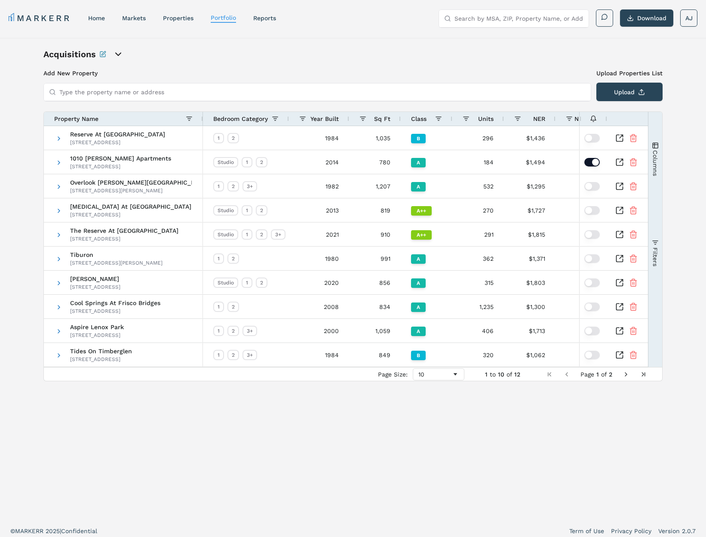
click at [91, 13] on nav "MARKERR home markets properties Portfolio reports" at bounding box center [143, 18] width 268 height 12
click at [95, 16] on link "home" at bounding box center [96, 18] width 17 height 7
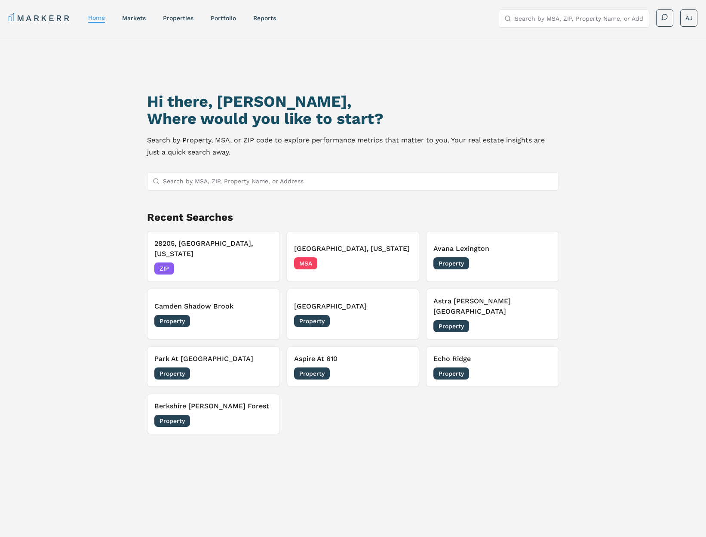
click at [249, 144] on p "Search by Property, MSA, or ZIP code to explore performance metrics that matter…" at bounding box center [353, 146] width 412 height 24
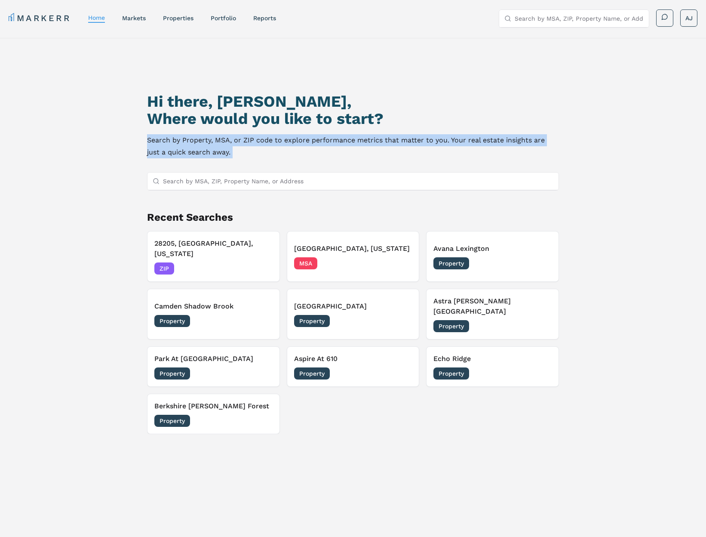
click at [249, 144] on p "Search by Property, MSA, or ZIP code to explore performance metrics that matter…" at bounding box center [353, 146] width 412 height 24
click at [136, 19] on link "markets" at bounding box center [134, 18] width 24 height 7
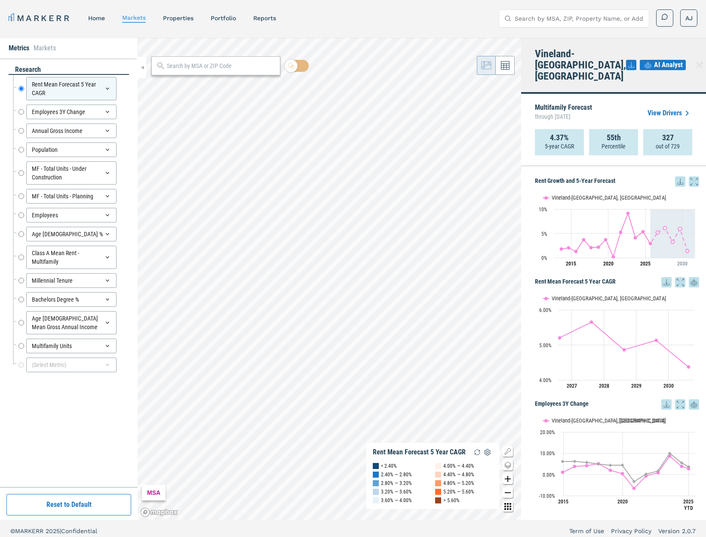
click at [695, 60] on icon at bounding box center [700, 65] width 10 height 10
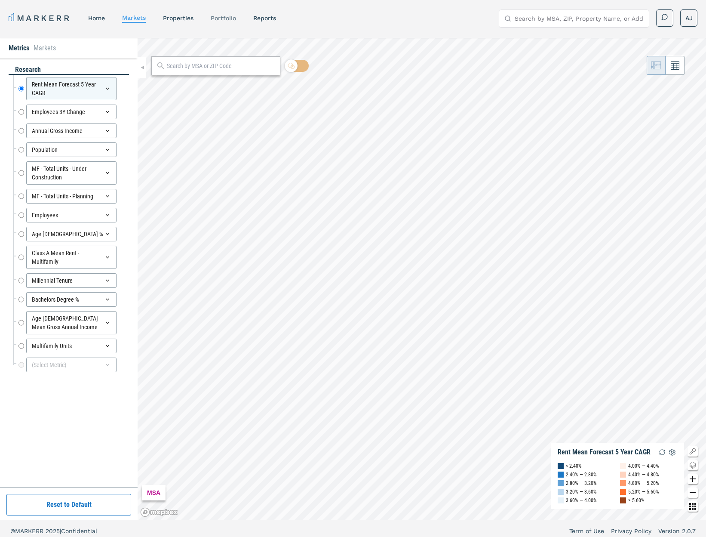
click at [224, 18] on link "Portfolio" at bounding box center [223, 18] width 25 height 7
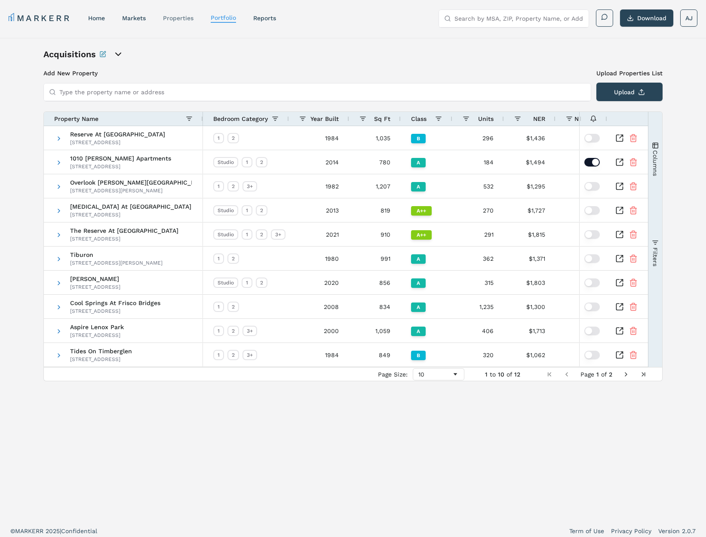
click at [174, 19] on link "properties" at bounding box center [178, 18] width 31 height 7
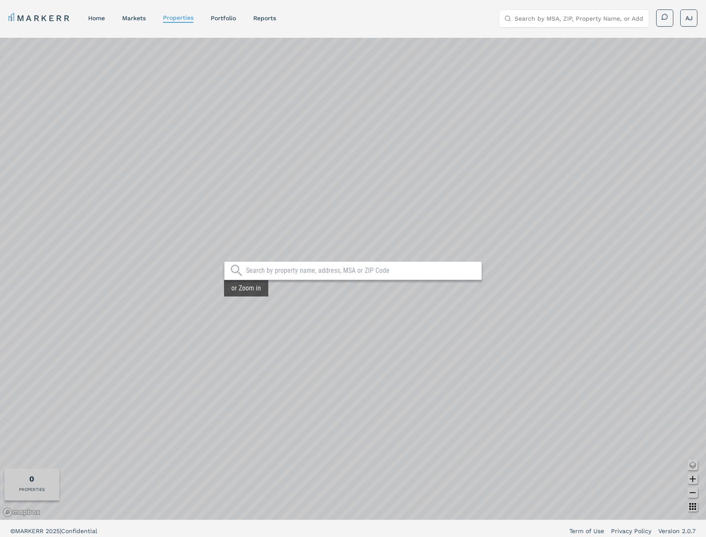
click at [119, 15] on nav "MARKERR home markets properties Portfolio reports" at bounding box center [143, 18] width 268 height 12
click at [136, 17] on link "markets" at bounding box center [134, 18] width 24 height 7
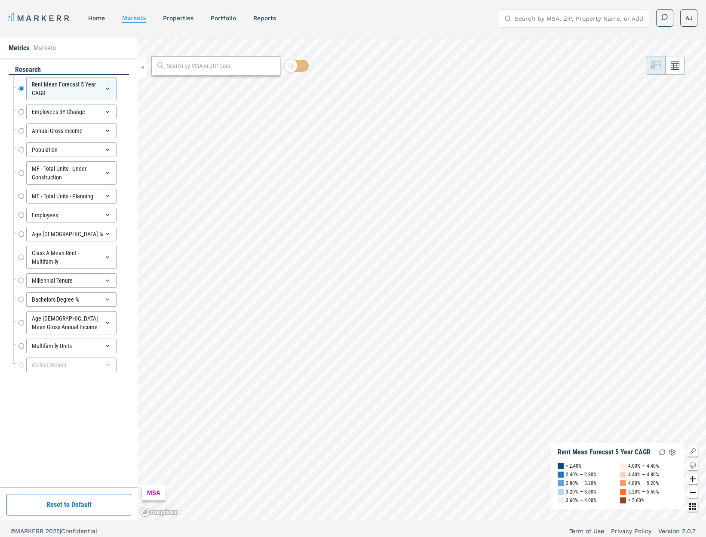
click at [95, 18] on link "home" at bounding box center [96, 18] width 17 height 7
